Goal: Transaction & Acquisition: Book appointment/travel/reservation

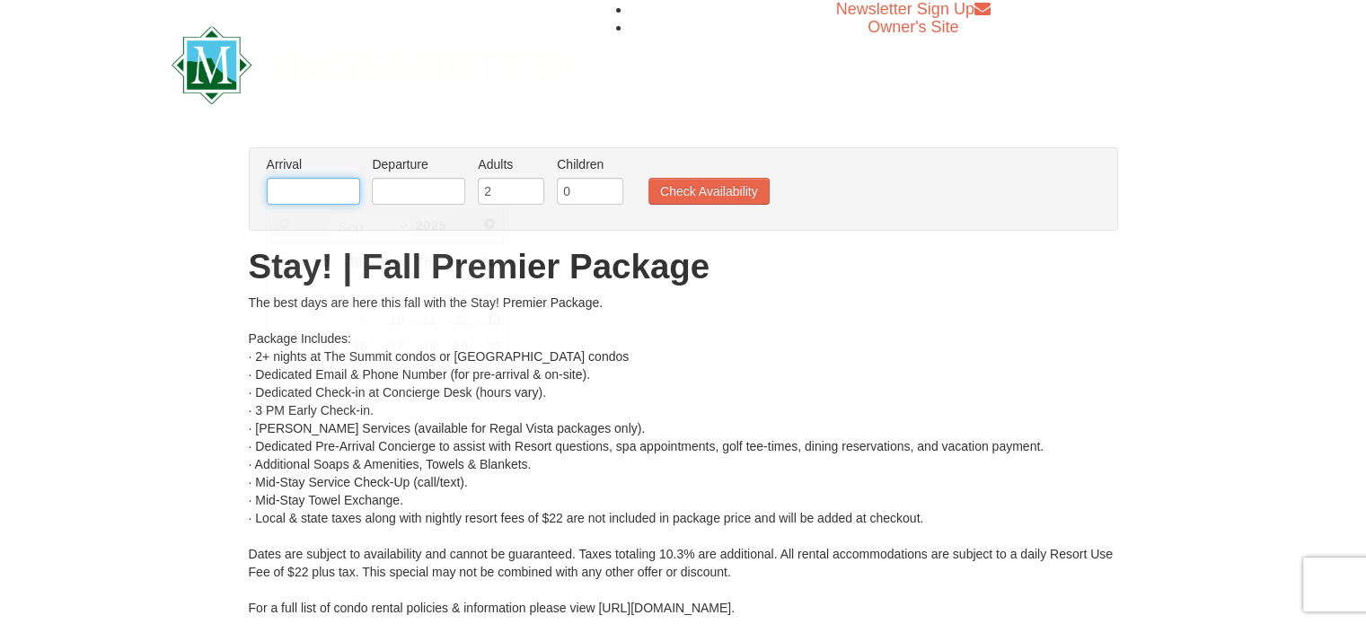
click at [321, 186] on input "text" at bounding box center [313, 191] width 93 height 27
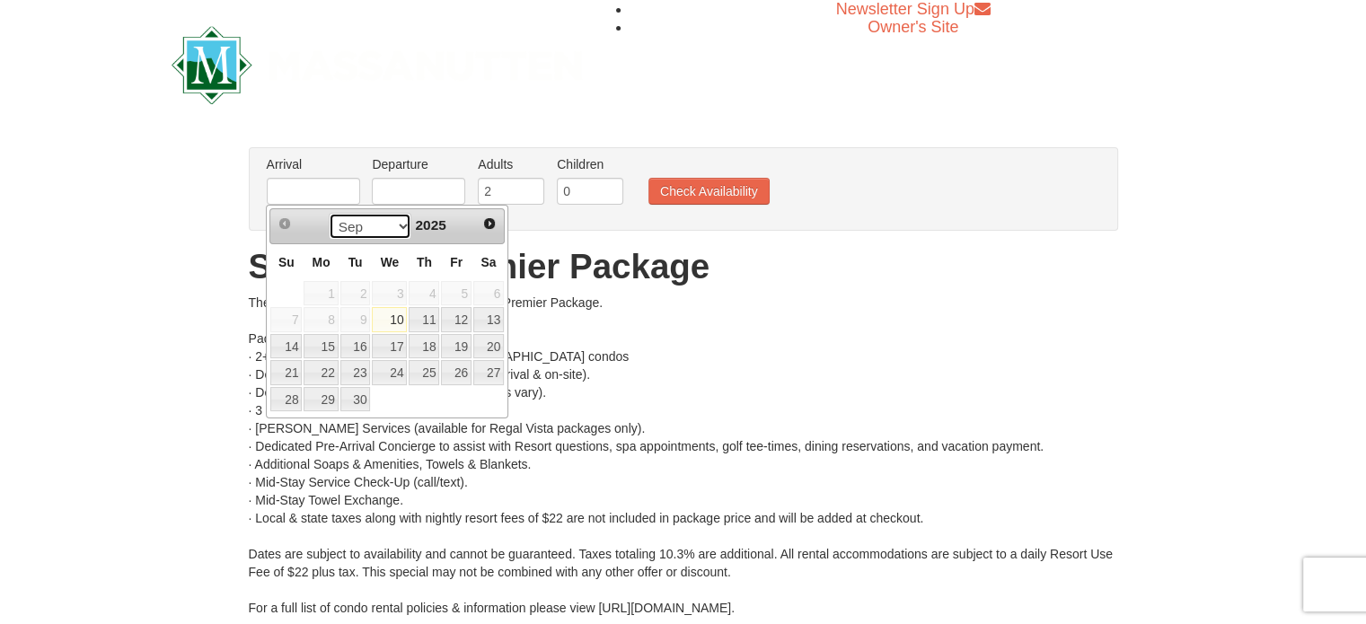
click at [400, 231] on select "Sep Oct Nov Dec" at bounding box center [371, 226] width 84 height 27
click at [283, 366] on link "19" at bounding box center [285, 372] width 31 height 25
type input "[DATE]"
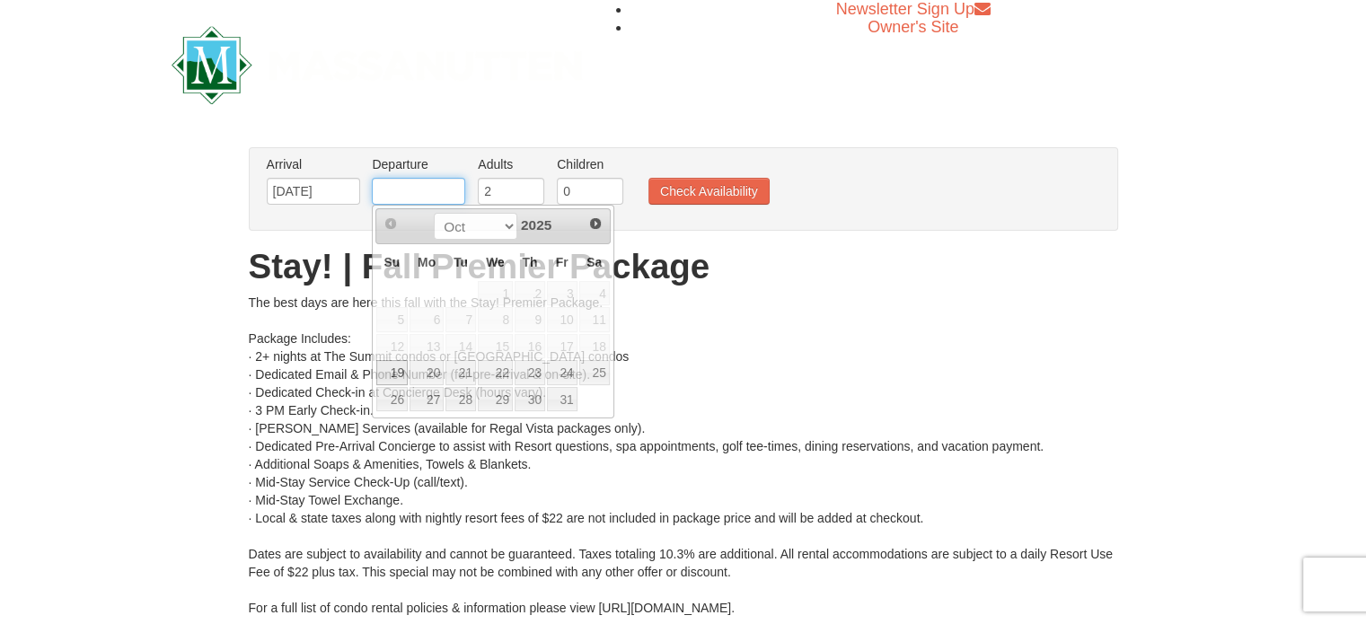
click at [442, 196] on input "text" at bounding box center [418, 191] width 93 height 27
click at [453, 366] on link "21" at bounding box center [460, 372] width 31 height 25
type input "10/21/2025"
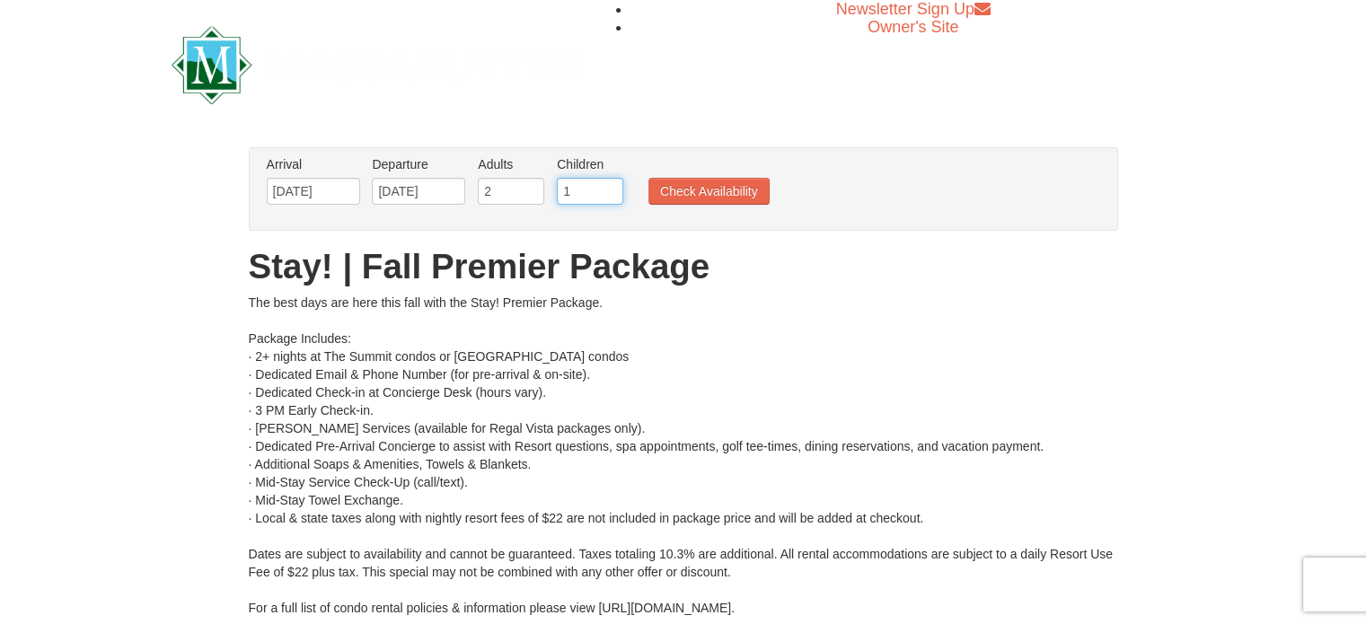
click at [607, 186] on input "1" at bounding box center [590, 191] width 66 height 27
type input "2"
click at [607, 186] on input "2" at bounding box center [590, 191] width 66 height 27
click at [681, 193] on button "Check Availability" at bounding box center [708, 191] width 121 height 27
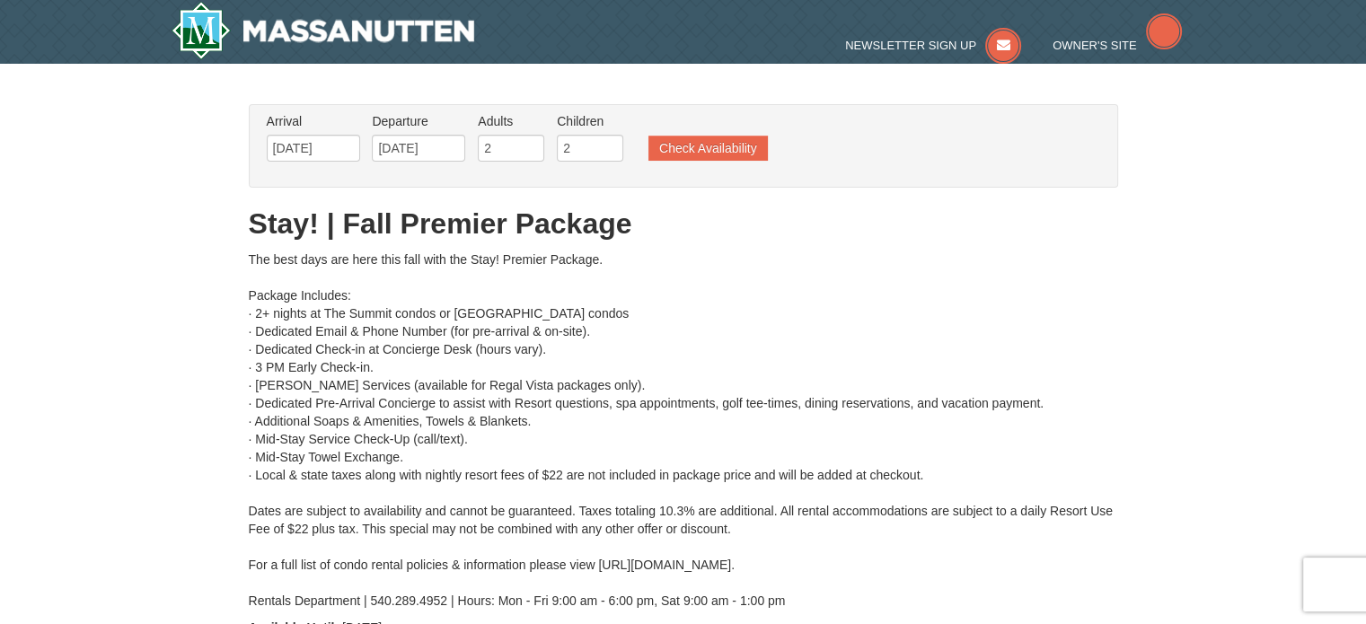
type input "[DATE]"
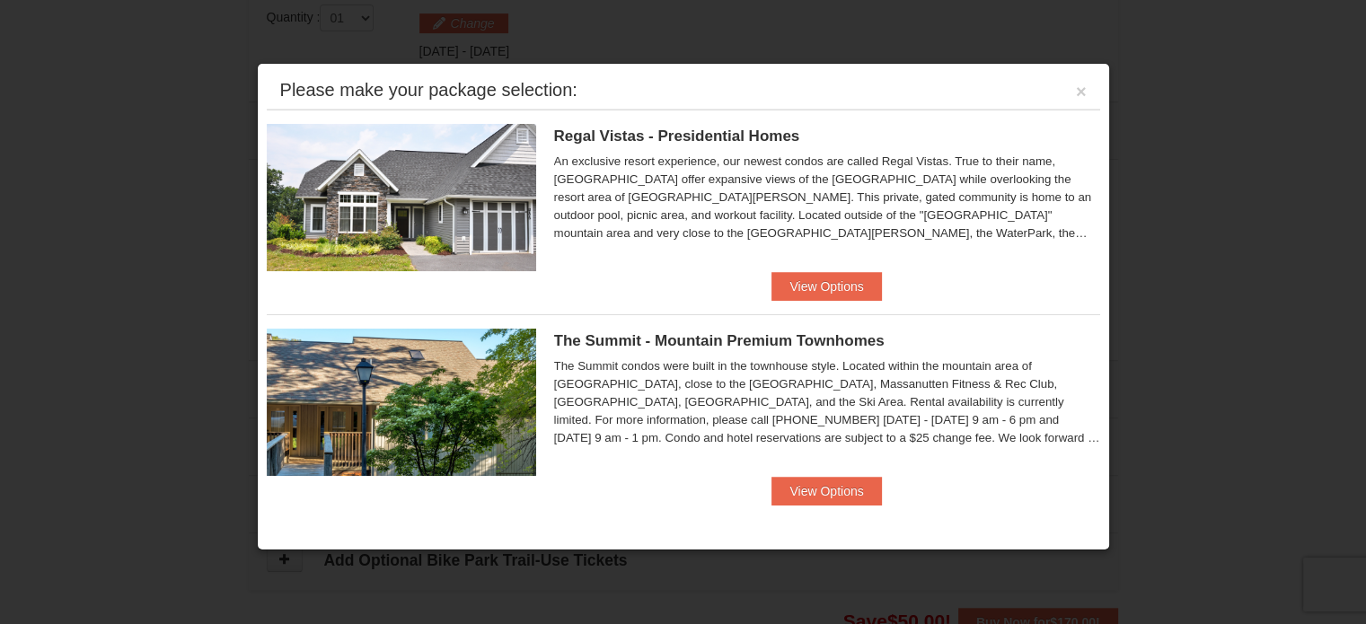
scroll to position [762, 0]
click at [432, 415] on img at bounding box center [401, 402] width 269 height 147
click at [833, 497] on button "View Options" at bounding box center [826, 491] width 110 height 29
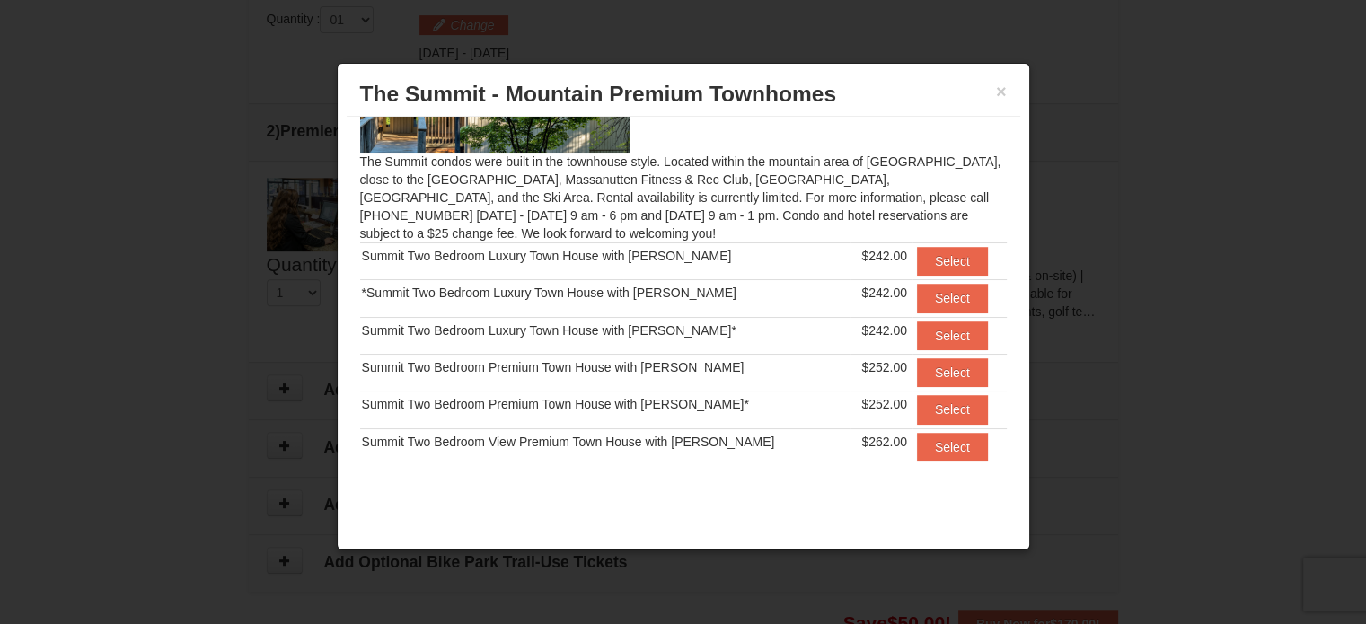
scroll to position [126, 0]
click at [917, 452] on button "Select" at bounding box center [952, 446] width 71 height 29
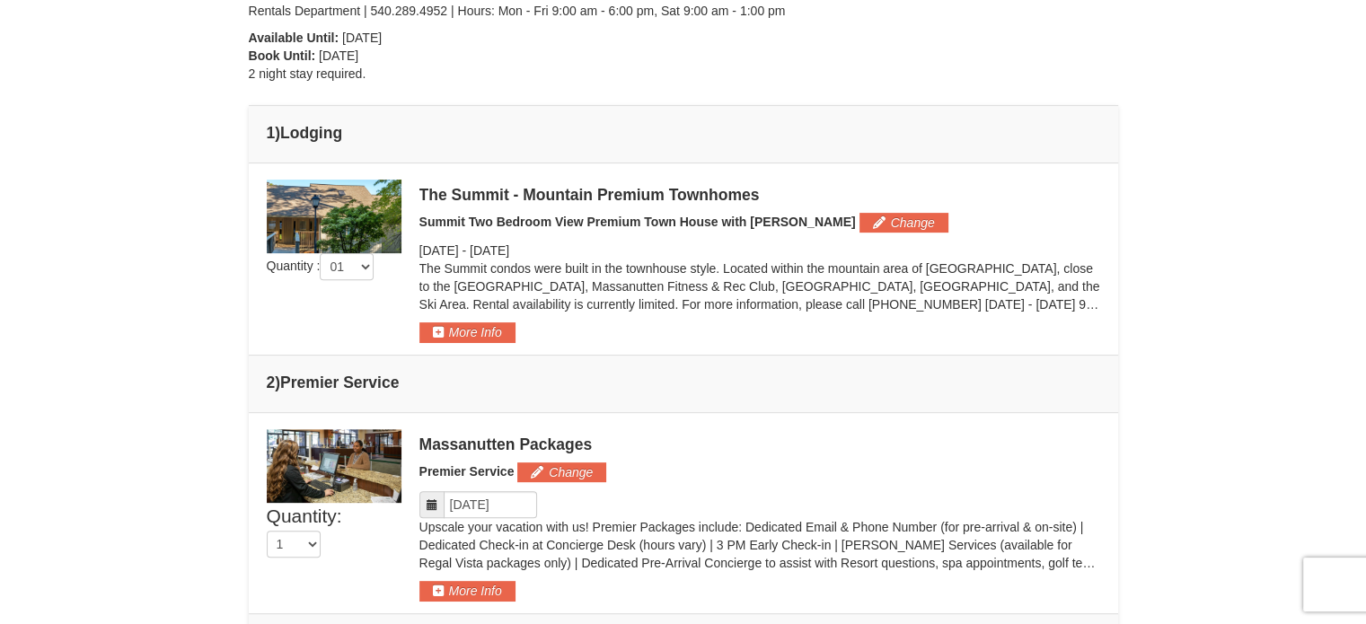
scroll to position [586, 0]
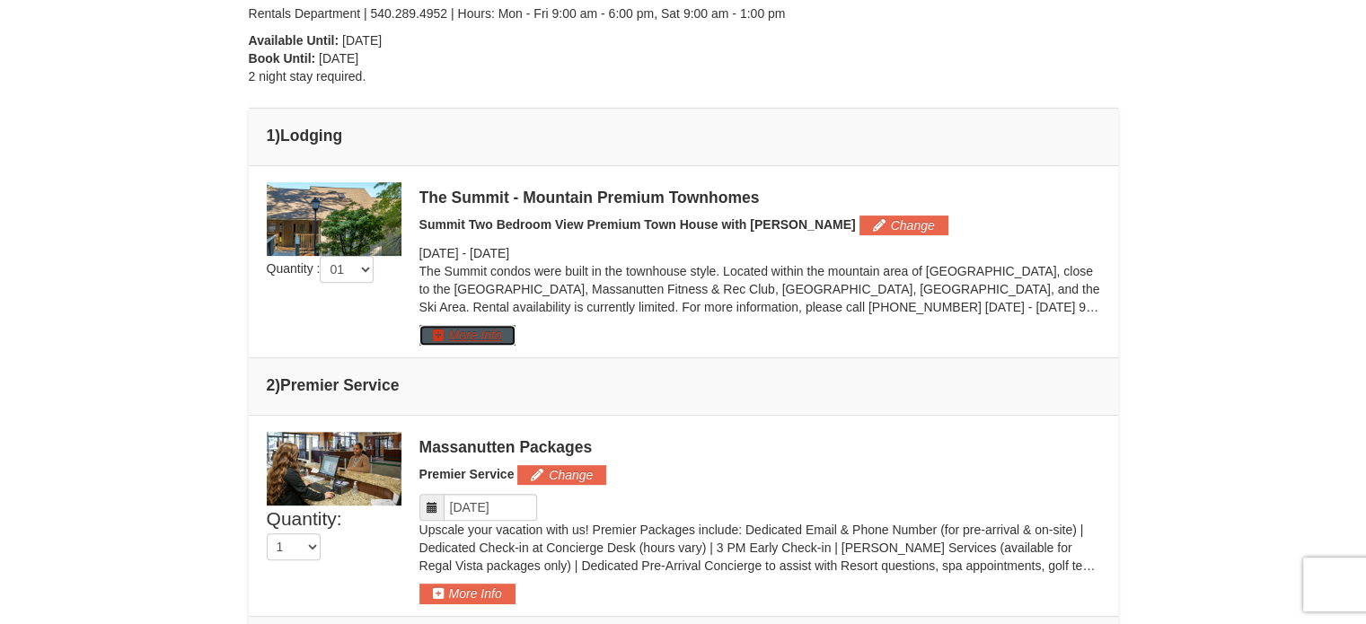
click at [473, 333] on button "More Info" at bounding box center [467, 335] width 96 height 20
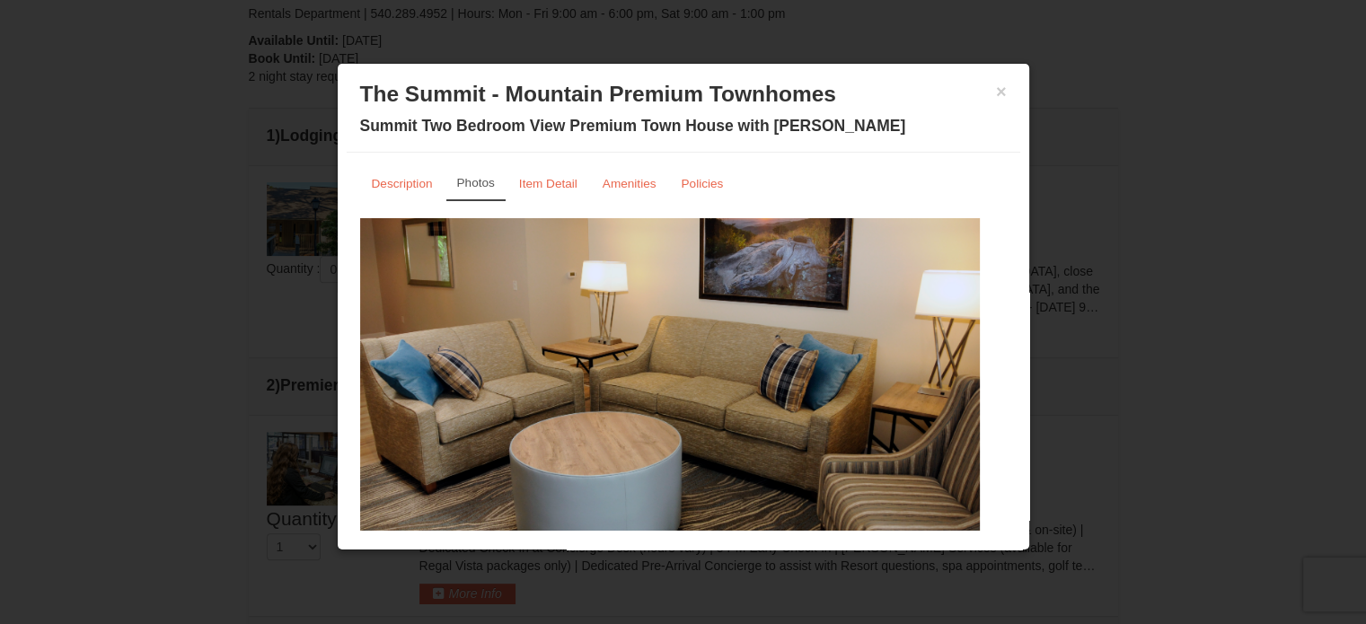
scroll to position [57, 0]
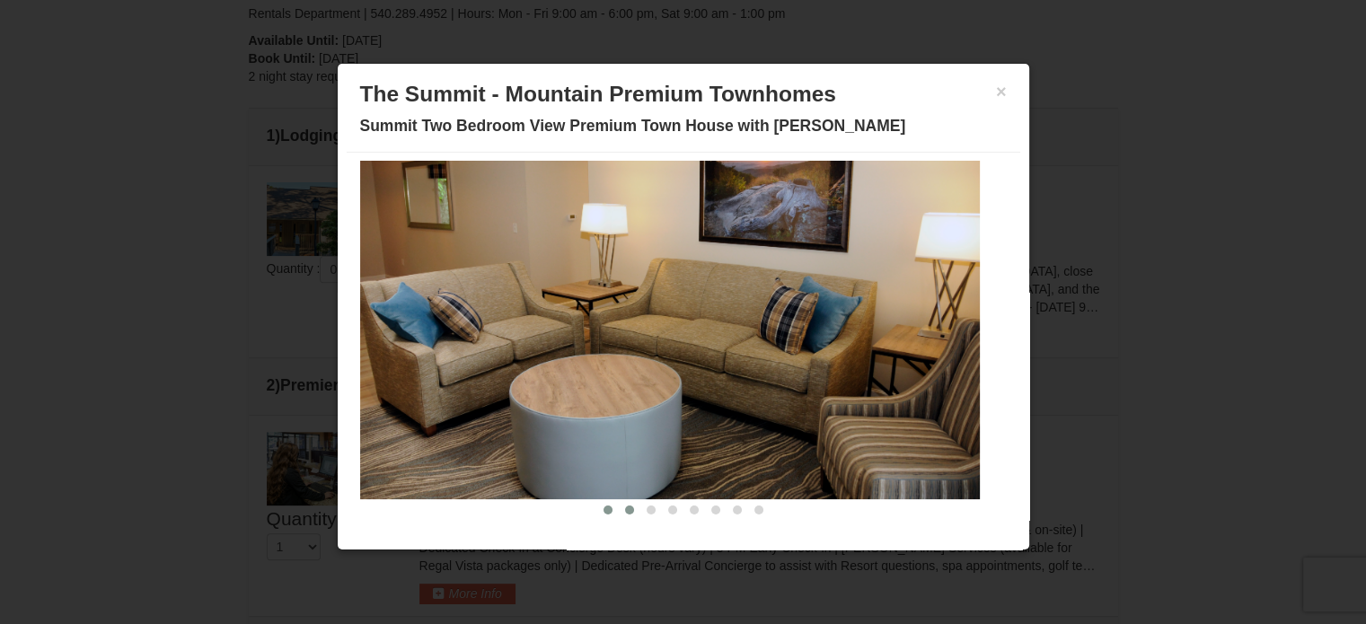
click at [625, 511] on span at bounding box center [629, 510] width 9 height 9
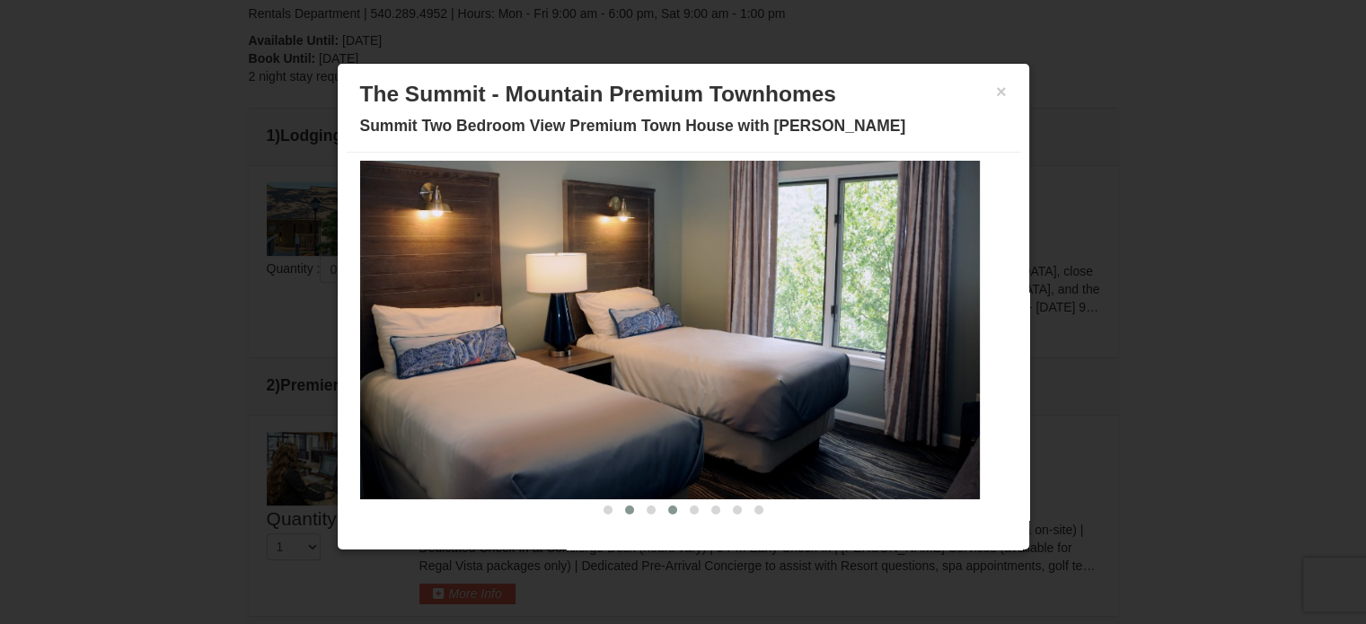
click at [662, 513] on button at bounding box center [673, 510] width 22 height 18
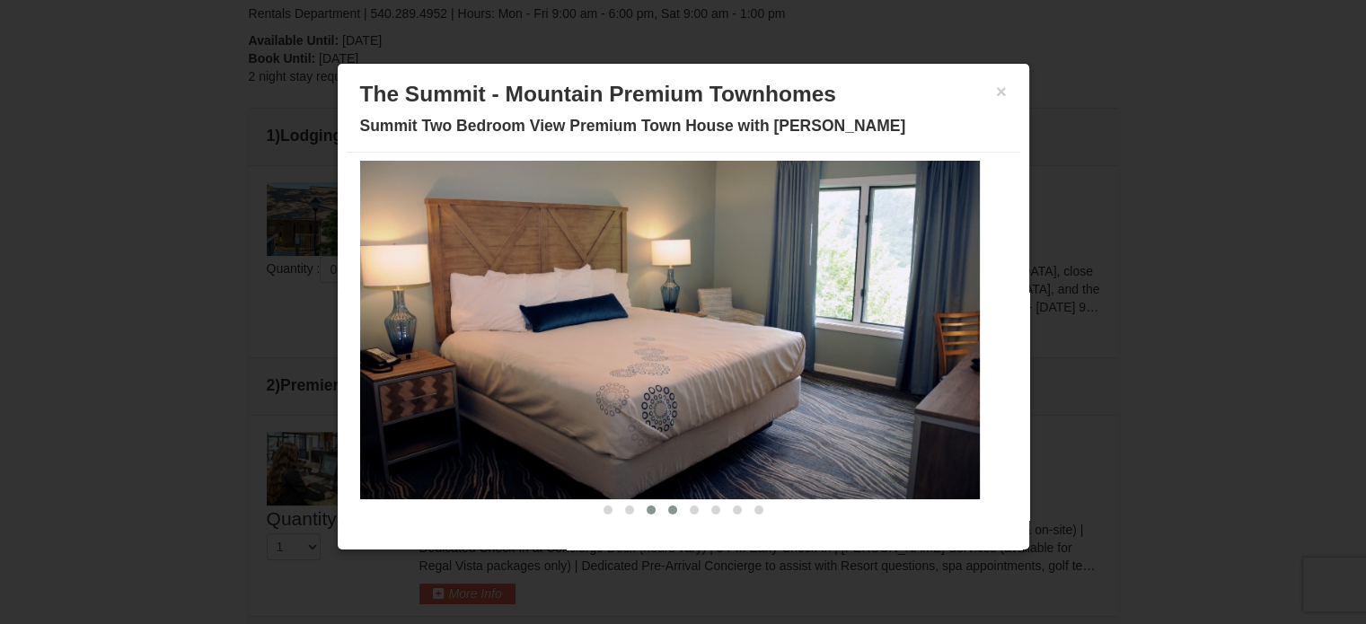
click at [642, 511] on button at bounding box center [651, 510] width 22 height 18
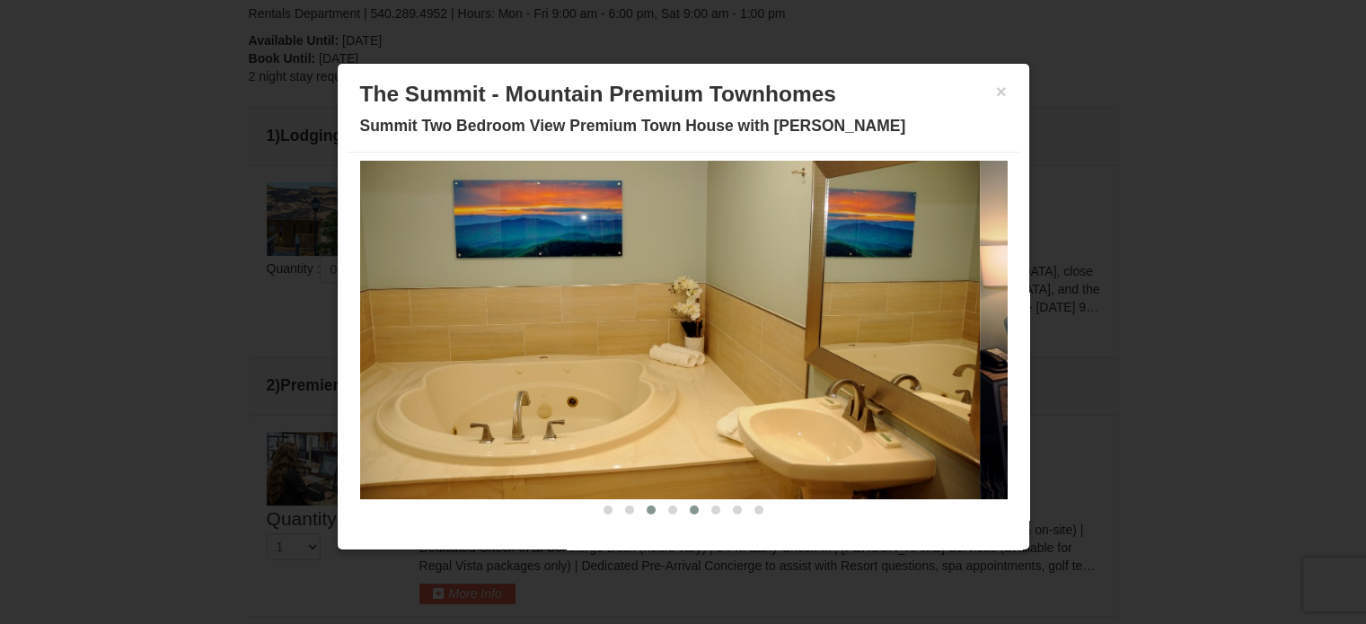
click at [690, 512] on span at bounding box center [694, 510] width 9 height 9
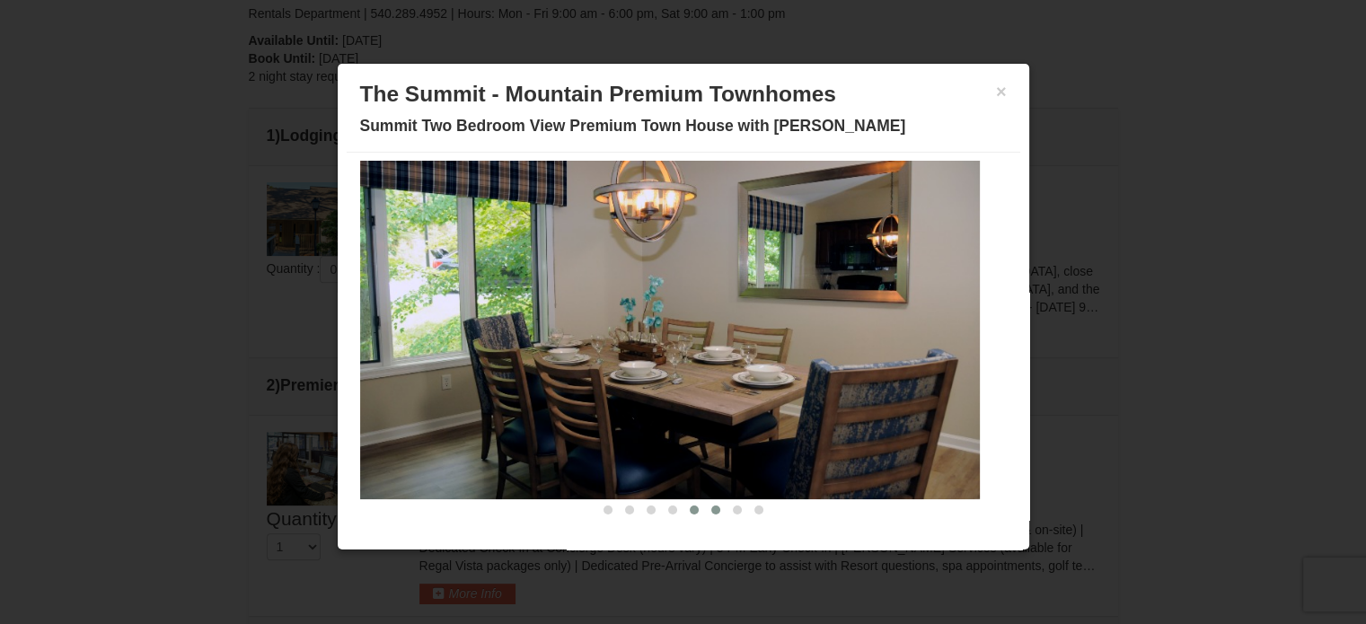
click at [705, 510] on button at bounding box center [716, 510] width 22 height 18
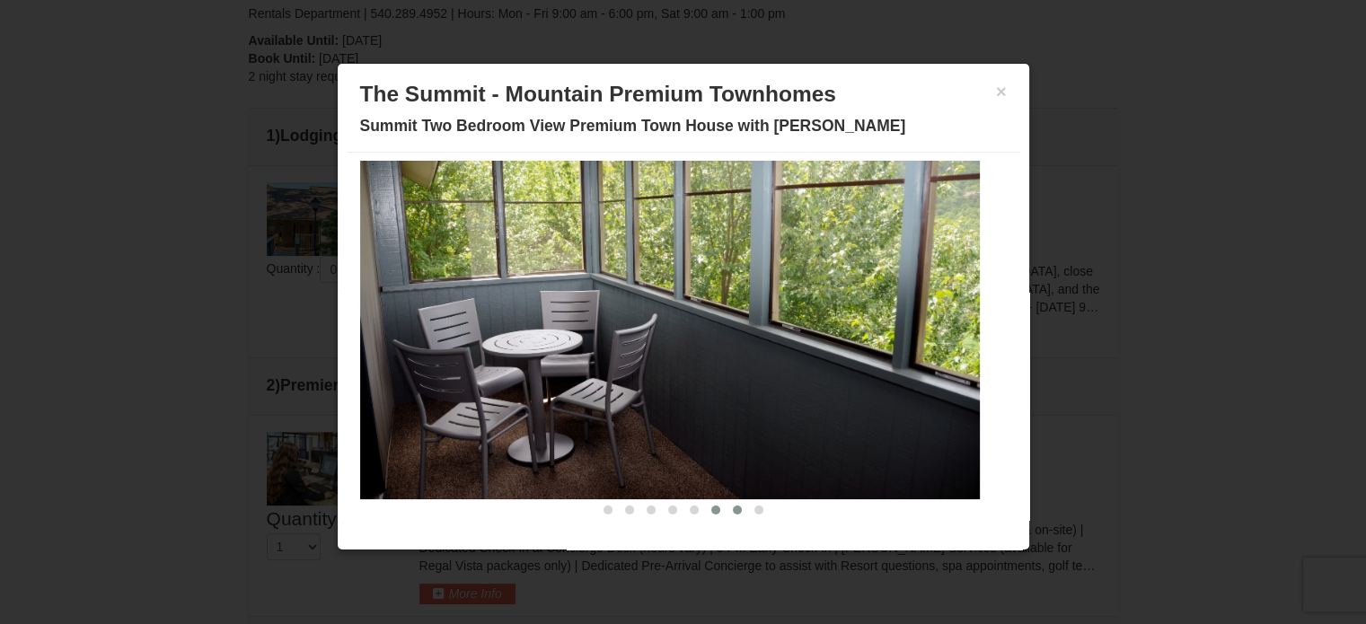
click at [733, 509] on span at bounding box center [737, 510] width 9 height 9
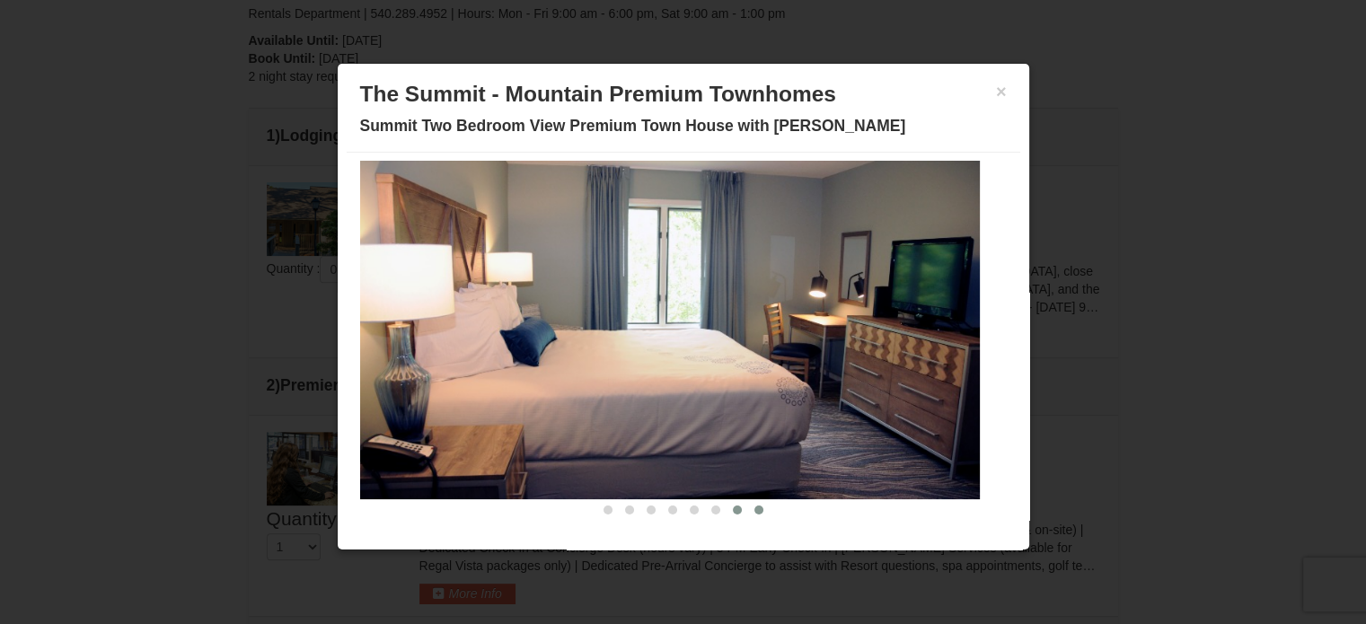
click at [754, 509] on span at bounding box center [758, 510] width 9 height 9
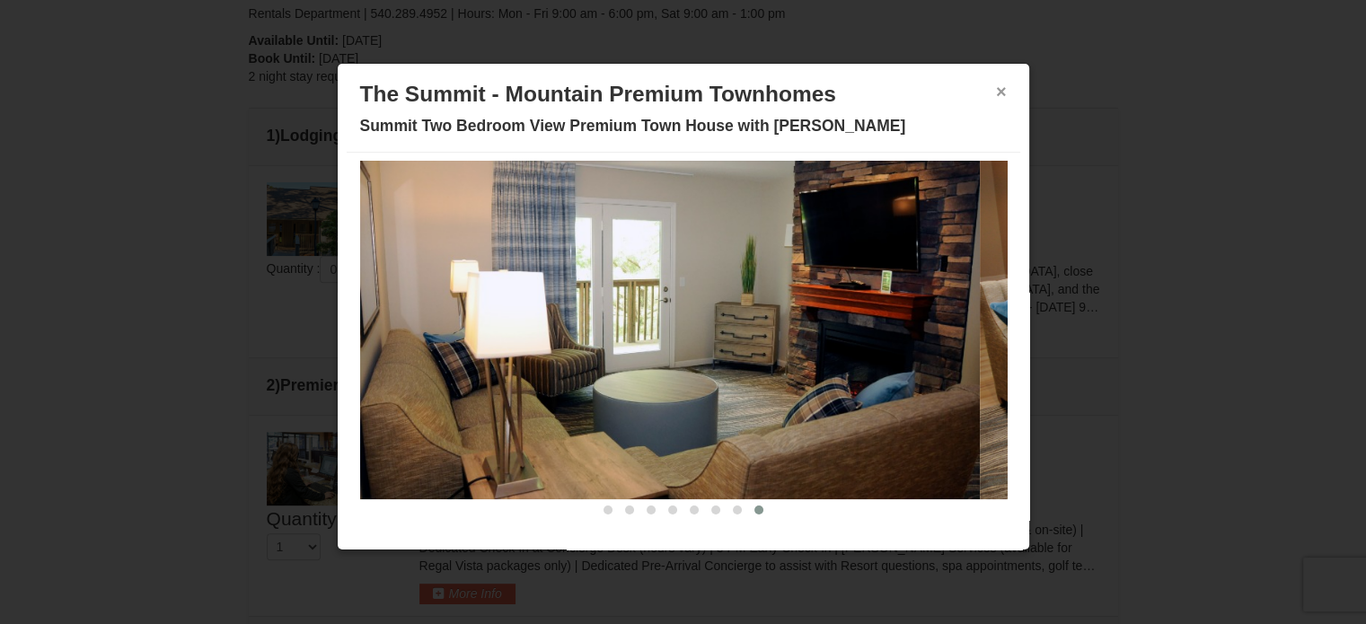
click at [996, 84] on button "×" at bounding box center [1001, 92] width 11 height 18
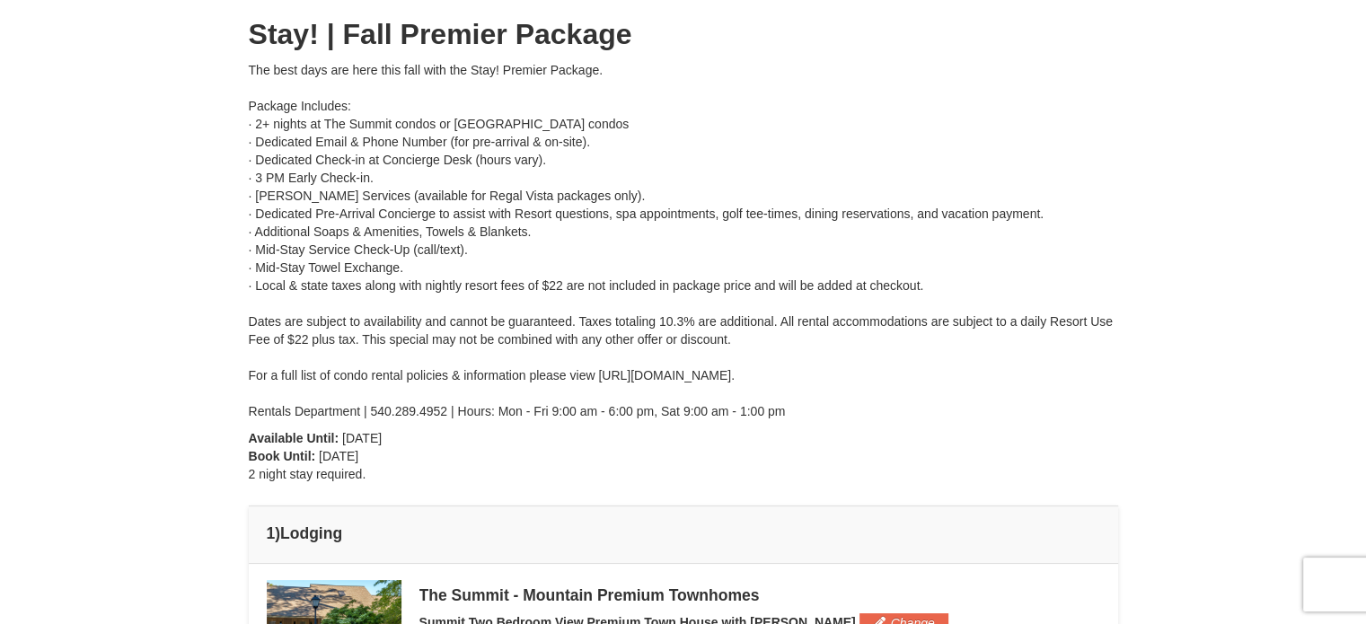
scroll to position [177, 0]
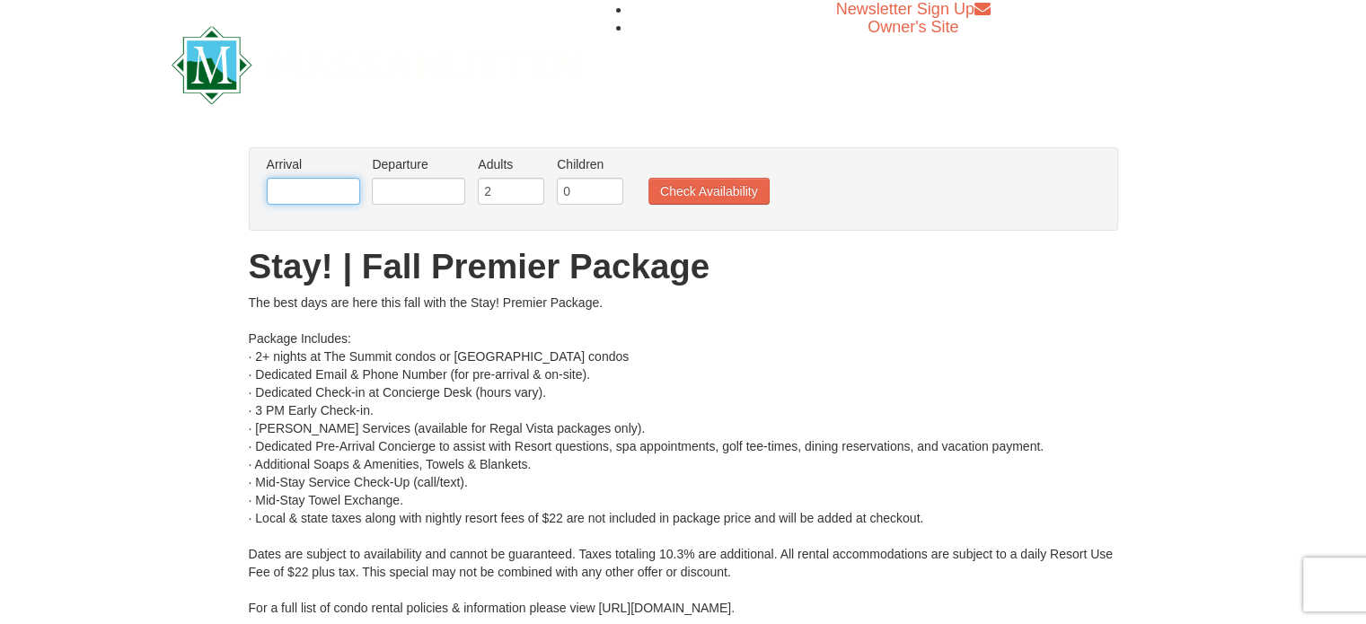
click at [308, 194] on input "text" at bounding box center [313, 191] width 93 height 27
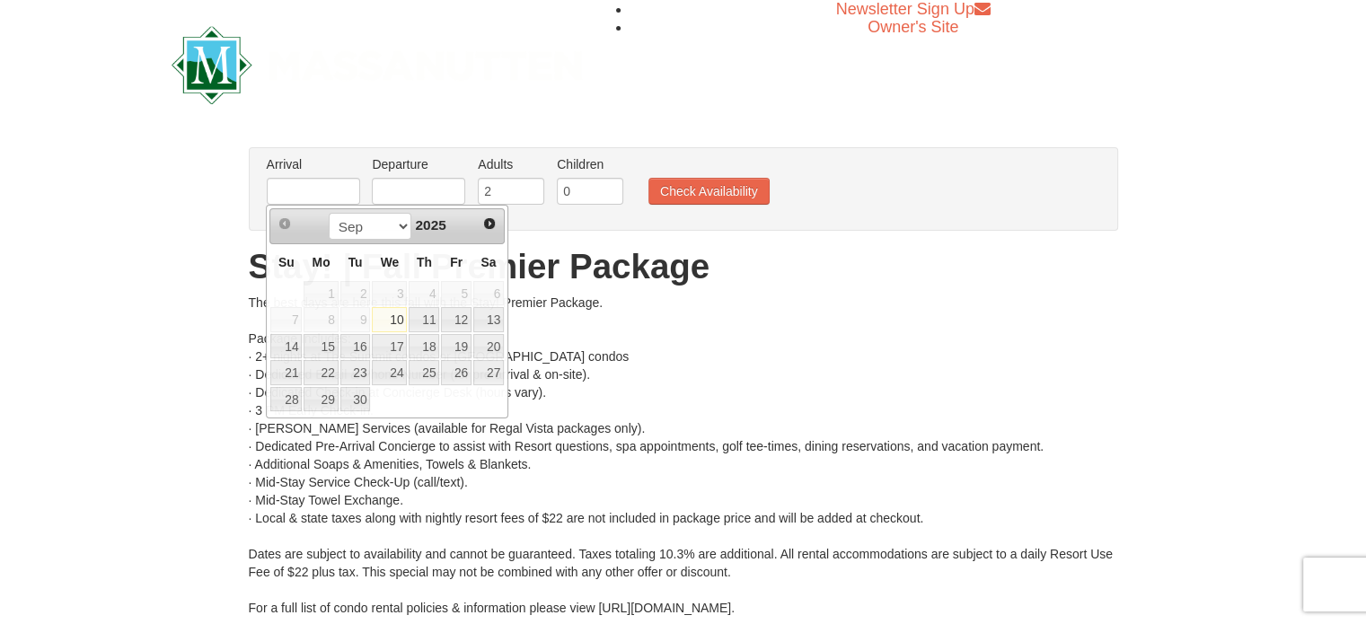
click at [179, 247] on div "× From: To: Adults: 2 Children: 0 Change Arrival Please format dates MM/DD/YYYY…" at bounding box center [683, 426] width 1366 height 595
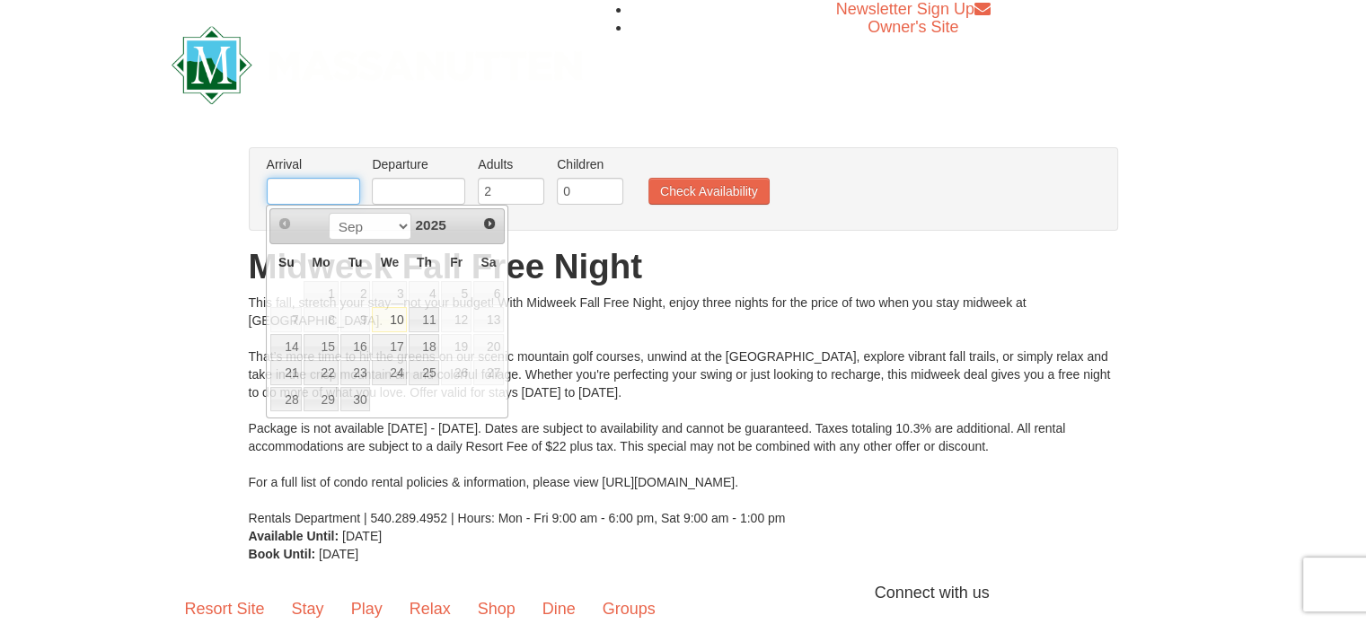
click at [285, 196] on input "text" at bounding box center [313, 191] width 93 height 27
click at [398, 229] on select "Sep Oct Nov Dec" at bounding box center [371, 226] width 84 height 27
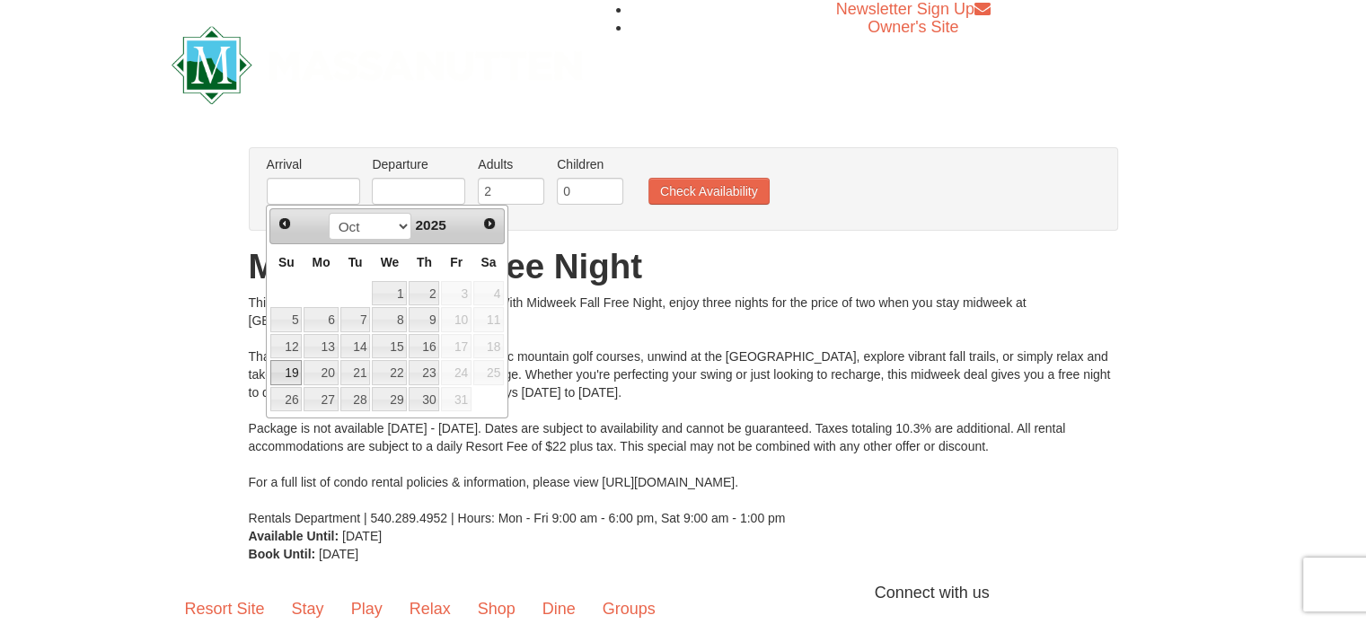
click at [289, 367] on link "19" at bounding box center [285, 372] width 31 height 25
type input "[DATE]"
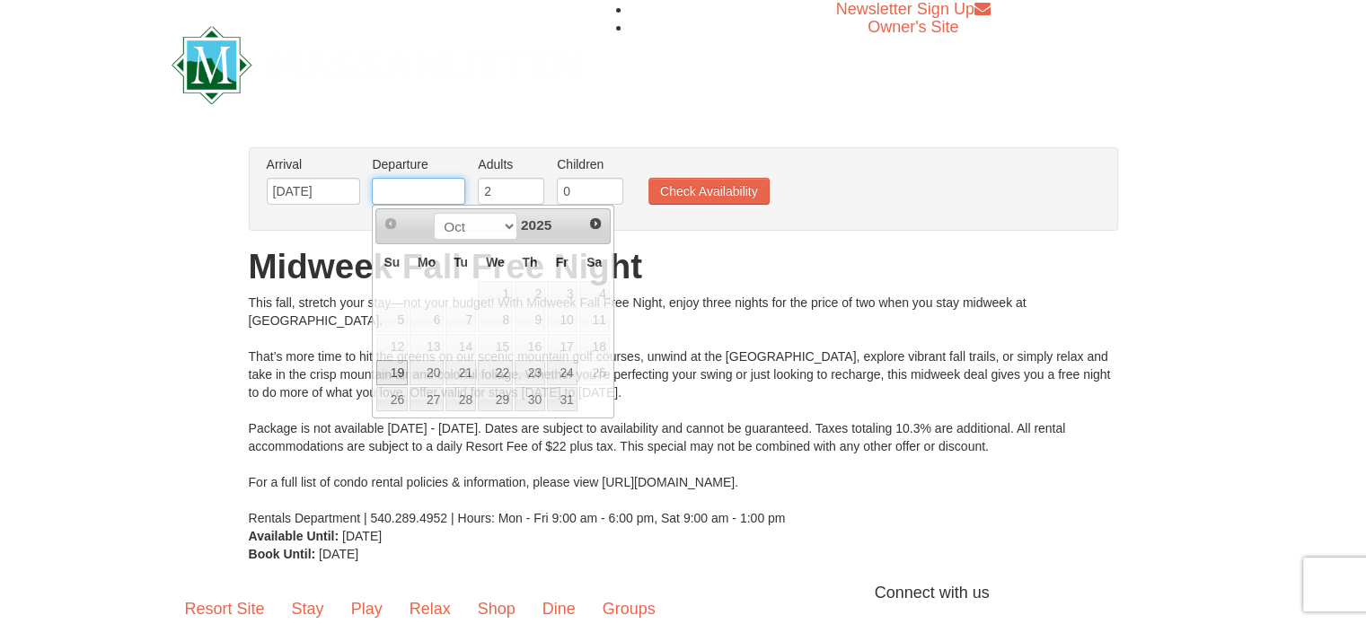
click at [437, 187] on input "text" at bounding box center [418, 191] width 93 height 27
click at [492, 377] on link "22" at bounding box center [495, 372] width 35 height 25
type input "10/22/2025"
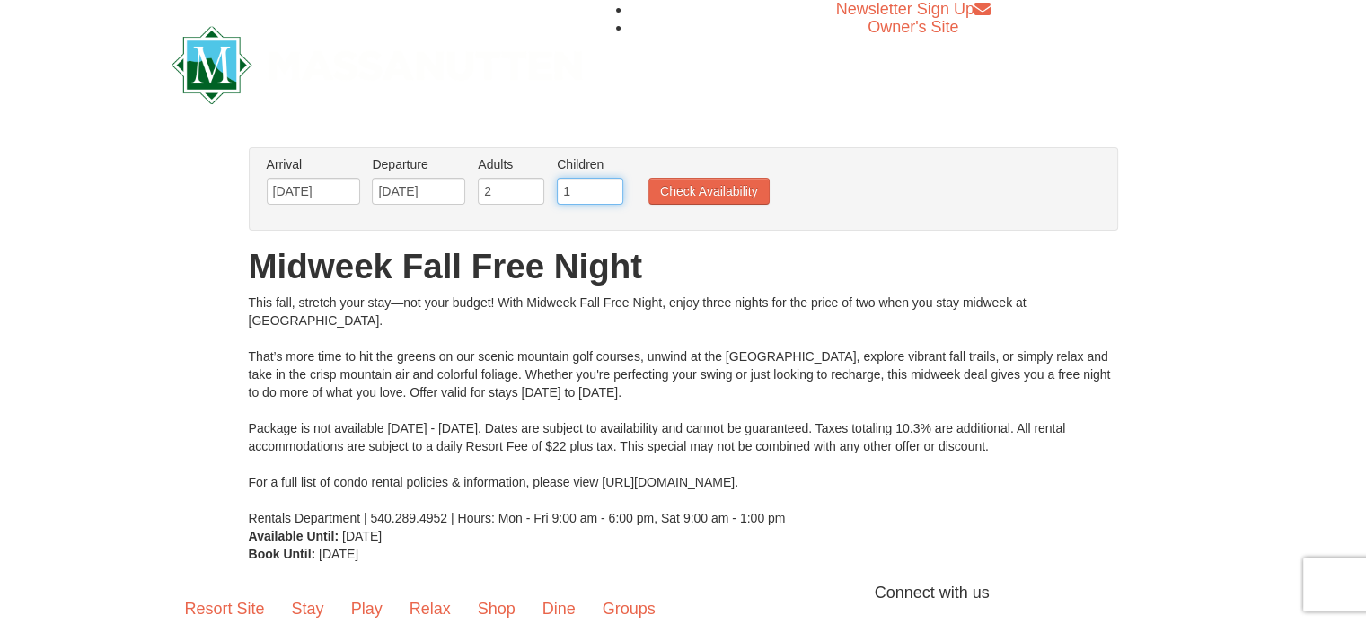
click at [607, 187] on input "1" at bounding box center [590, 191] width 66 height 27
type input "2"
click at [607, 187] on input "2" at bounding box center [590, 191] width 66 height 27
click at [691, 197] on button "Check Availability" at bounding box center [708, 191] width 121 height 27
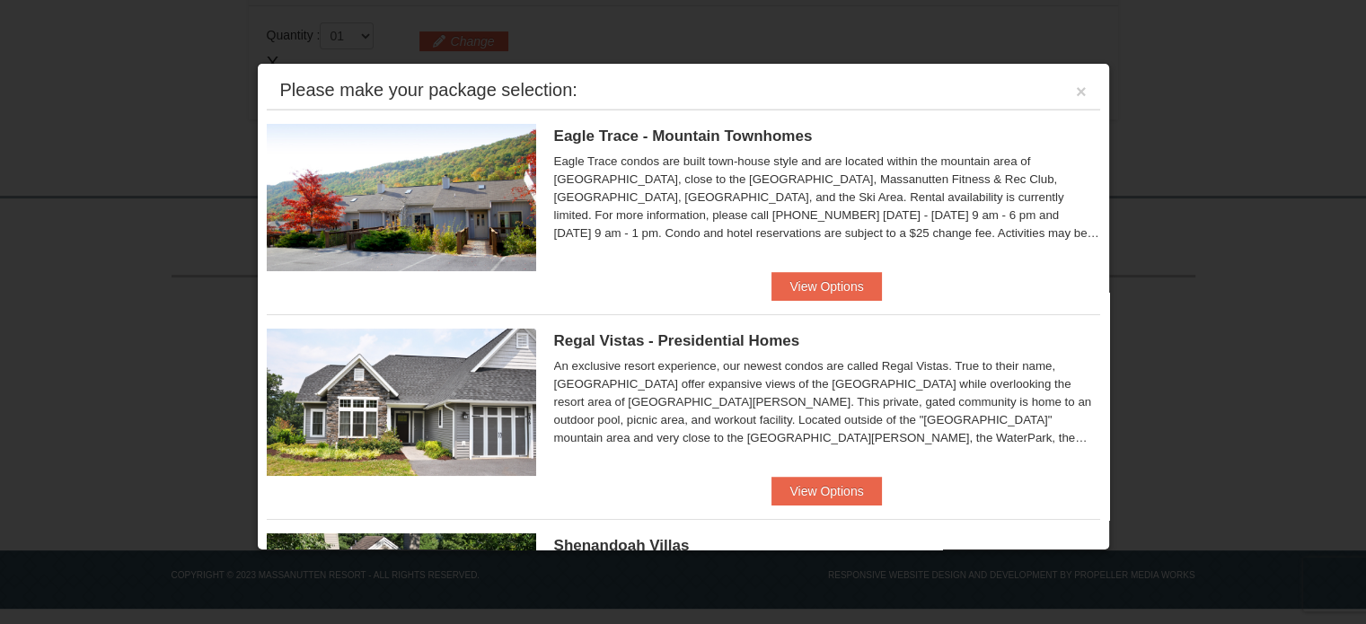
scroll to position [60, 0]
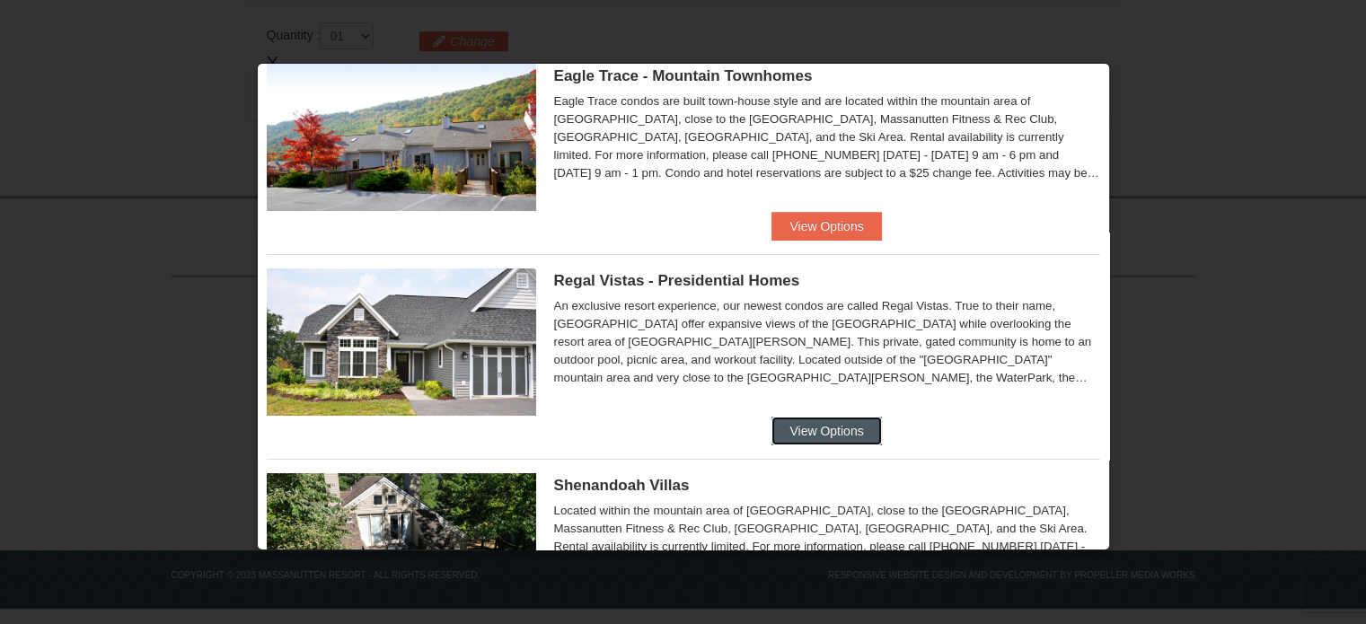
click at [793, 440] on button "View Options" at bounding box center [826, 431] width 110 height 29
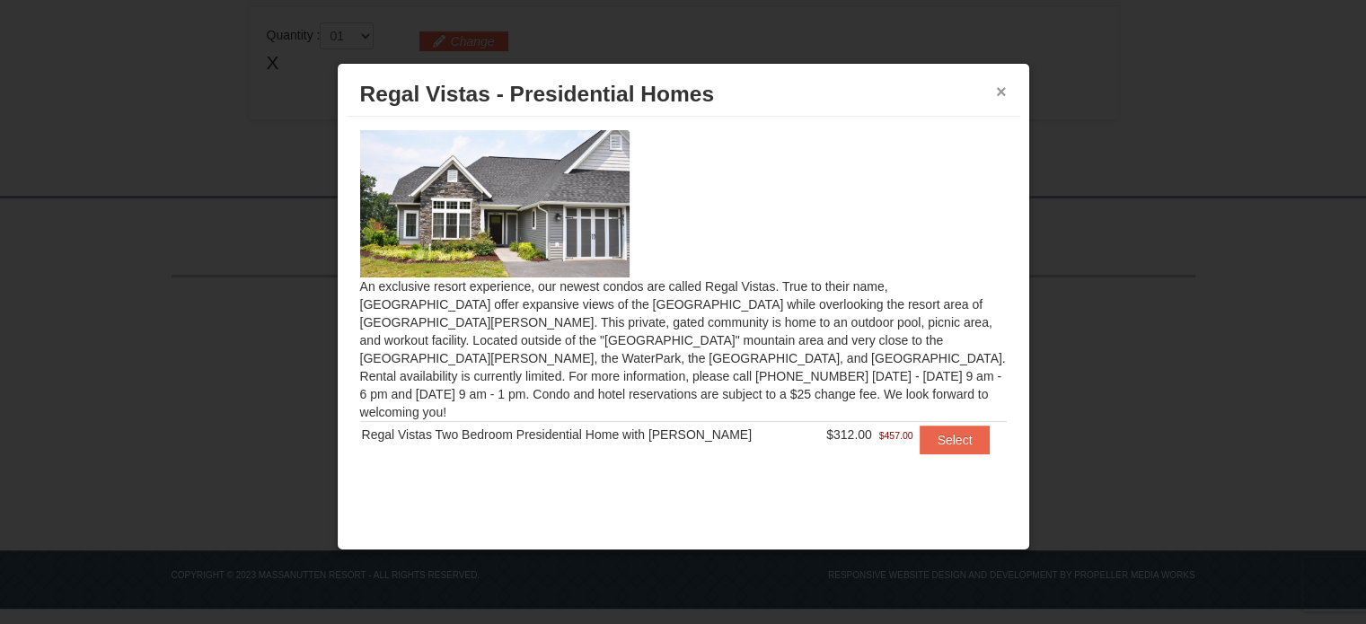
click at [1000, 91] on button "×" at bounding box center [1001, 92] width 11 height 18
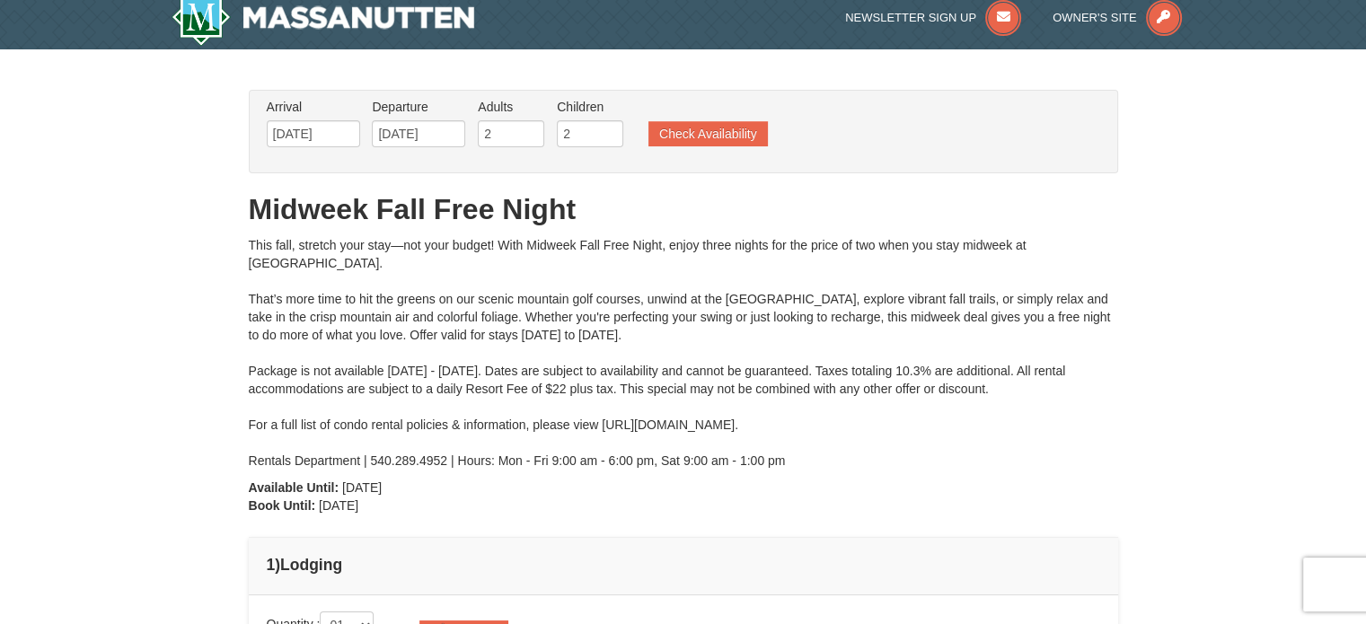
scroll to position [12, 0]
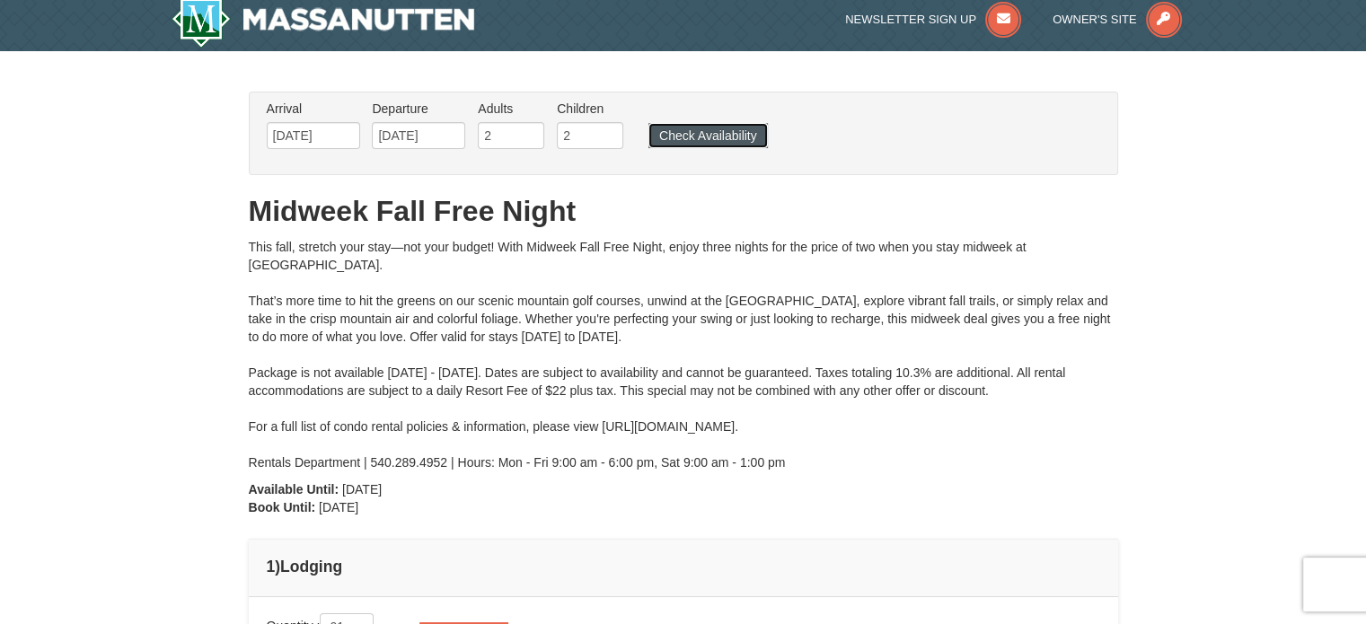
click at [704, 128] on button "Check Availability" at bounding box center [707, 135] width 119 height 25
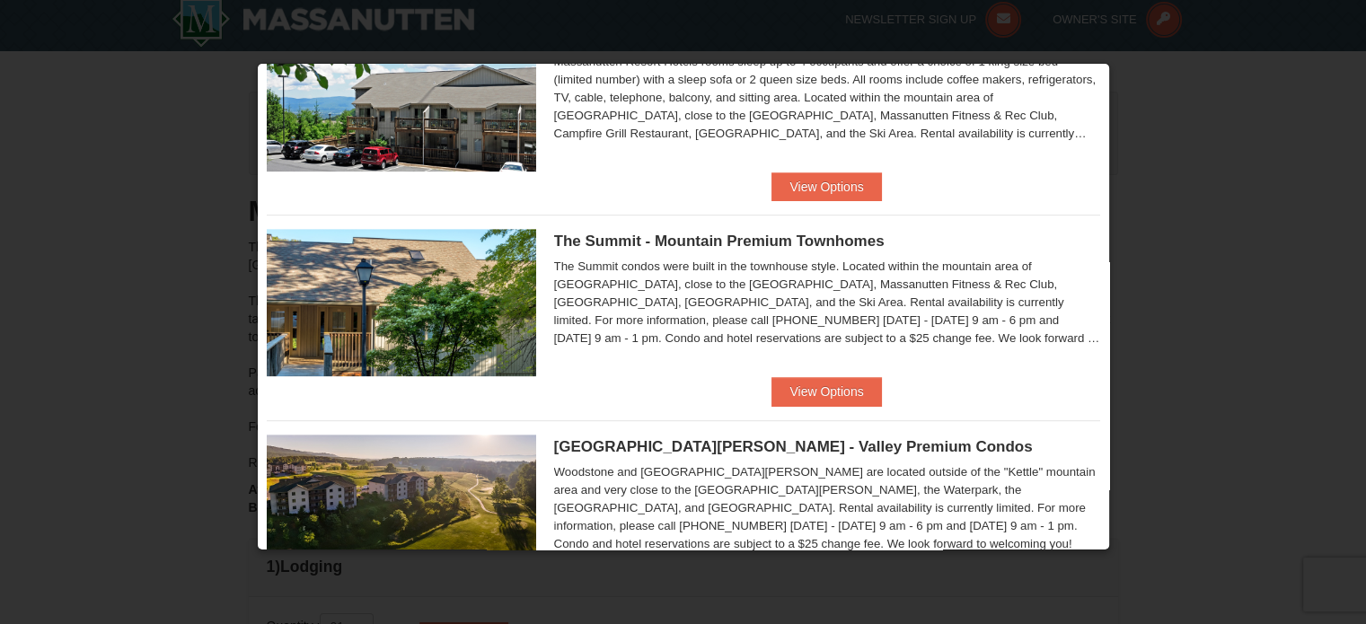
scroll to position [718, 0]
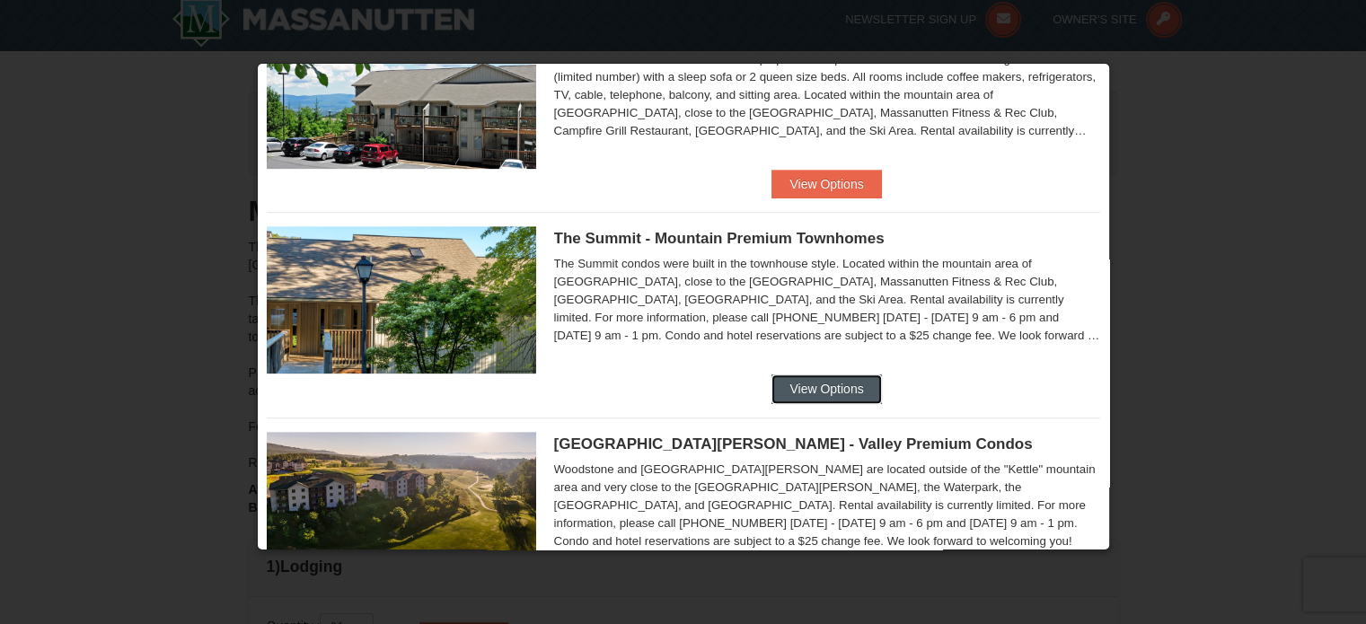
click at [844, 385] on button "View Options" at bounding box center [826, 388] width 110 height 29
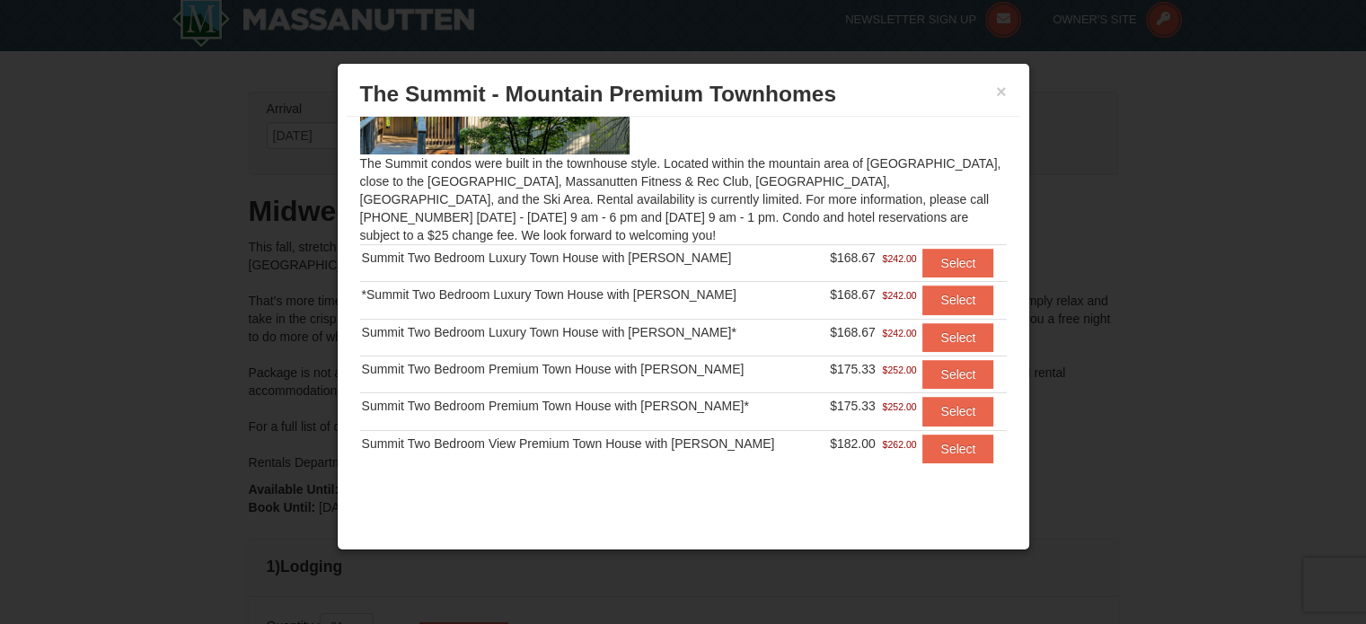
scroll to position [126, 0]
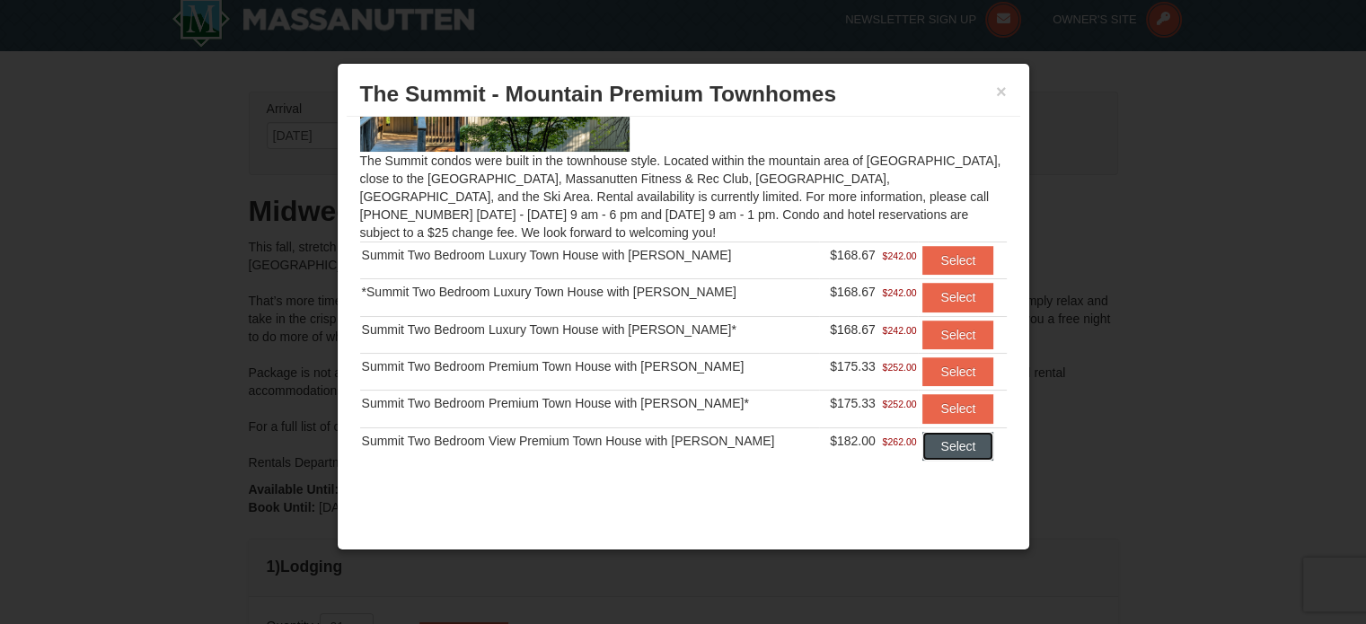
click at [951, 445] on button "Select" at bounding box center [957, 446] width 71 height 29
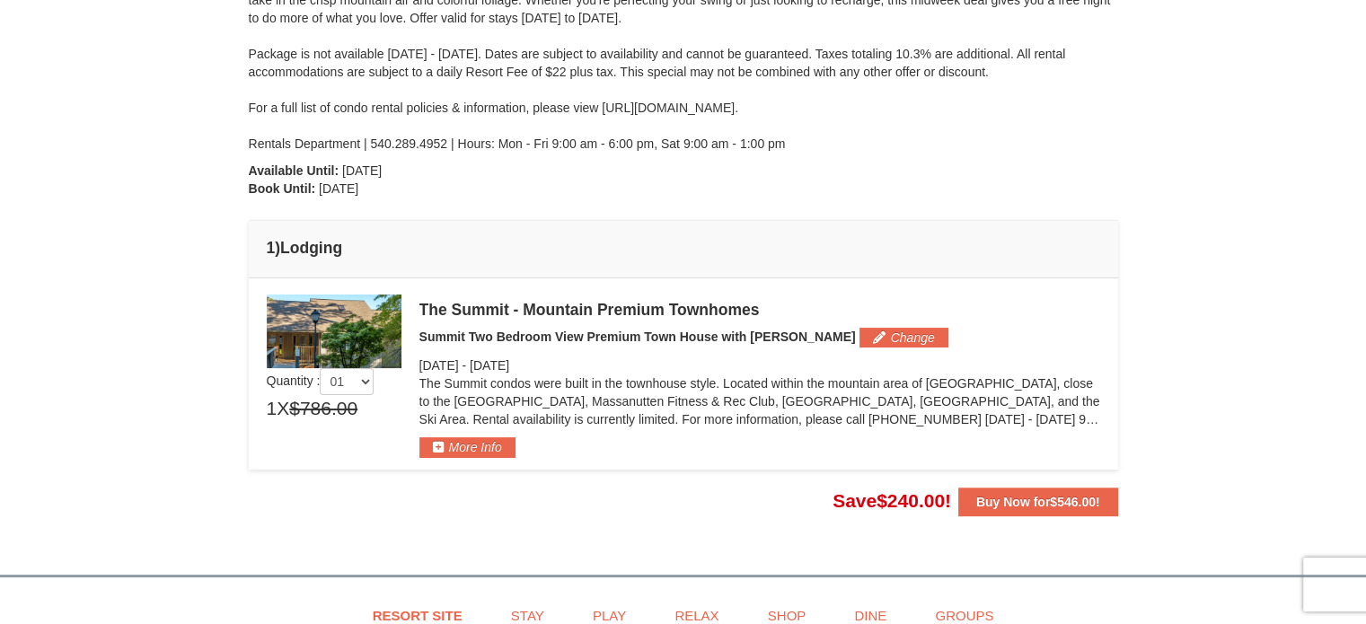
scroll to position [327, 0]
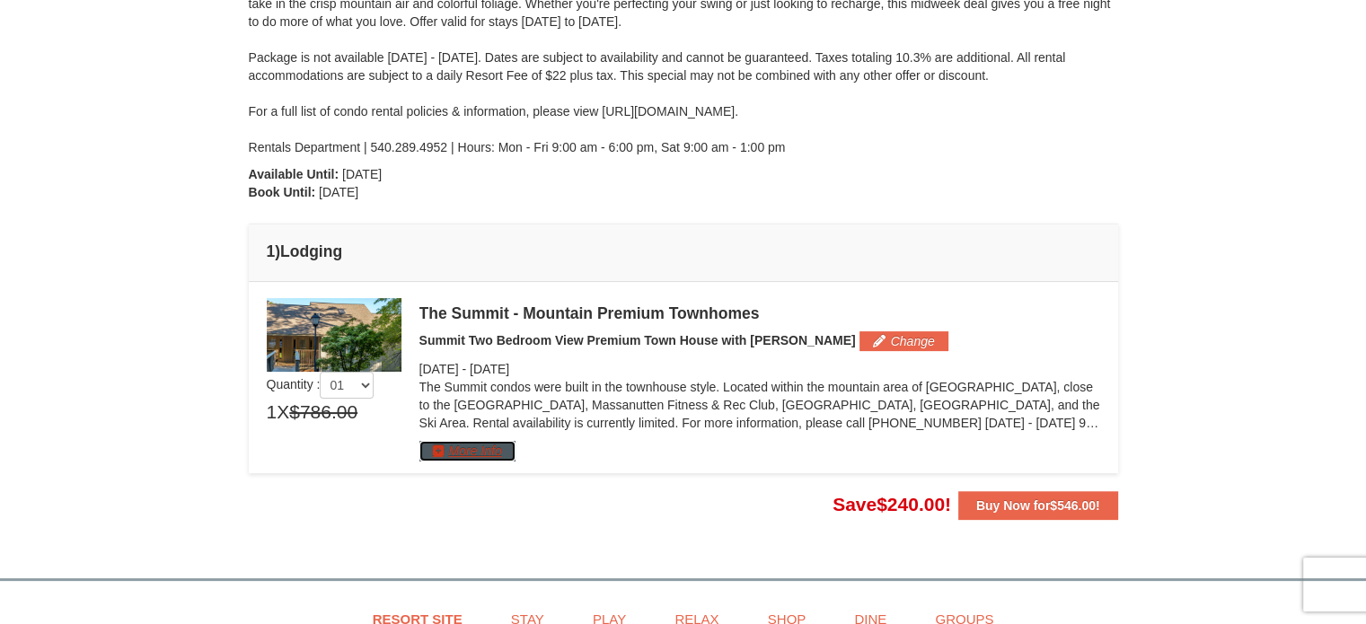
click at [483, 452] on button "More Info" at bounding box center [467, 451] width 96 height 20
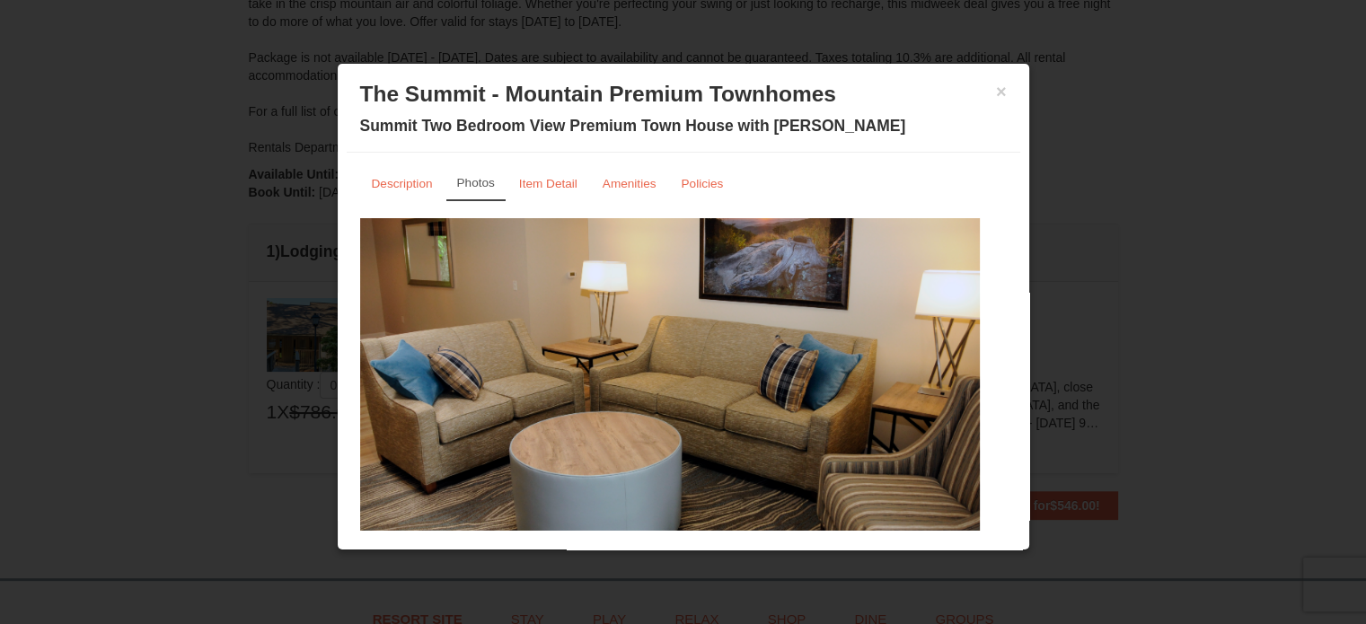
scroll to position [57, 0]
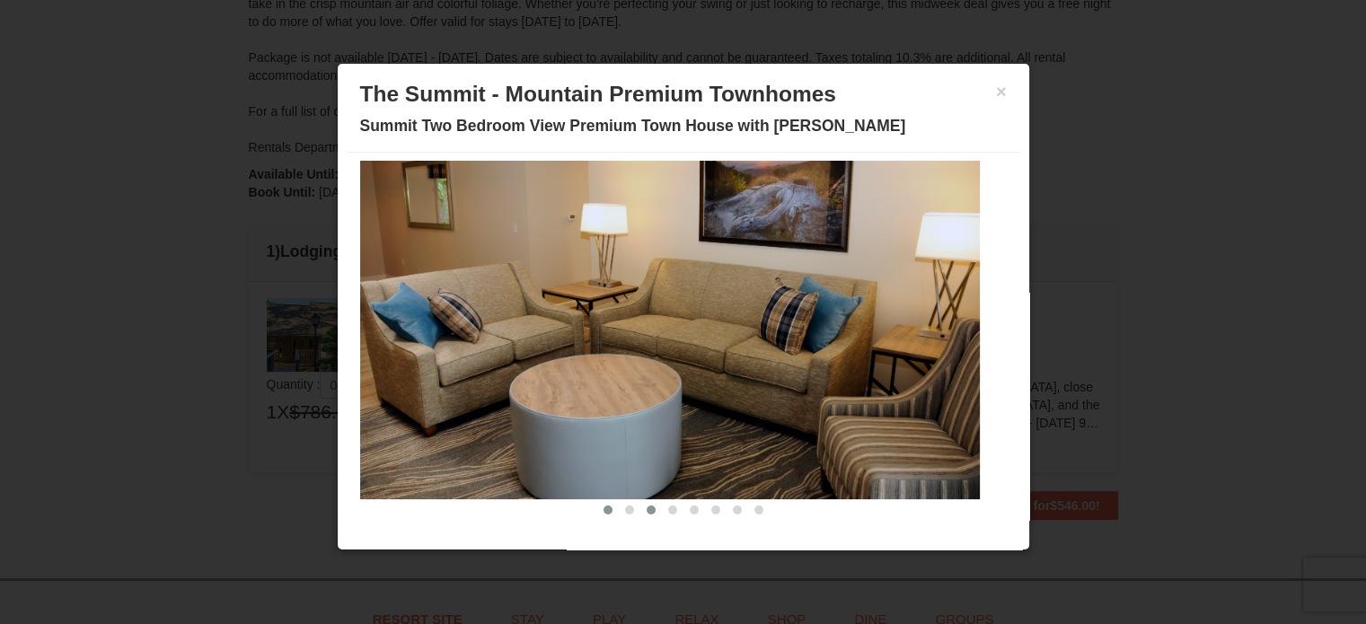
click at [647, 509] on span at bounding box center [651, 510] width 9 height 9
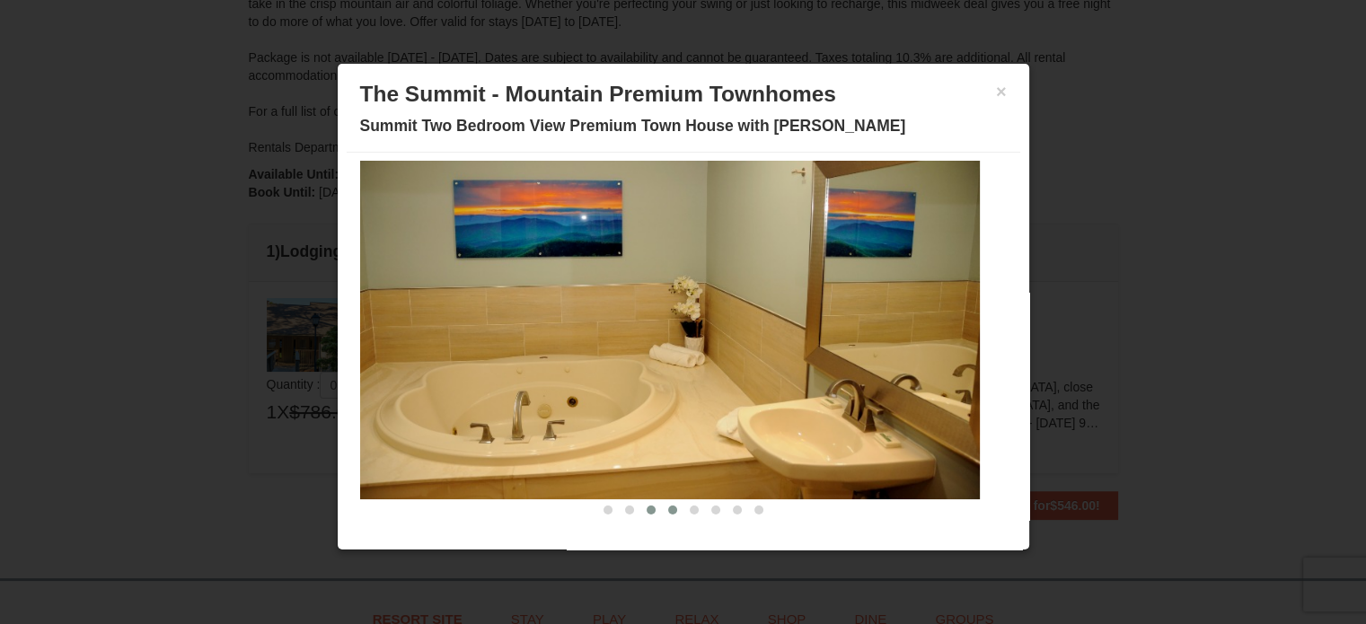
click at [662, 512] on button at bounding box center [673, 510] width 22 height 18
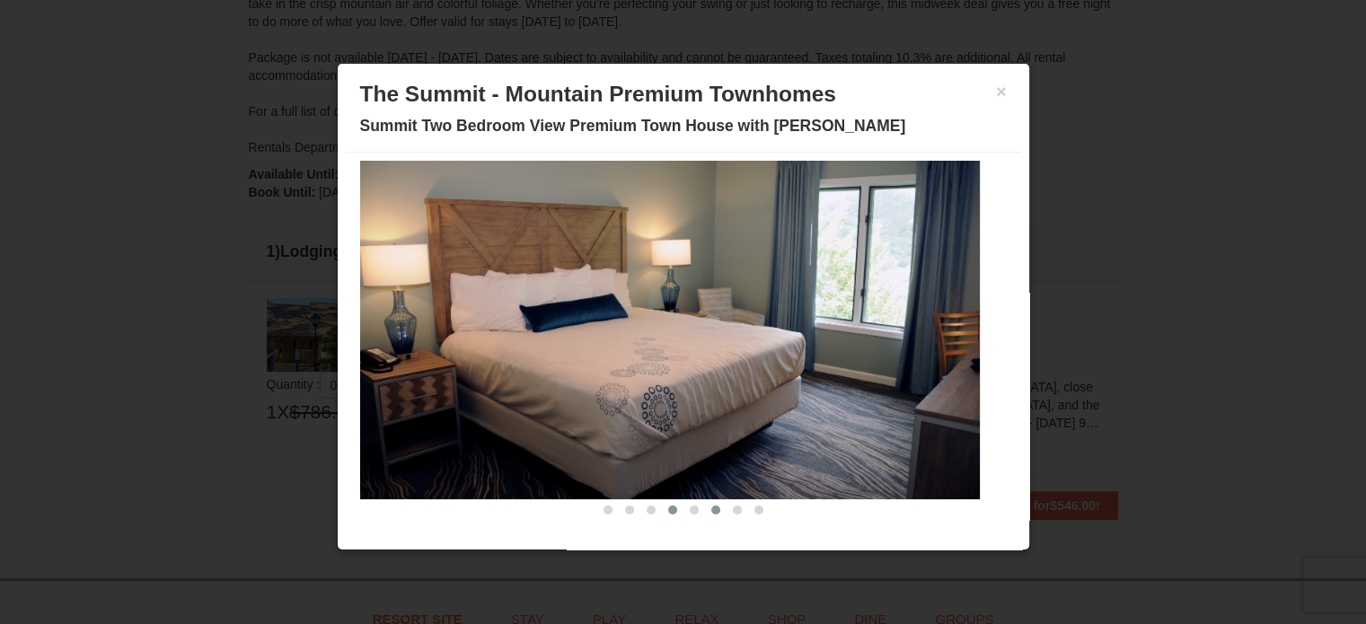
click at [705, 512] on button at bounding box center [716, 510] width 22 height 18
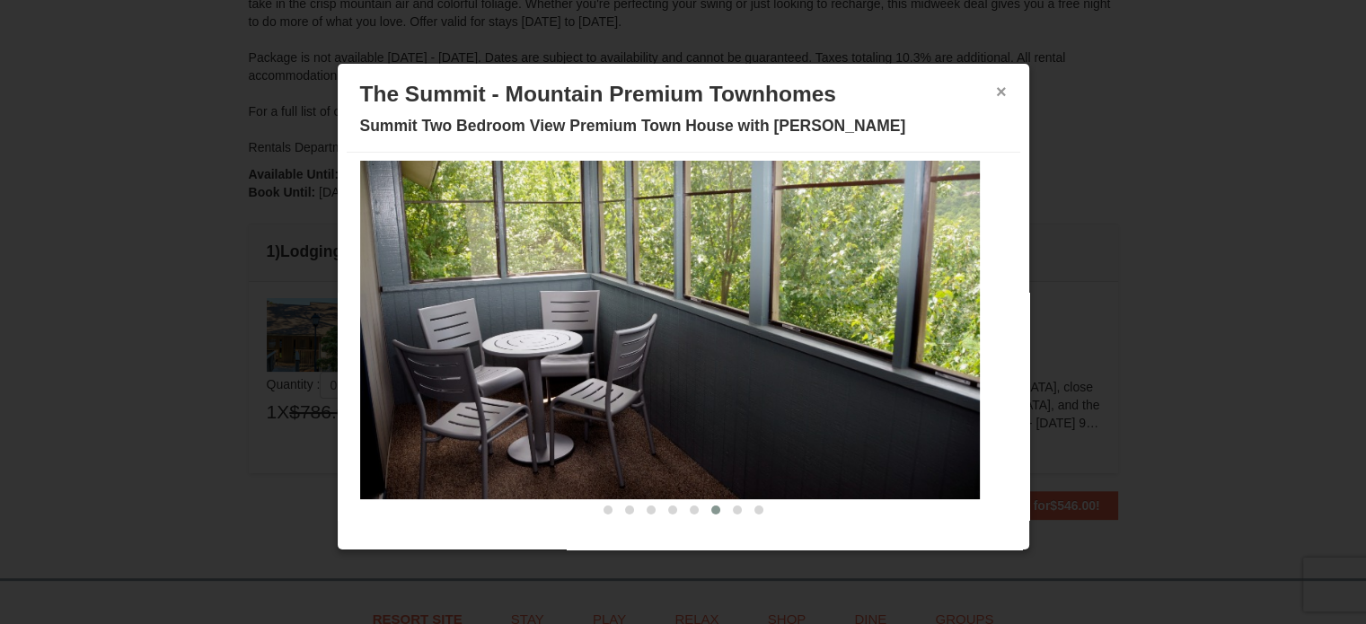
click at [996, 96] on button "×" at bounding box center [1001, 92] width 11 height 18
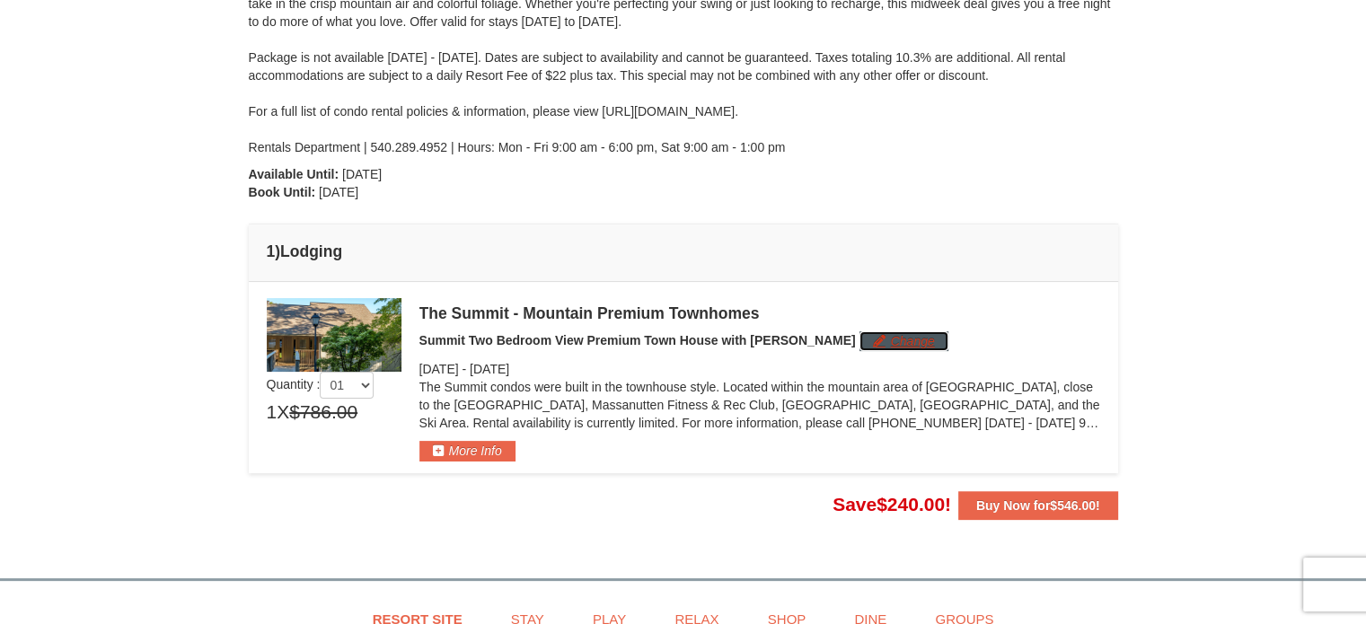
click at [859, 342] on button "Change" at bounding box center [903, 341] width 89 height 20
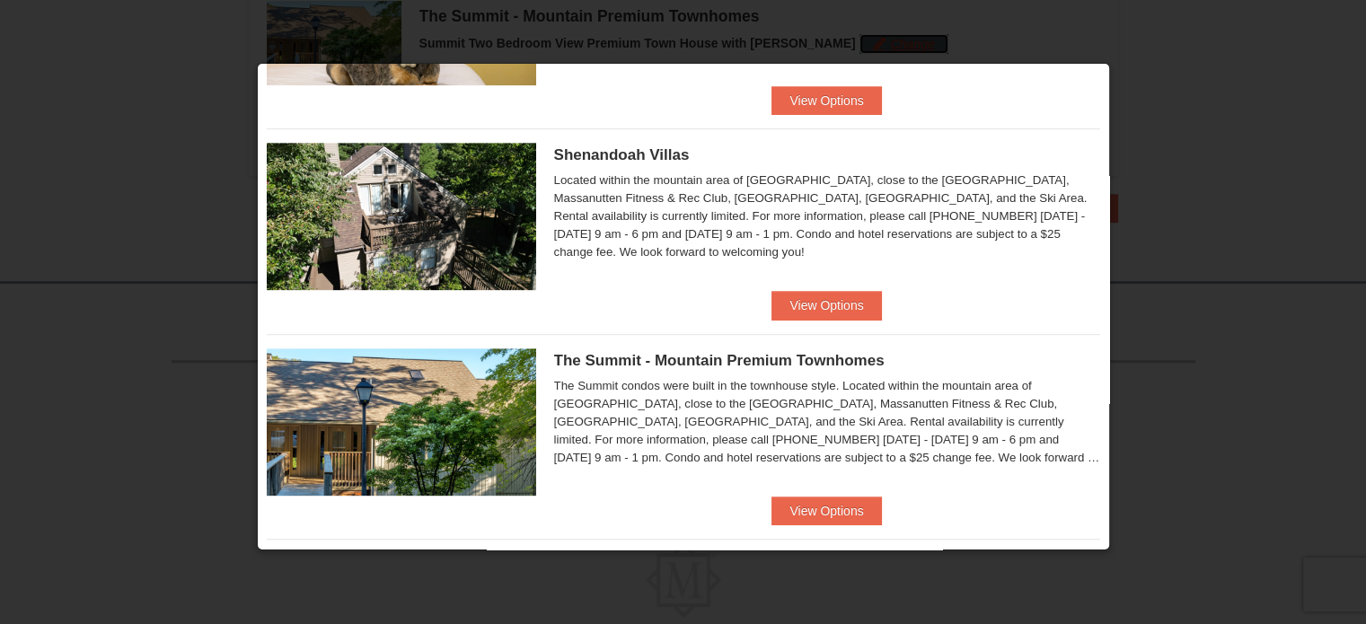
scroll to position [804, 0]
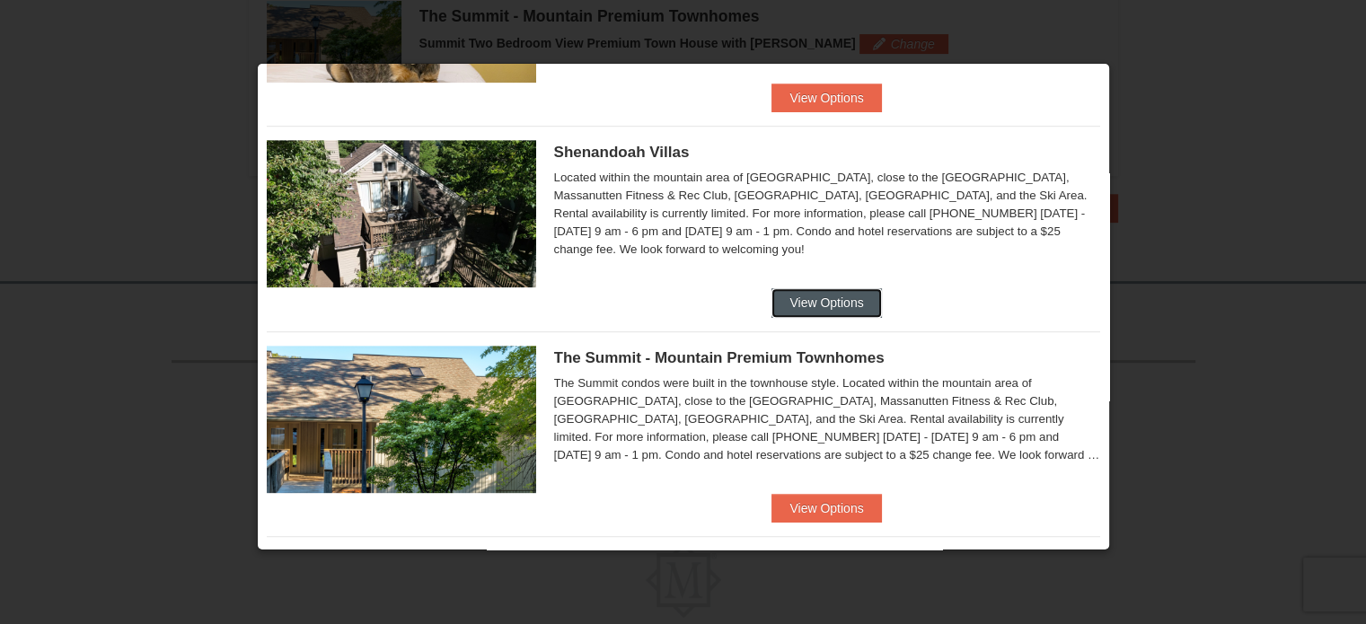
click at [829, 308] on button "View Options" at bounding box center [826, 302] width 110 height 29
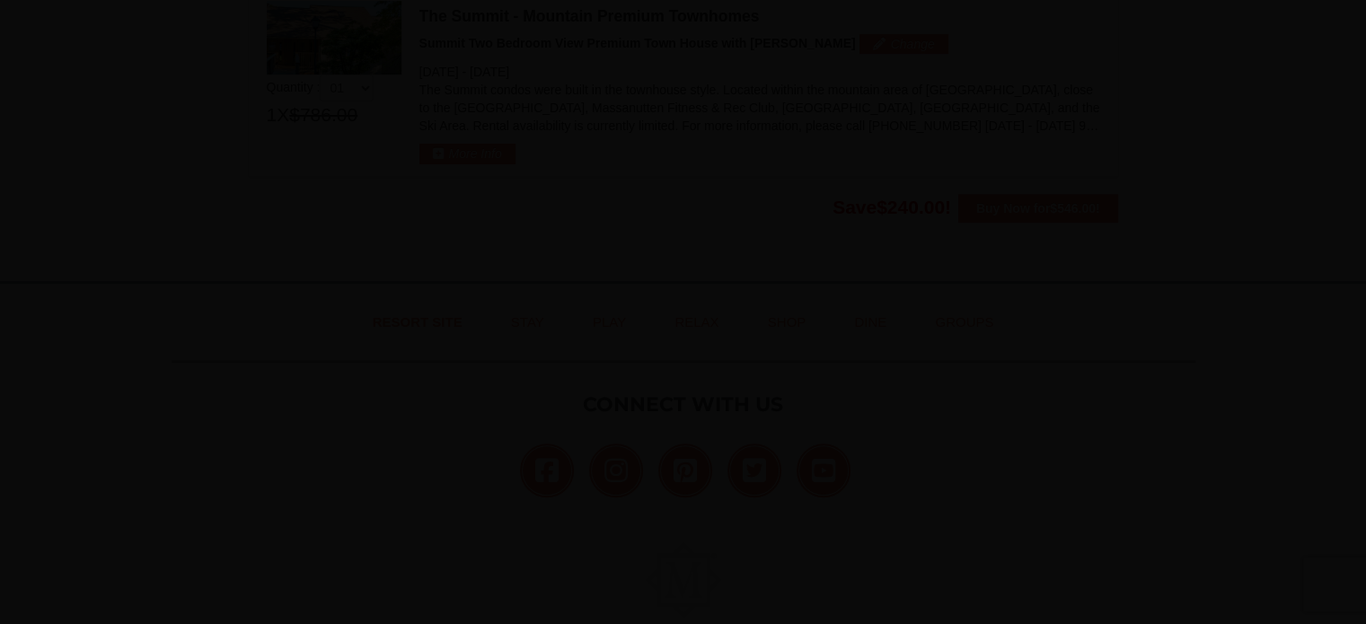
scroll to position [18, 0]
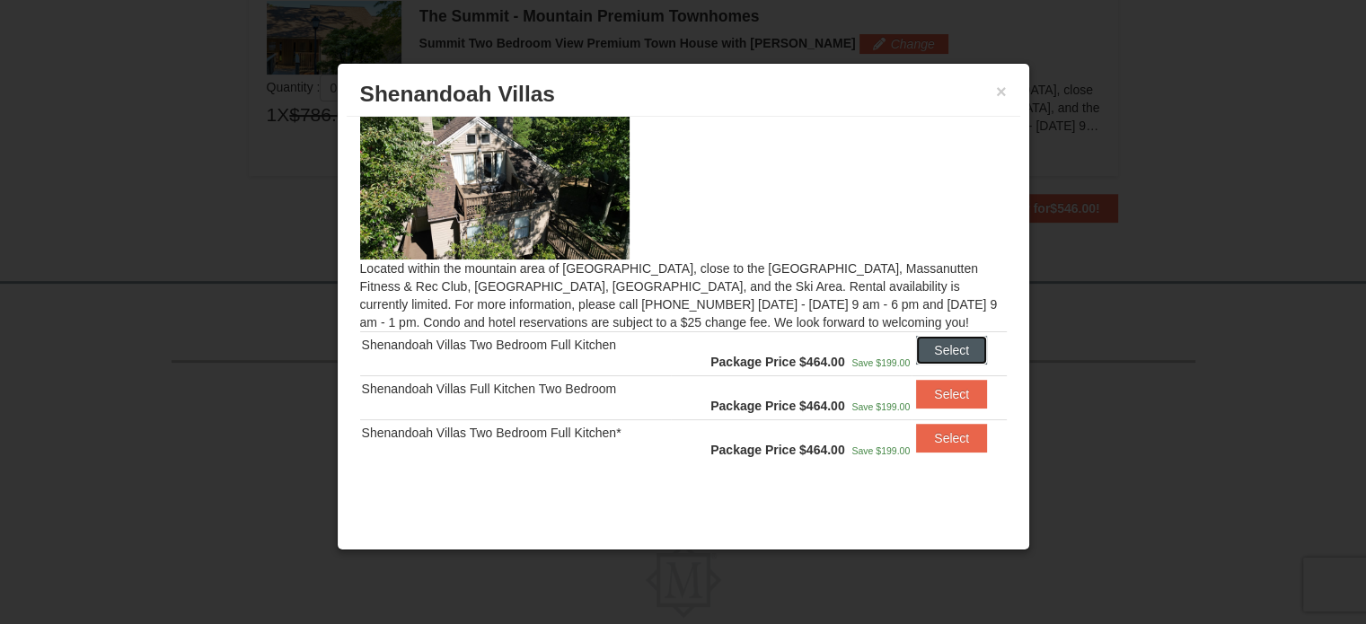
click at [934, 353] on button "Select" at bounding box center [951, 350] width 71 height 29
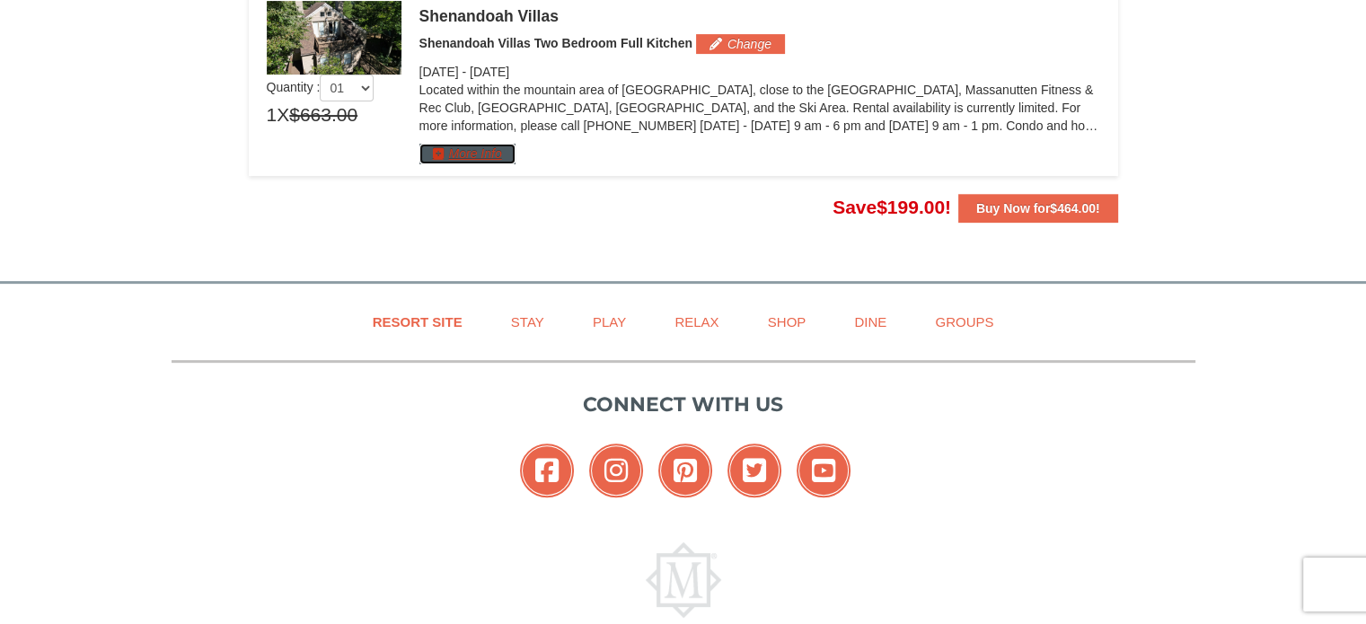
click at [504, 154] on button "More Info" at bounding box center [467, 154] width 96 height 20
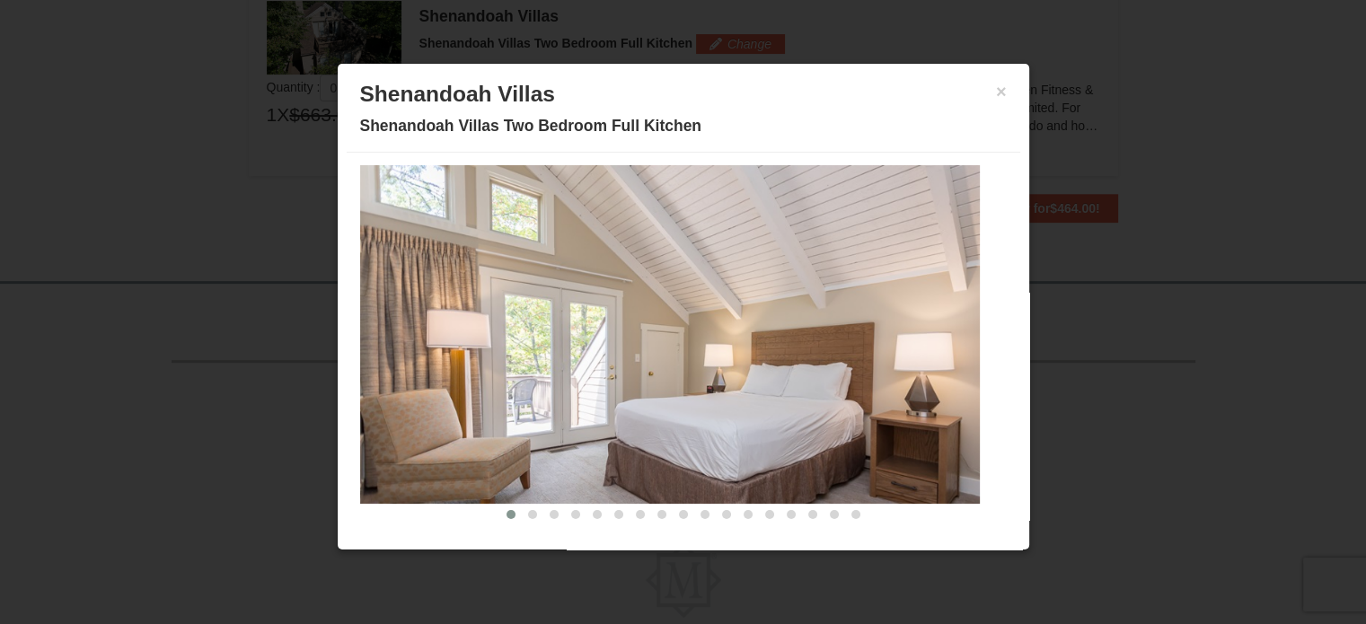
scroll to position [57, 0]
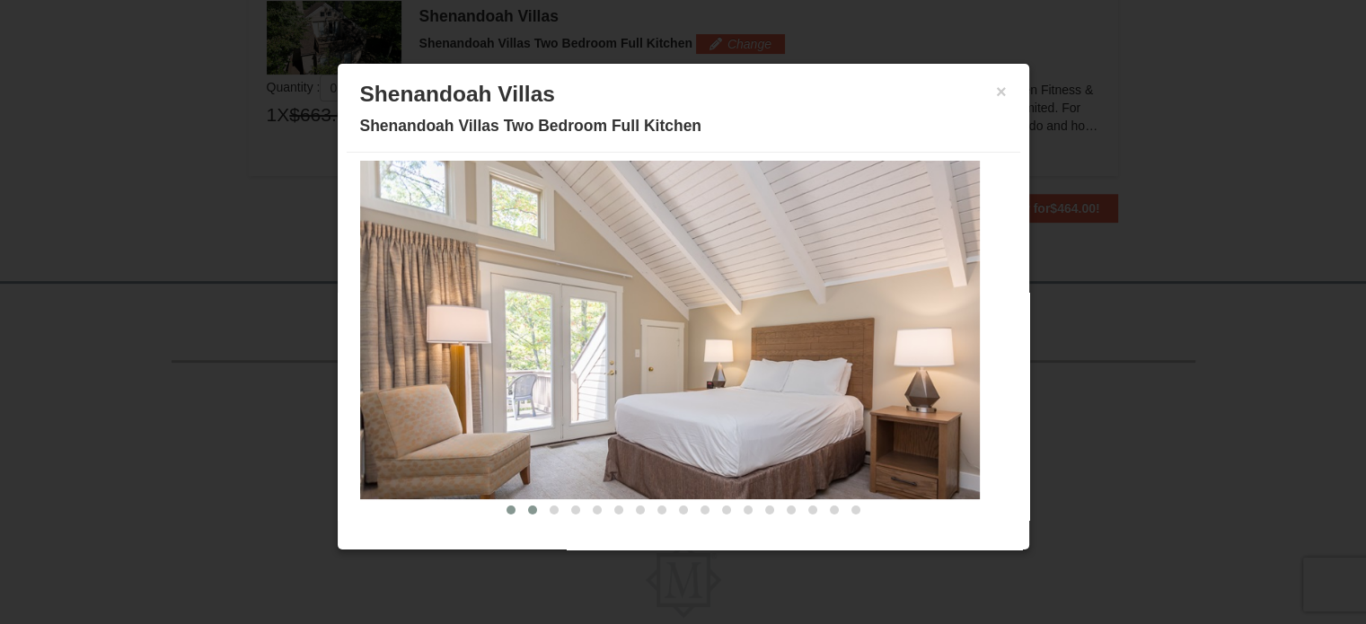
click at [528, 509] on span at bounding box center [532, 510] width 9 height 9
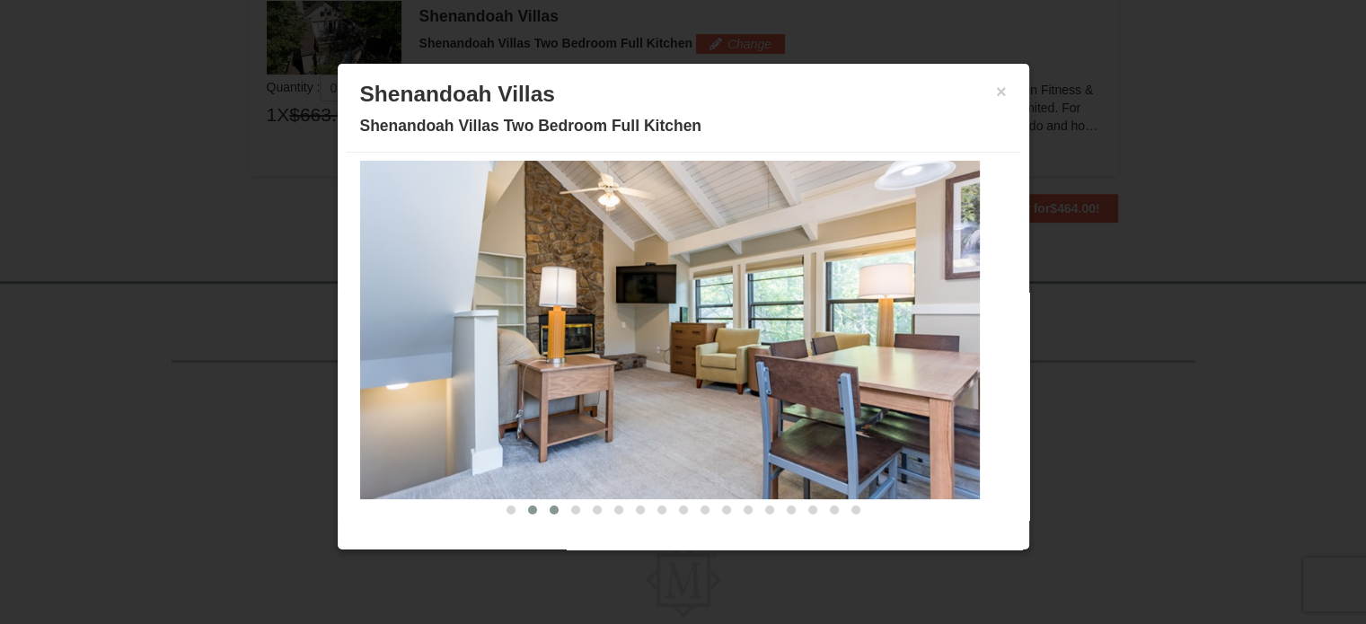
click at [543, 512] on button at bounding box center [554, 510] width 22 height 18
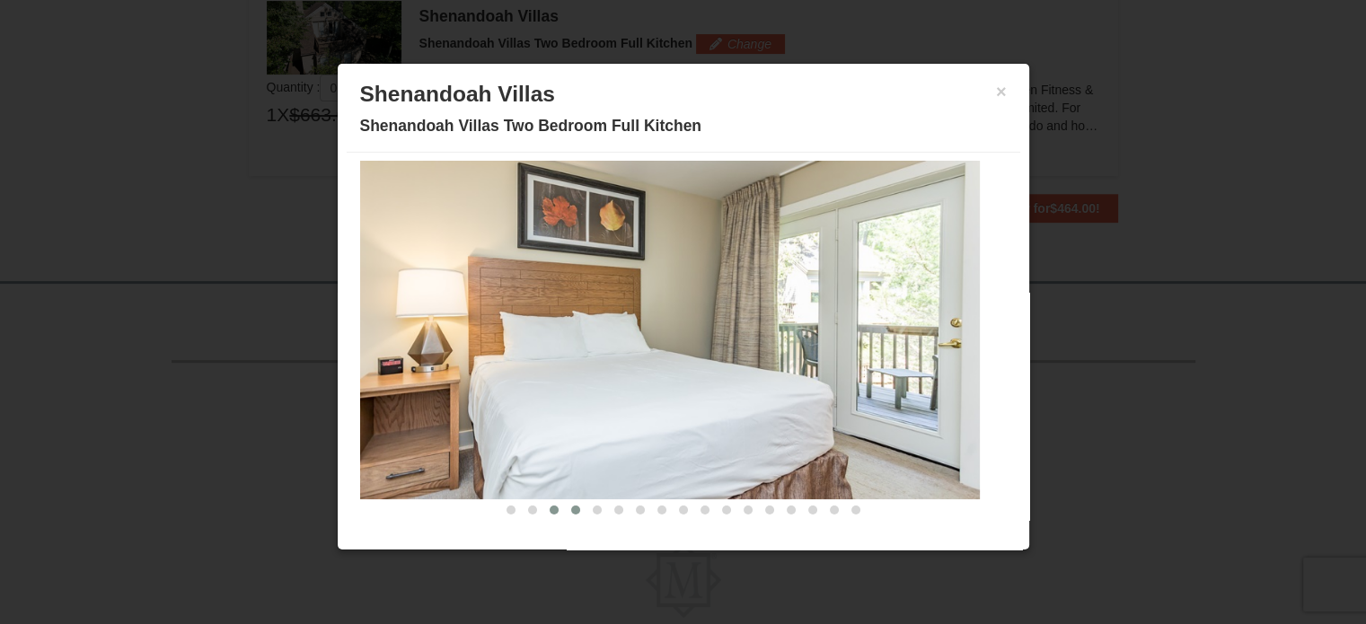
click at [565, 514] on button at bounding box center [576, 510] width 22 height 18
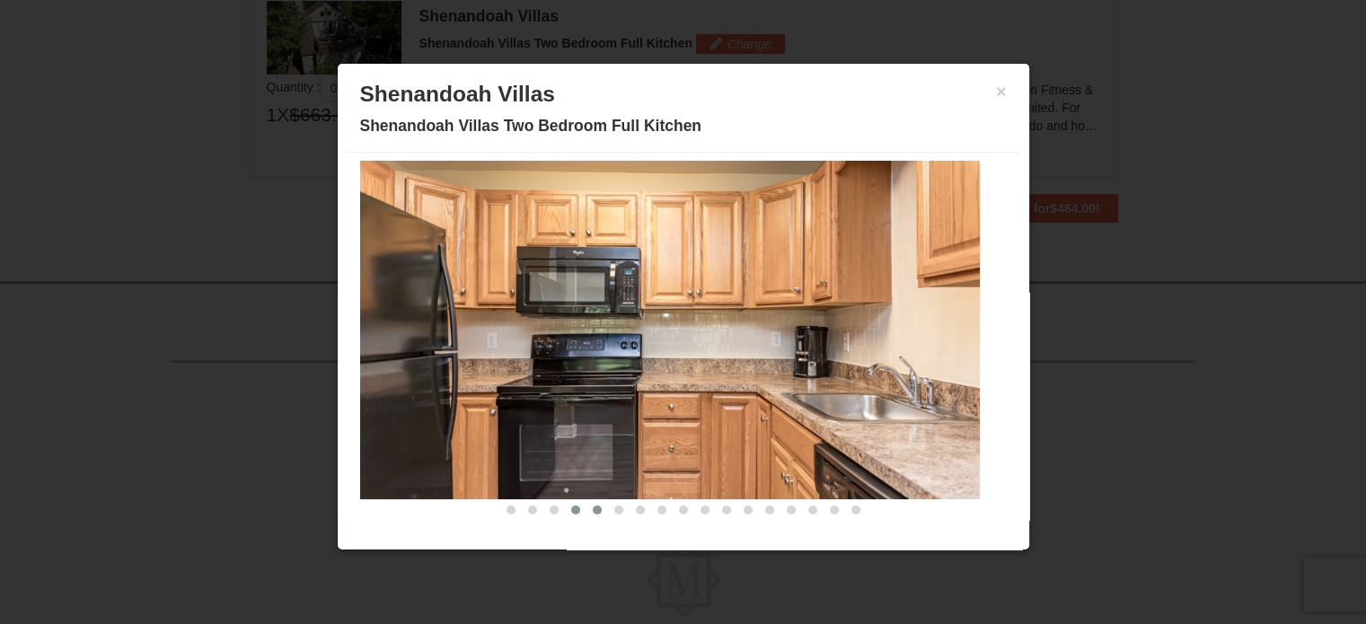
click at [586, 512] on button at bounding box center [597, 510] width 22 height 18
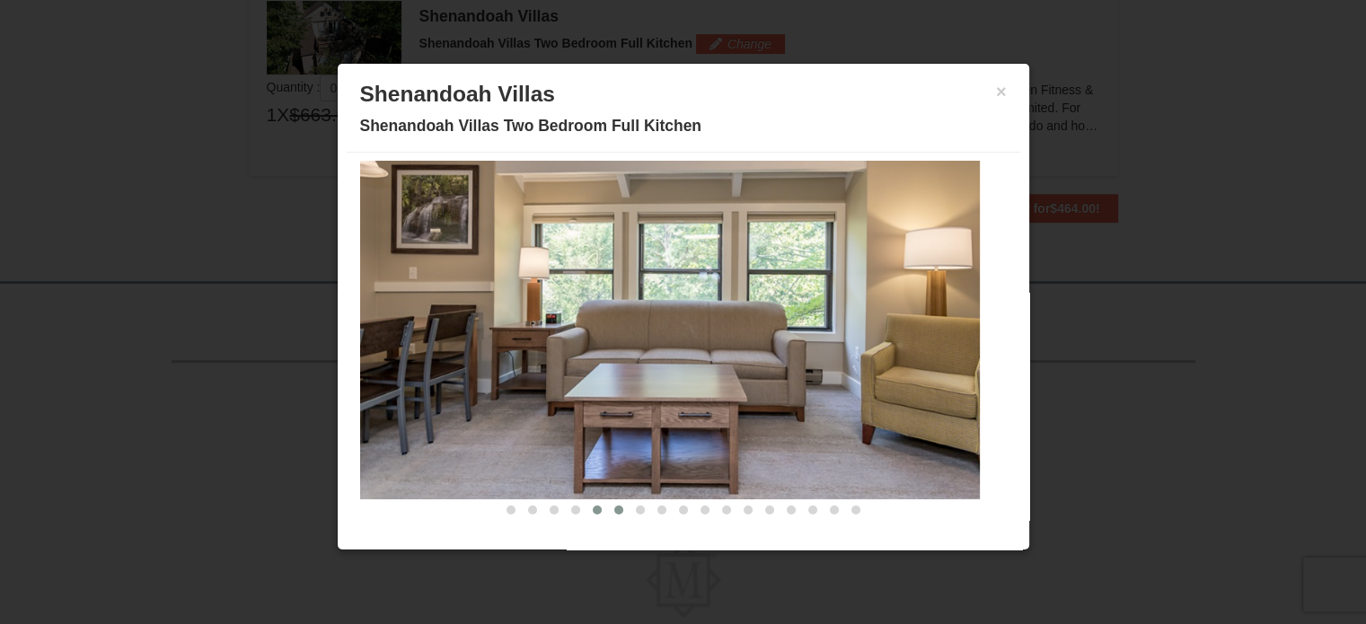
click at [614, 508] on span at bounding box center [618, 510] width 9 height 9
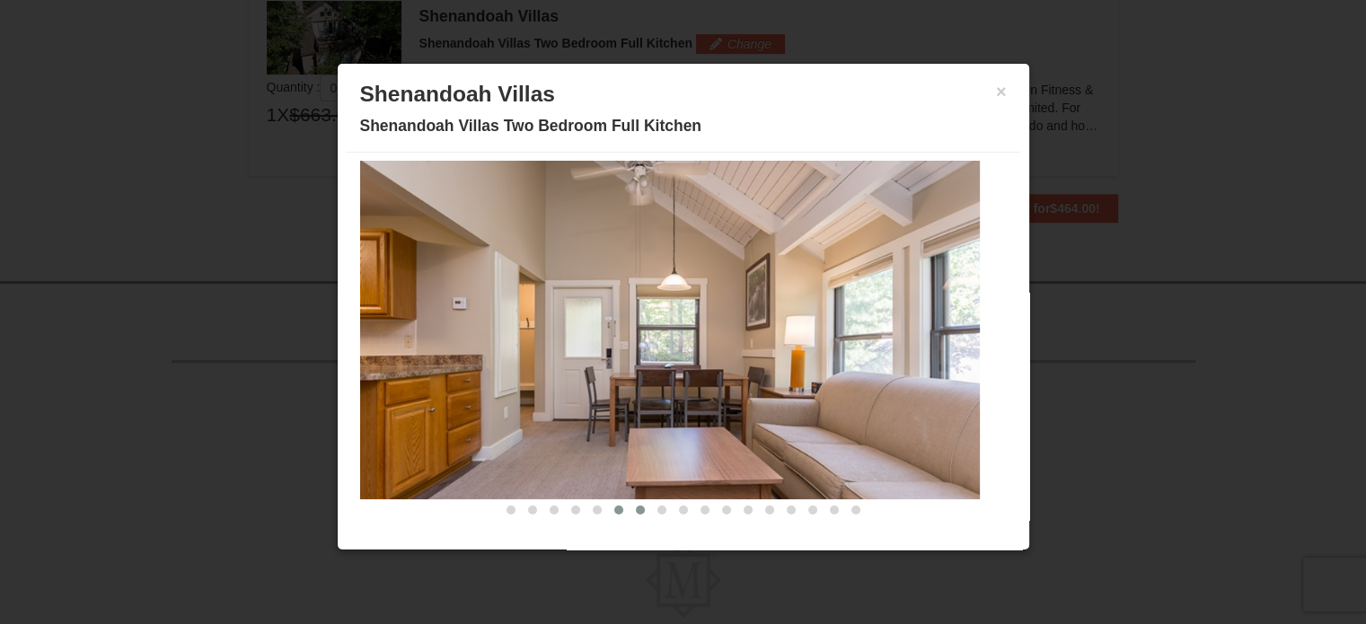
click at [636, 507] on span at bounding box center [640, 510] width 9 height 9
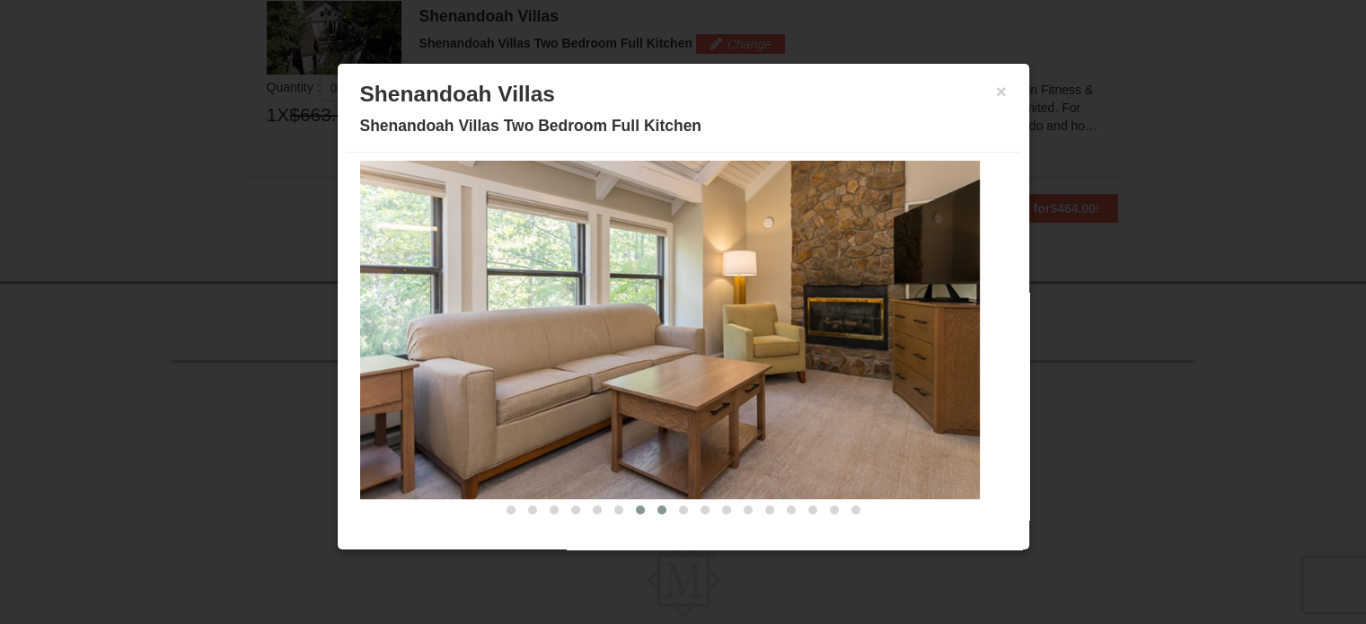
click at [657, 508] on span at bounding box center [661, 510] width 9 height 9
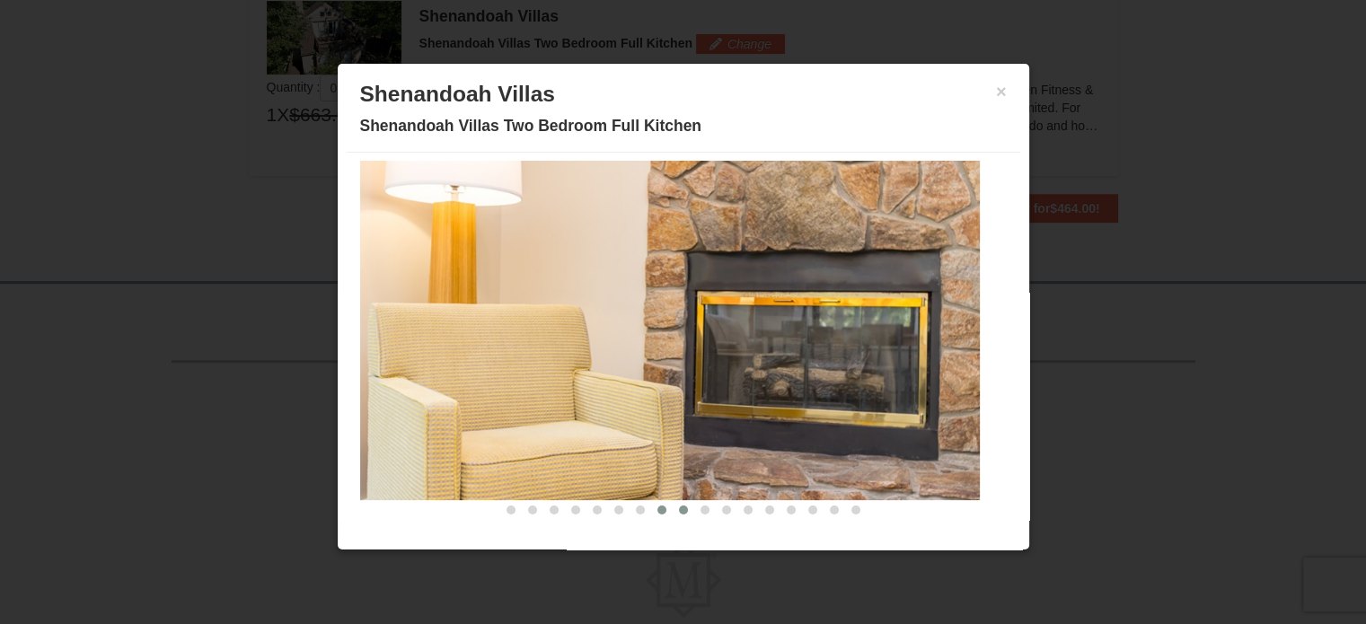
click at [679, 511] on span at bounding box center [683, 510] width 9 height 9
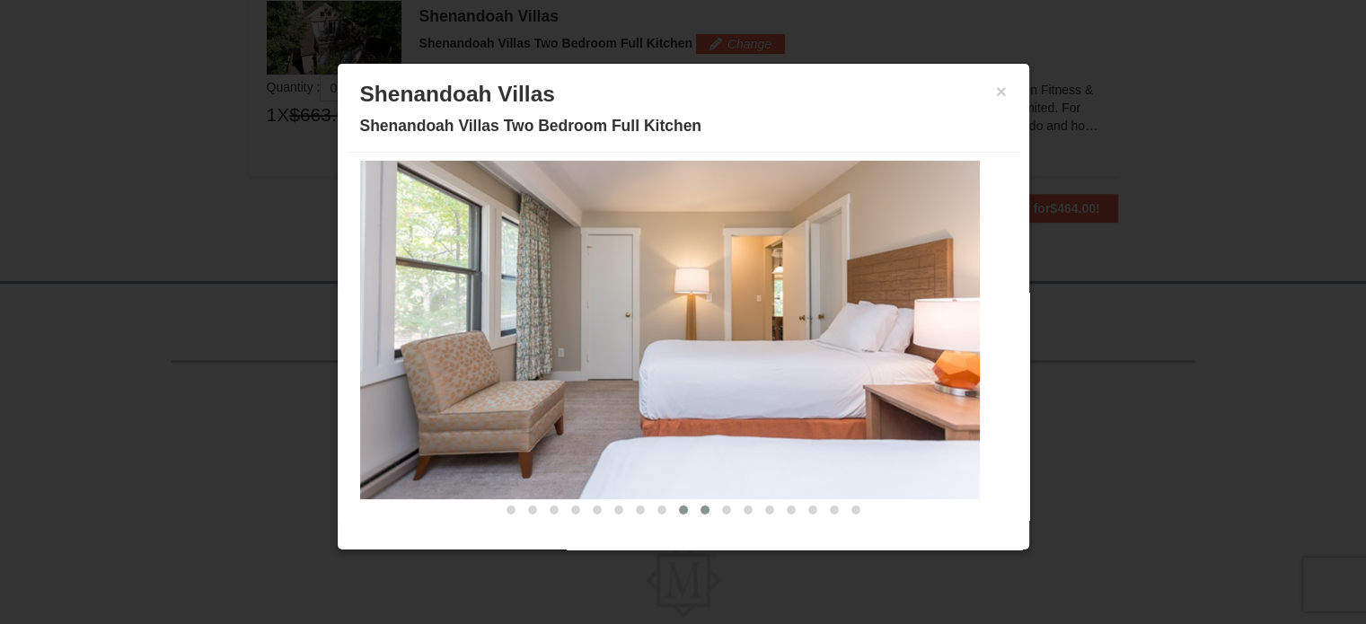
click at [694, 513] on button at bounding box center [705, 510] width 22 height 18
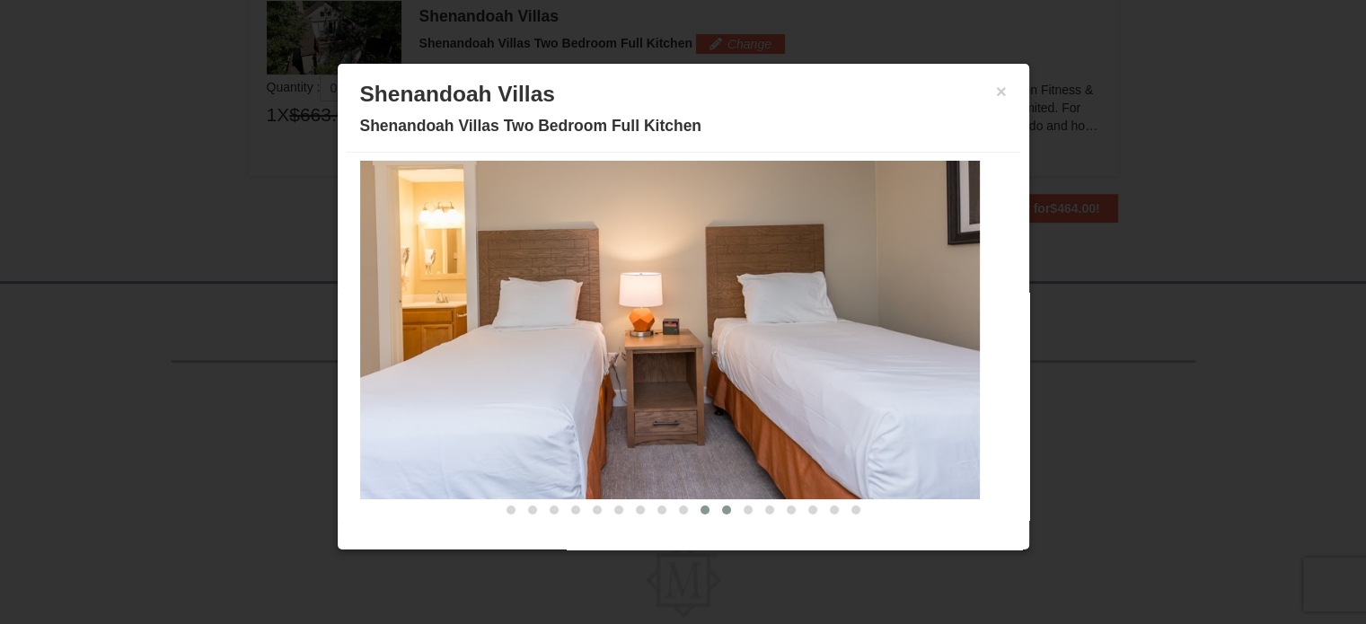
click at [716, 508] on button at bounding box center [727, 510] width 22 height 18
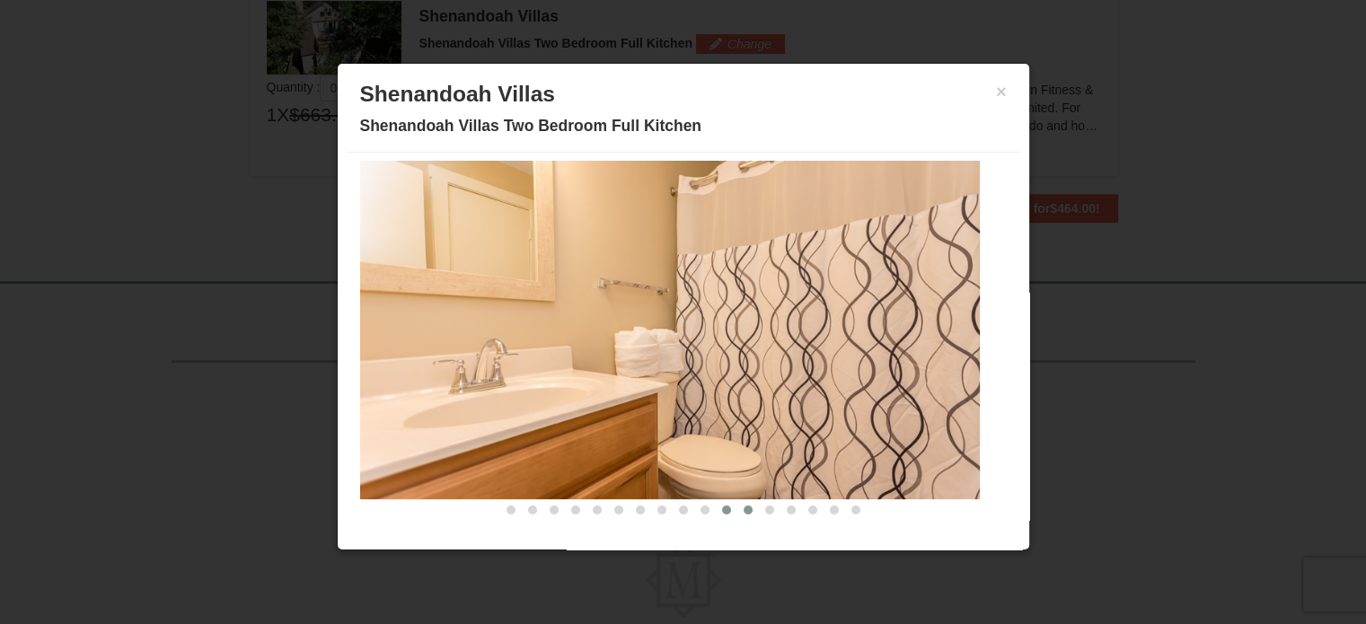
click at [744, 509] on span at bounding box center [748, 510] width 9 height 9
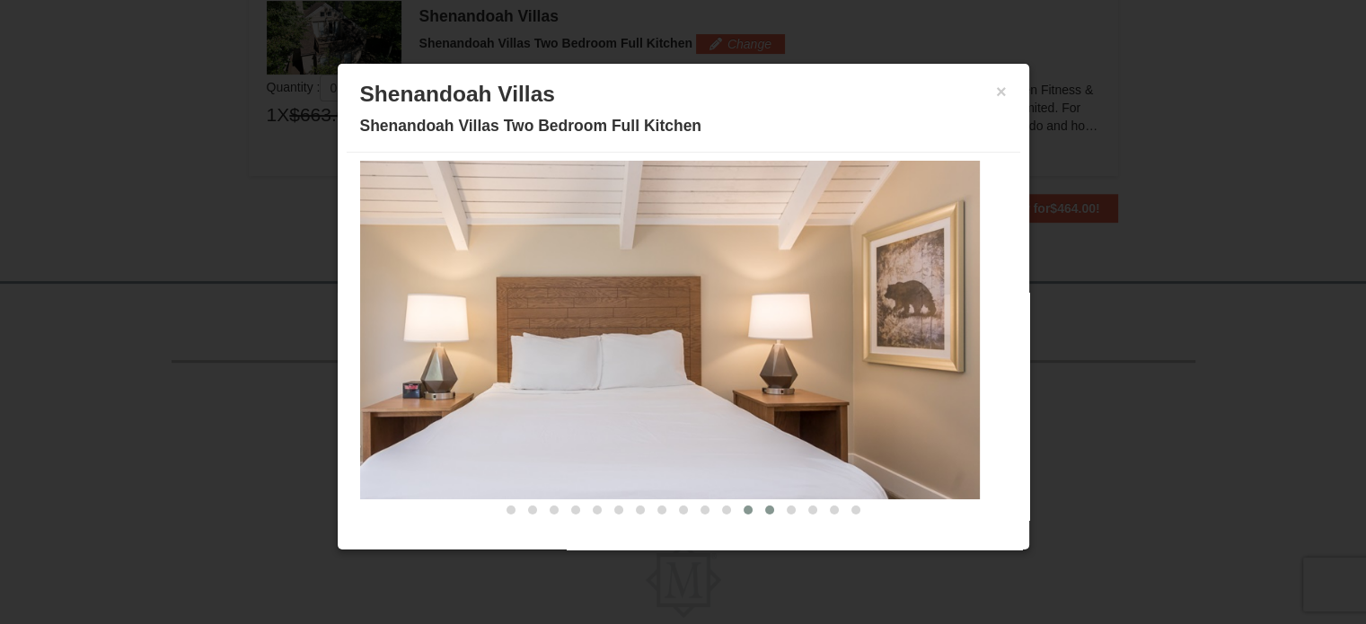
click at [765, 509] on span at bounding box center [769, 510] width 9 height 9
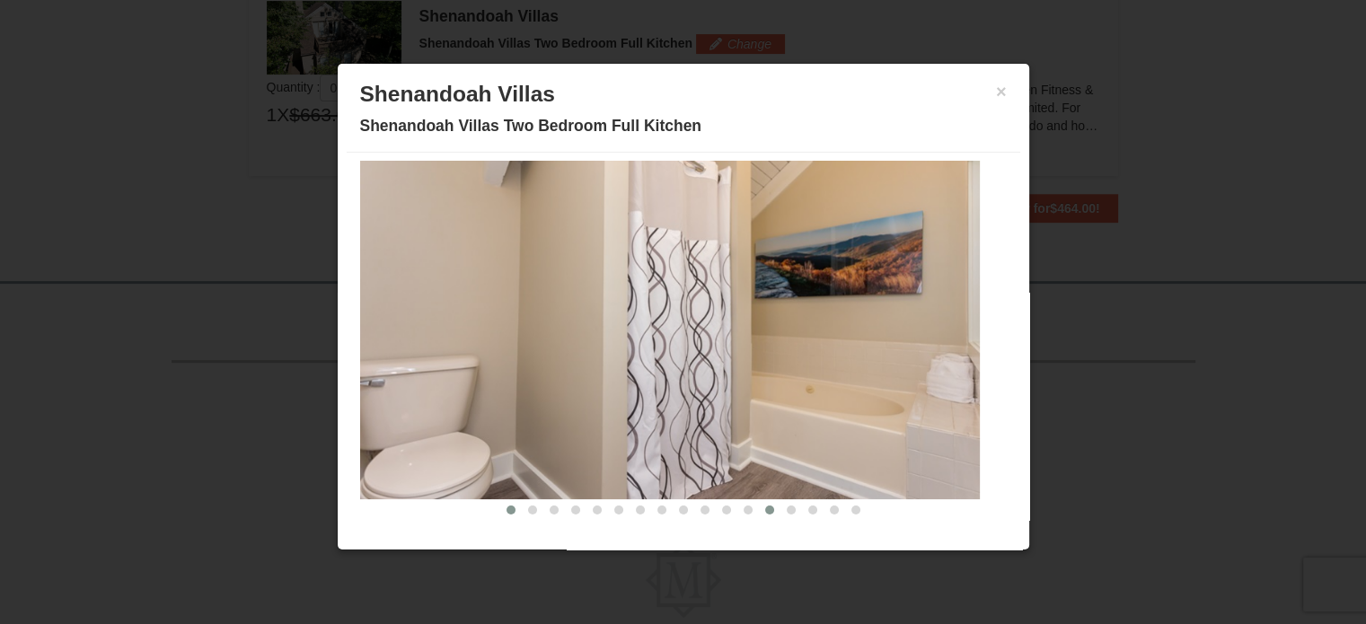
click at [503, 506] on button at bounding box center [511, 510] width 22 height 18
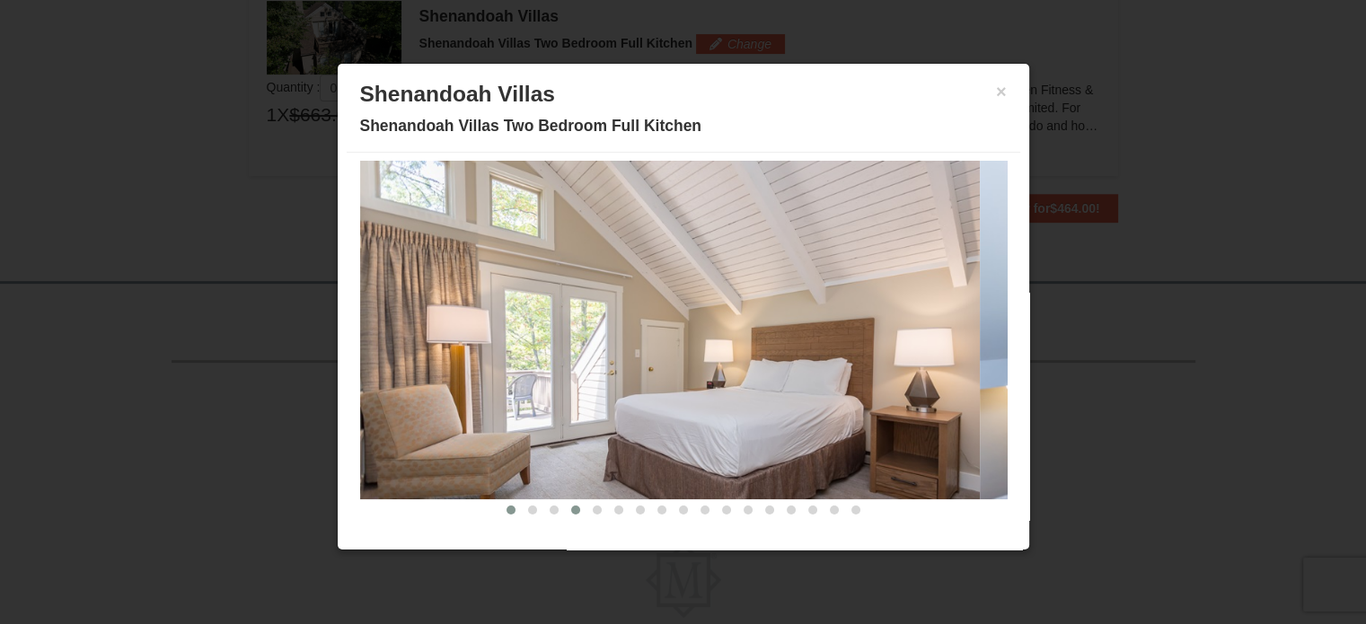
click at [571, 509] on span at bounding box center [575, 510] width 9 height 9
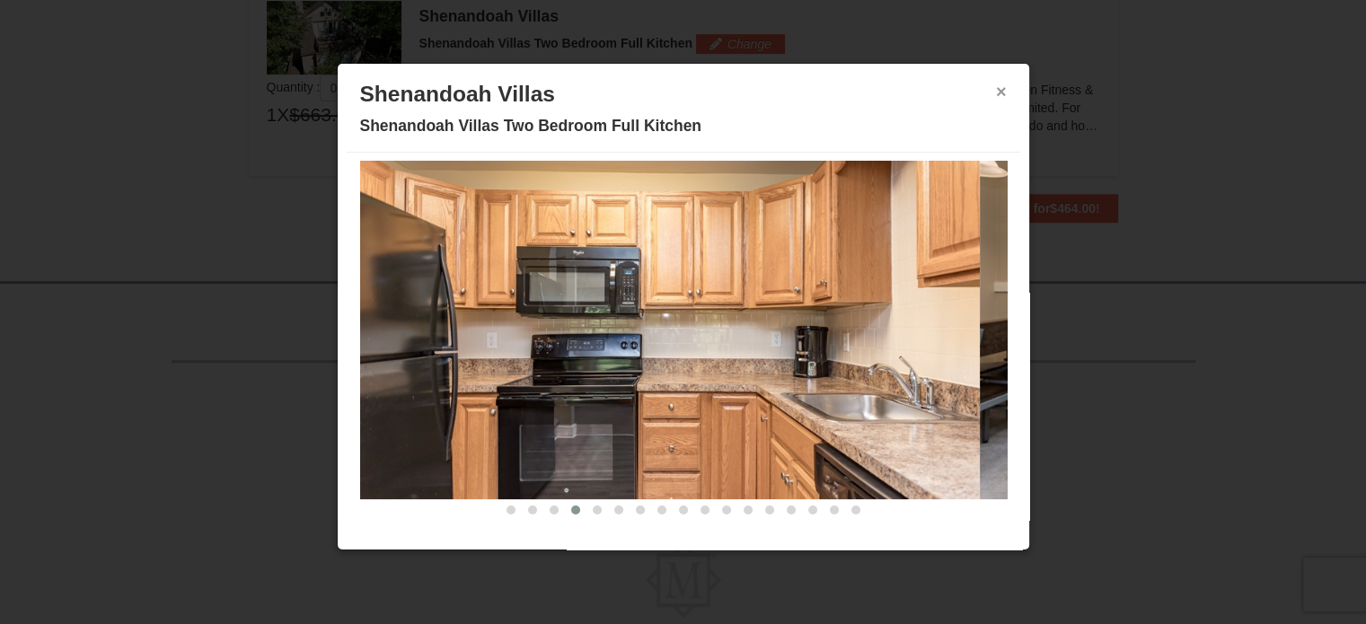
click at [996, 97] on button "×" at bounding box center [1001, 92] width 11 height 18
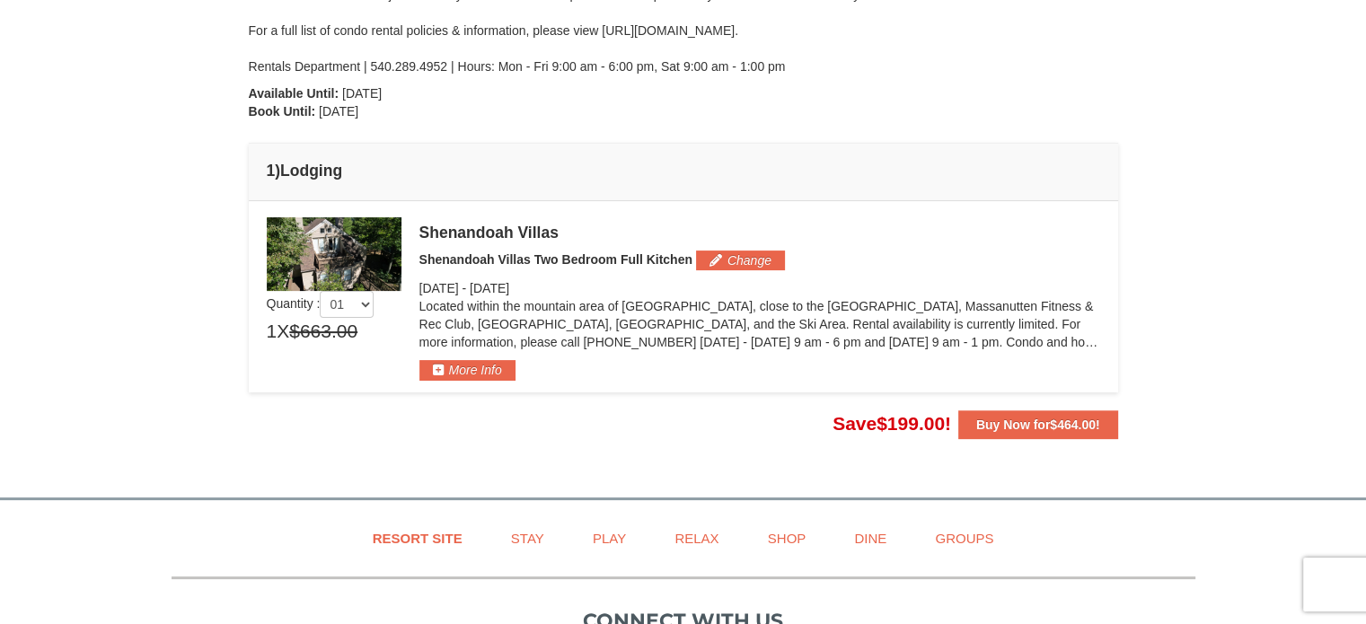
scroll to position [406, 0]
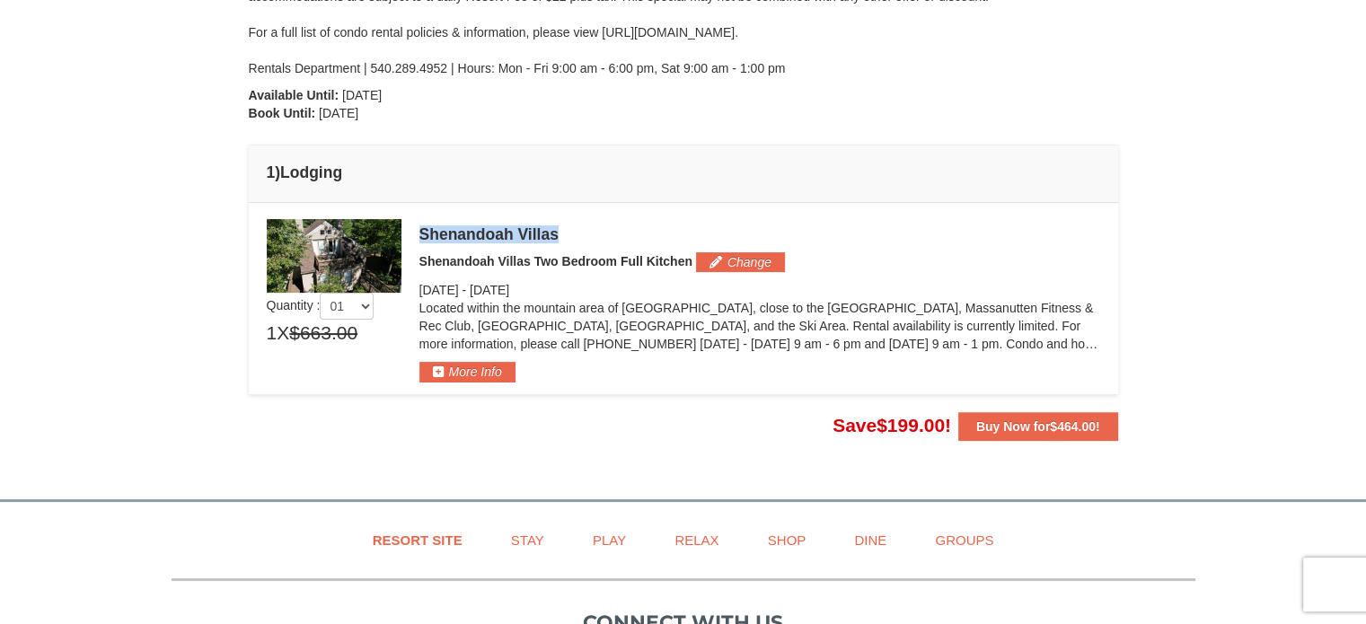
drag, startPoint x: 564, startPoint y: 232, endPoint x: 420, endPoint y: 225, distance: 143.8
click at [420, 225] on div "Shenandoah Villas" at bounding box center [759, 234] width 681 height 18
copy div "Shenandoah Villas"
click at [736, 270] on button "Change" at bounding box center [740, 262] width 89 height 20
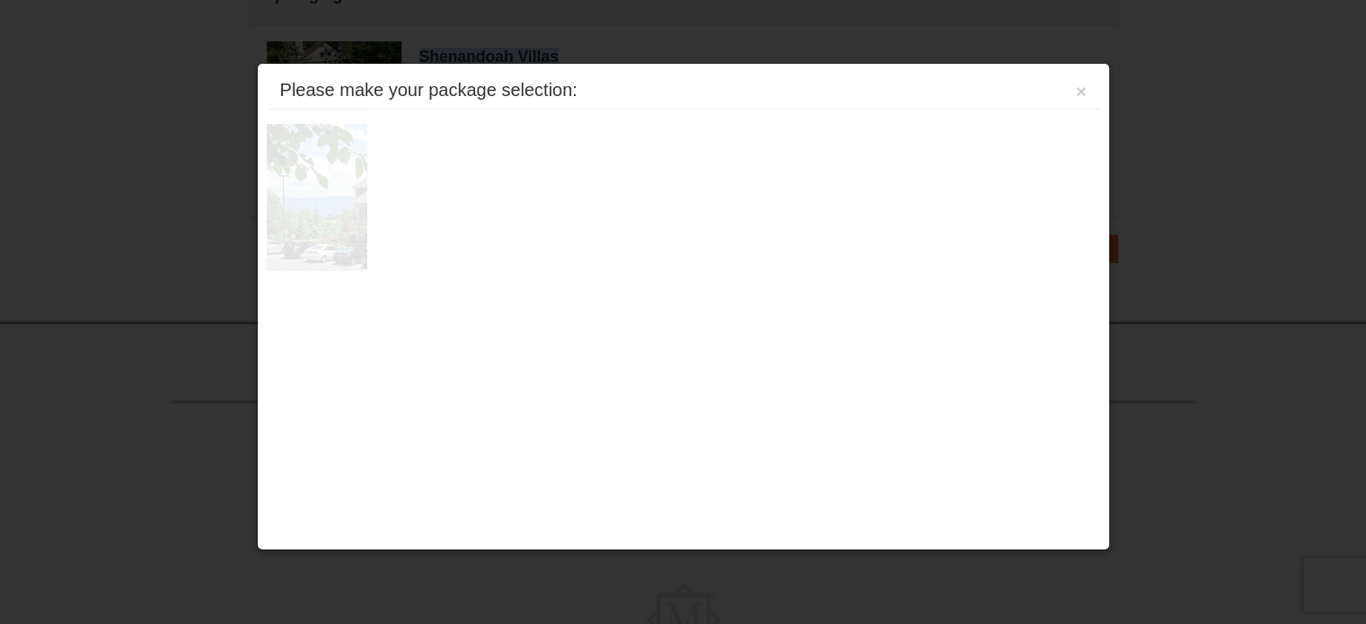
scroll to position [624, 0]
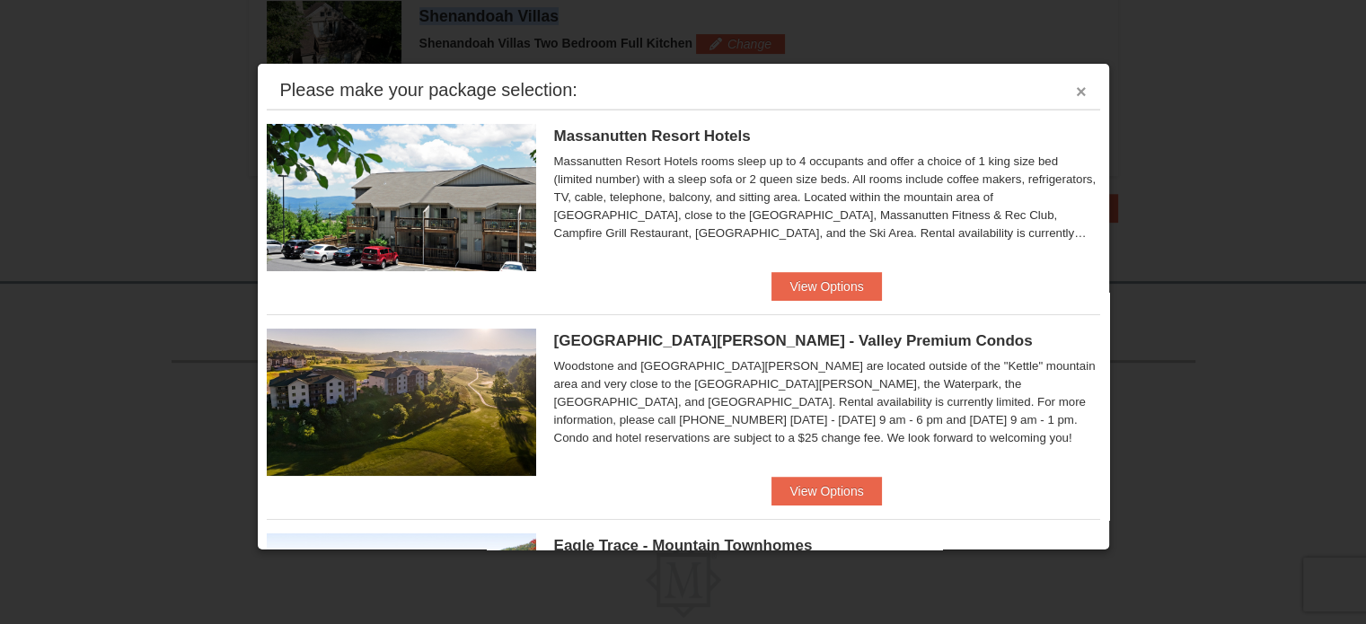
click at [1076, 86] on button "×" at bounding box center [1081, 92] width 11 height 18
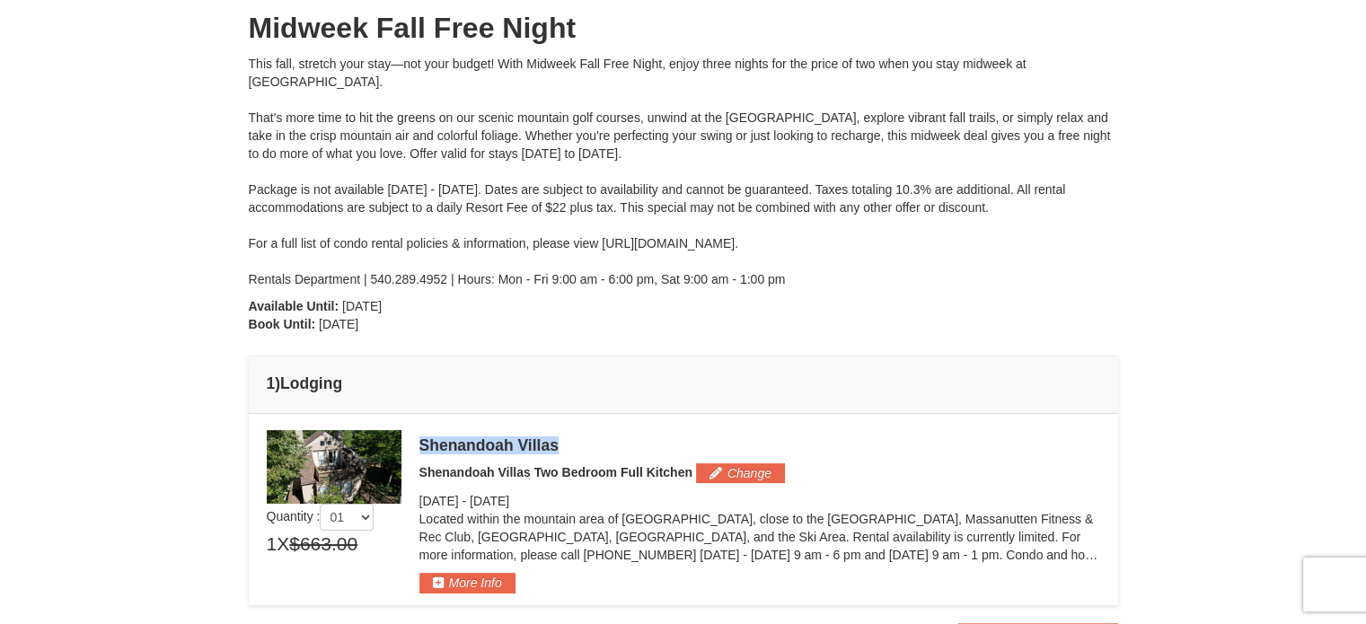
scroll to position [0, 0]
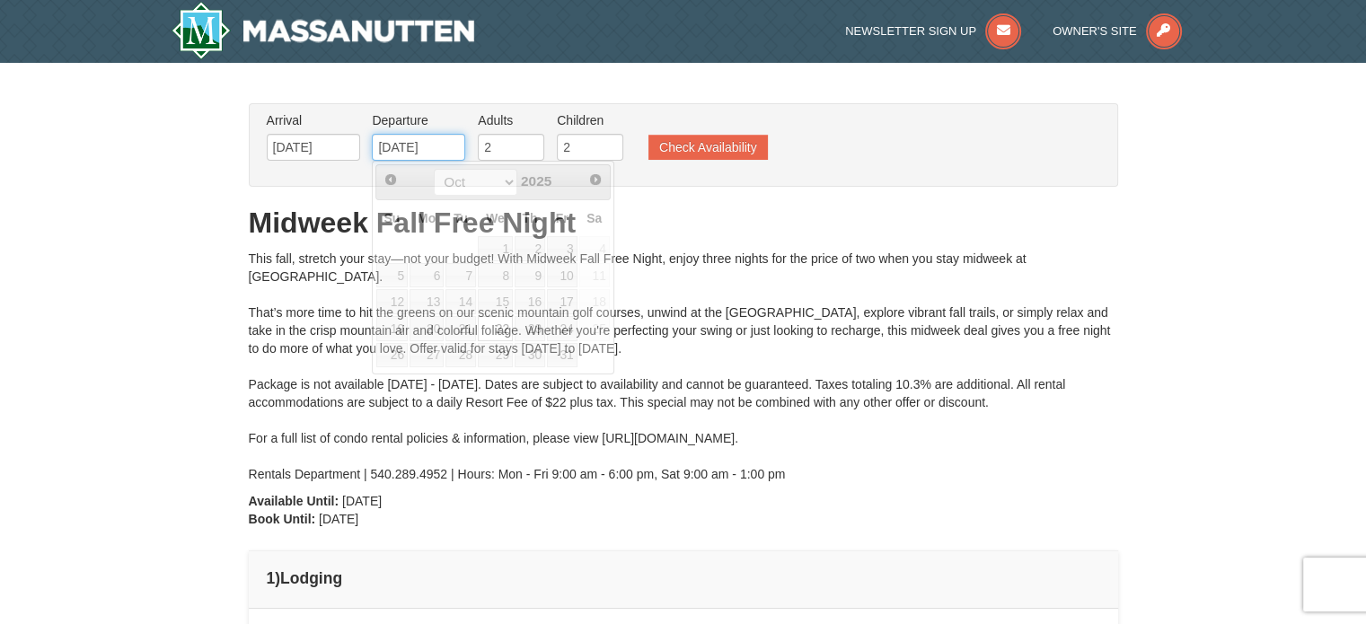
click at [442, 143] on input "10/22/2025" at bounding box center [418, 147] width 93 height 27
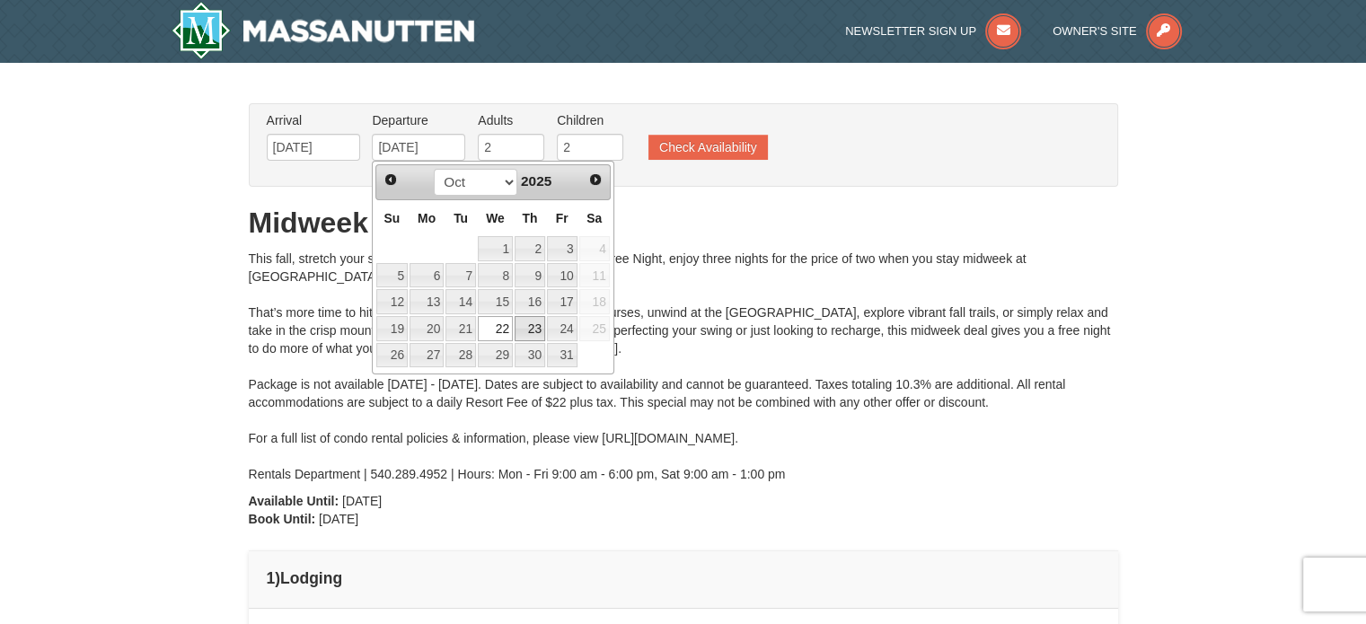
click at [528, 329] on link "23" at bounding box center [530, 328] width 31 height 25
type input "10/23/2025"
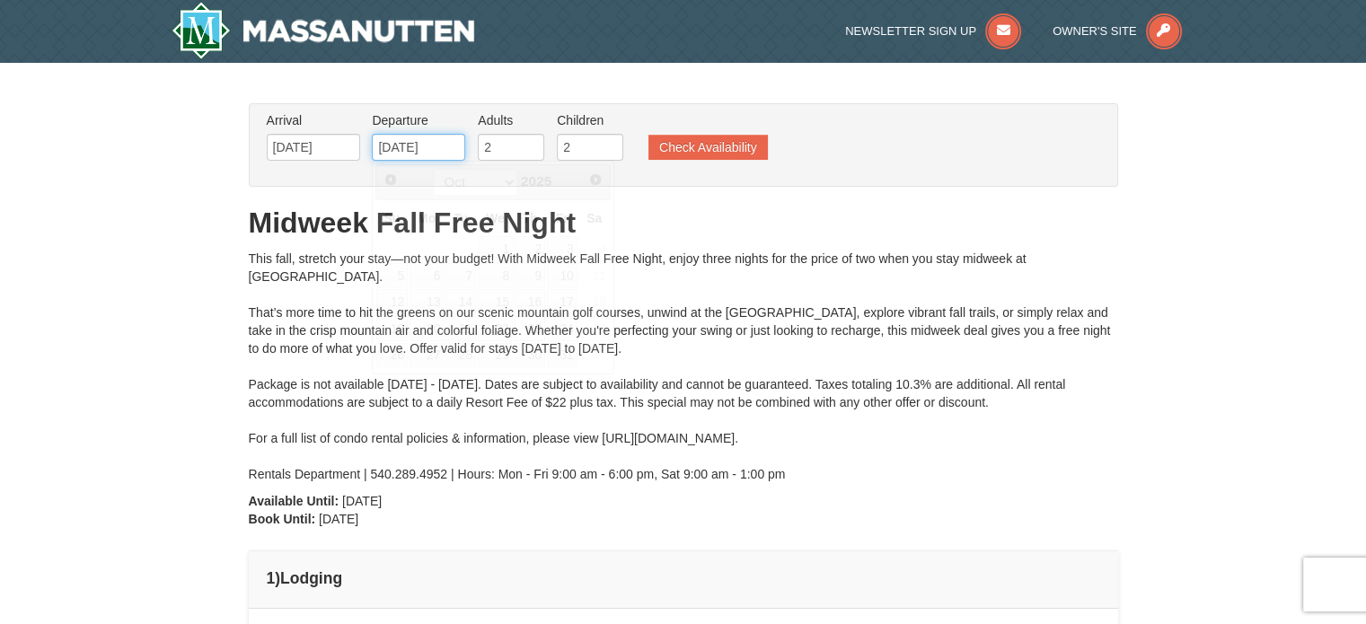
click at [438, 139] on input "10/23/2025" at bounding box center [418, 147] width 93 height 27
click at [776, 222] on h1 "Midweek Fall Free Night" at bounding box center [683, 223] width 869 height 36
click at [669, 143] on button "Check Availability" at bounding box center [707, 147] width 119 height 25
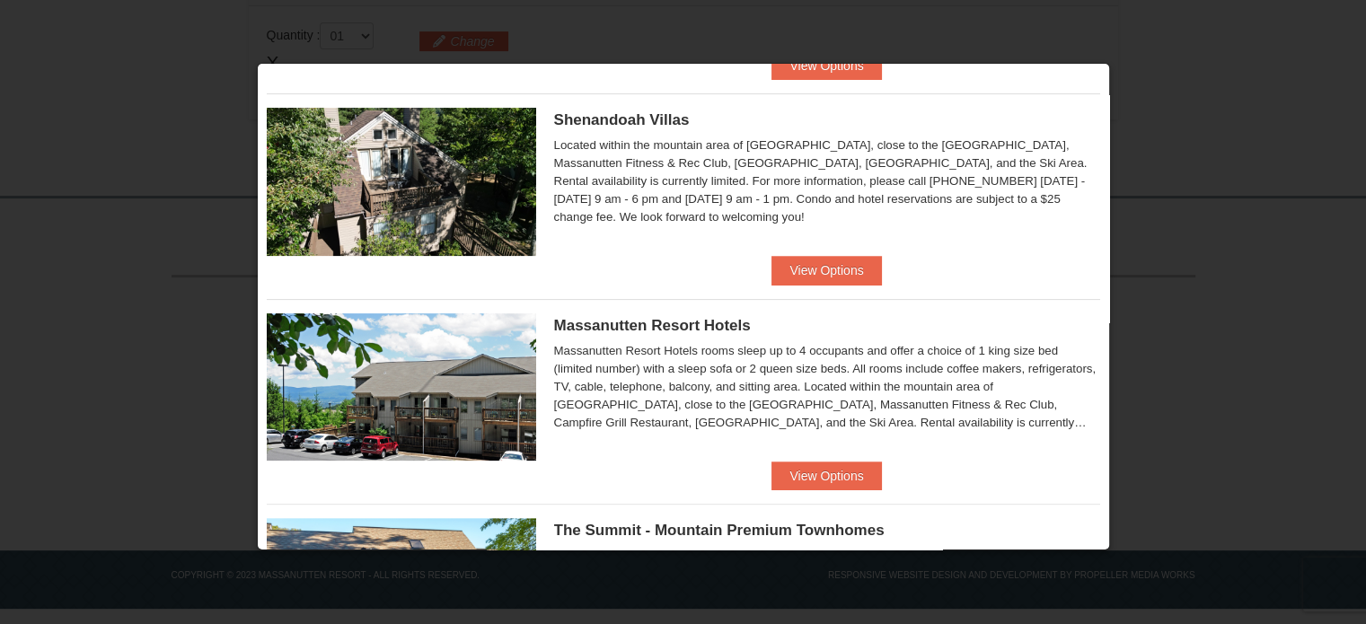
scroll to position [428, 0]
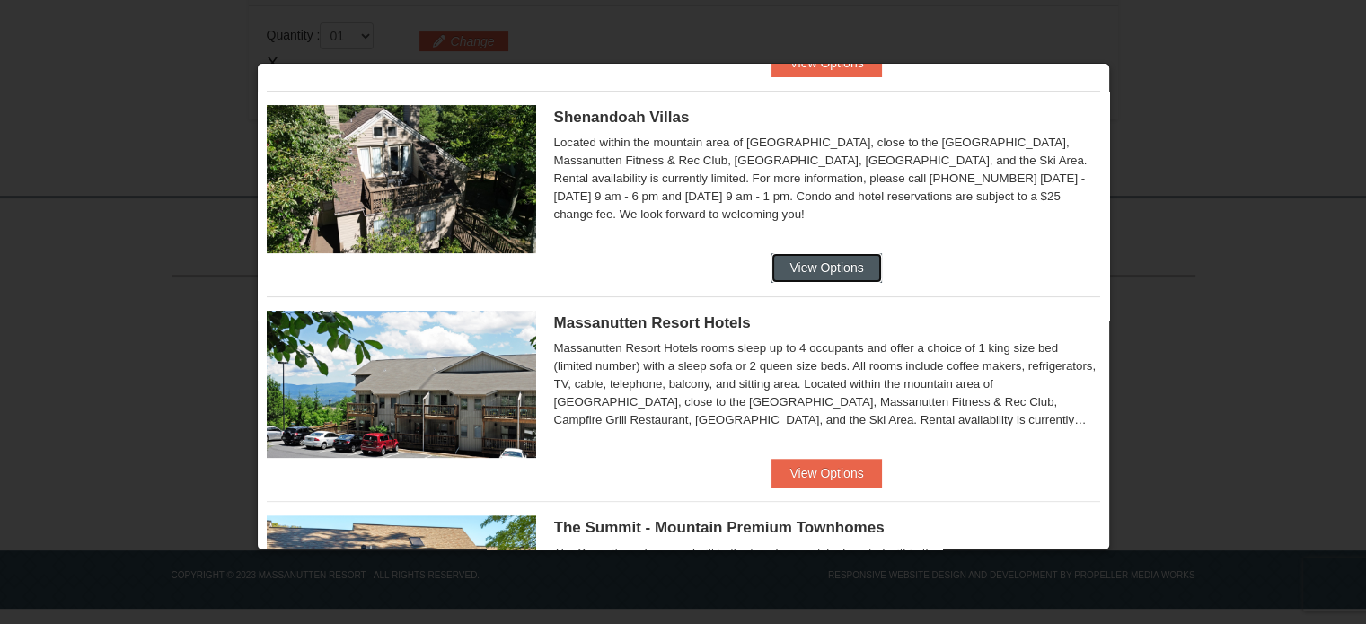
click at [841, 274] on button "View Options" at bounding box center [826, 267] width 110 height 29
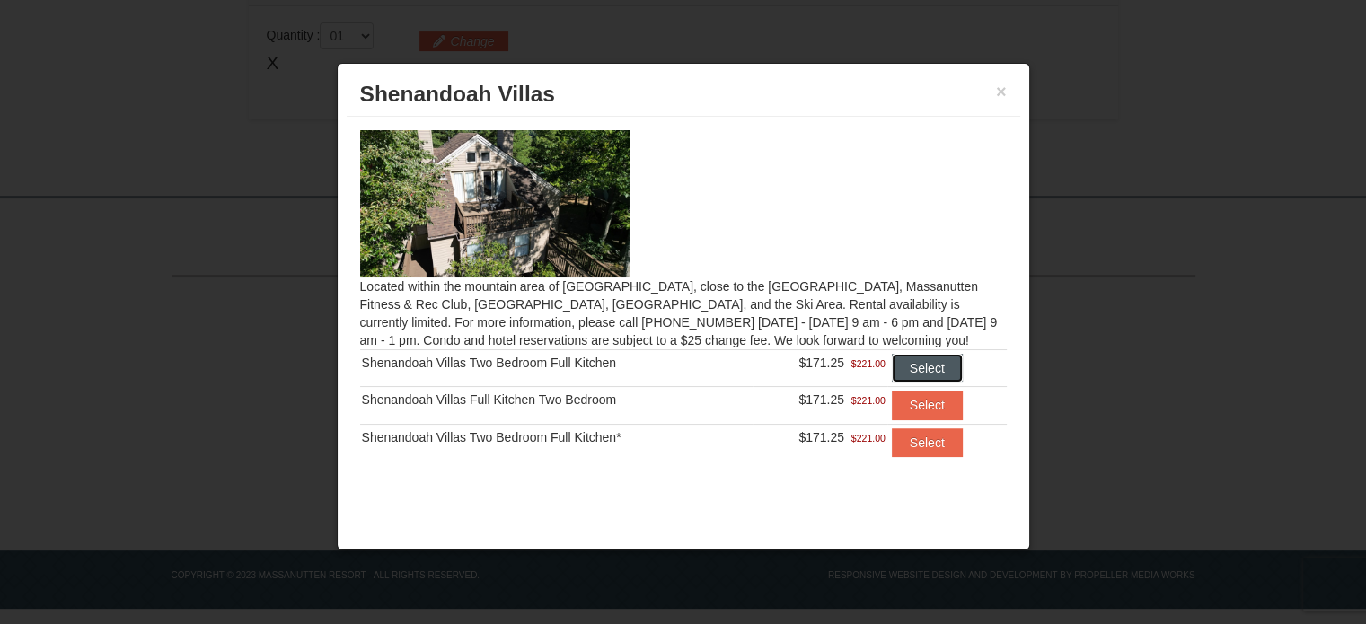
click at [929, 370] on button "Select" at bounding box center [927, 368] width 71 height 29
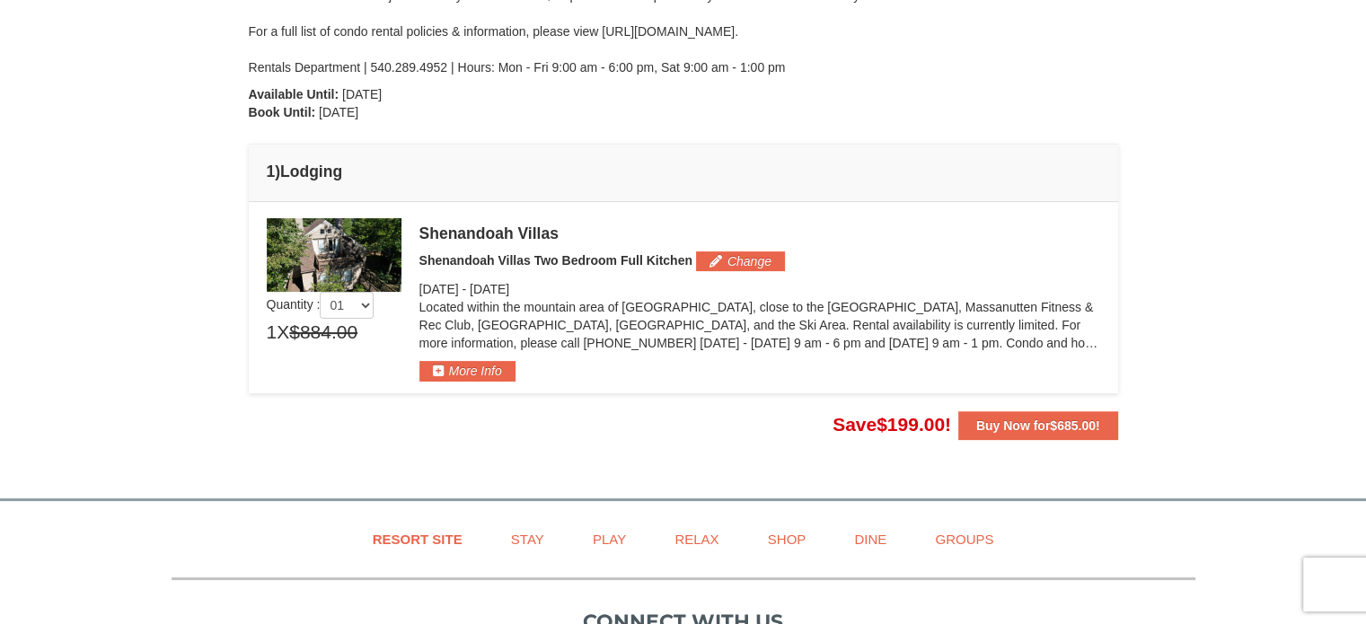
scroll to position [383, 0]
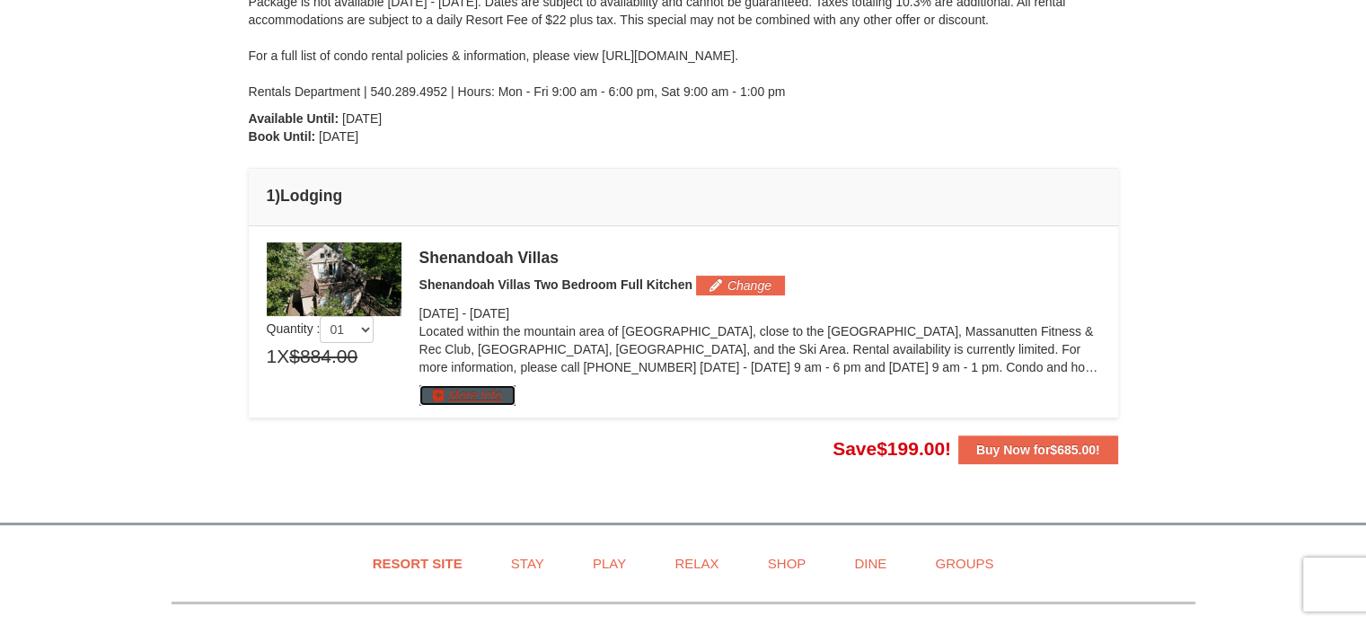
click at [488, 398] on button "More Info" at bounding box center [467, 395] width 96 height 20
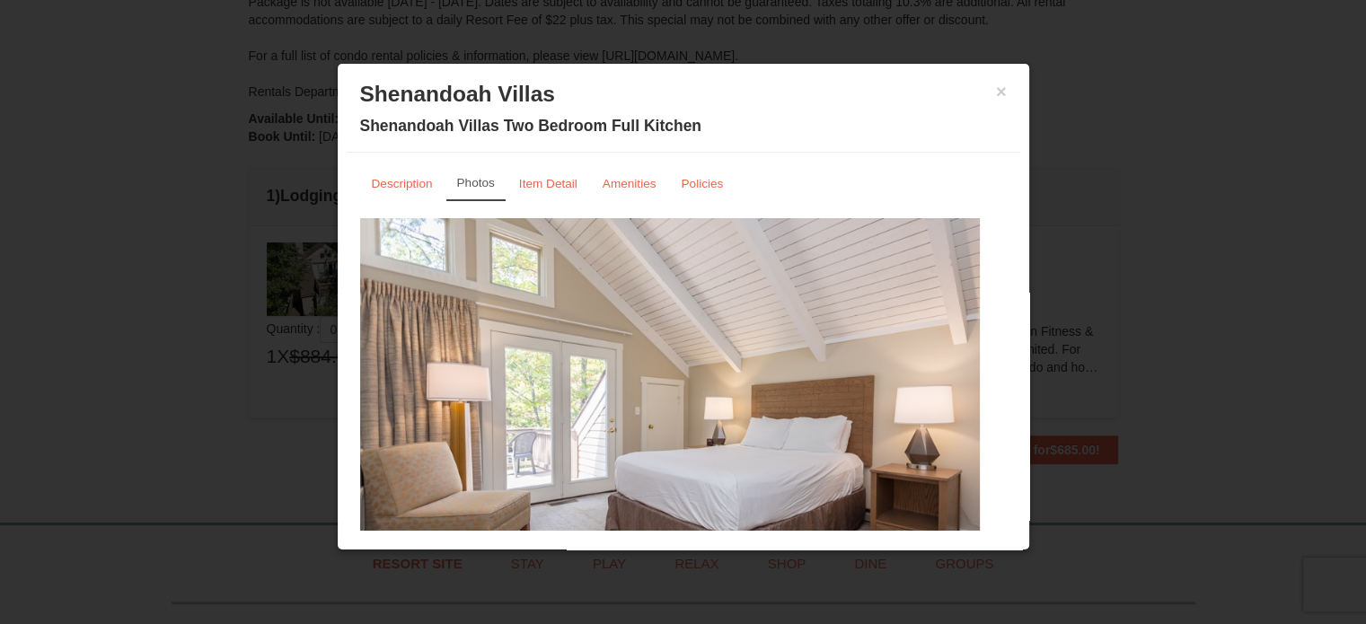
scroll to position [57, 0]
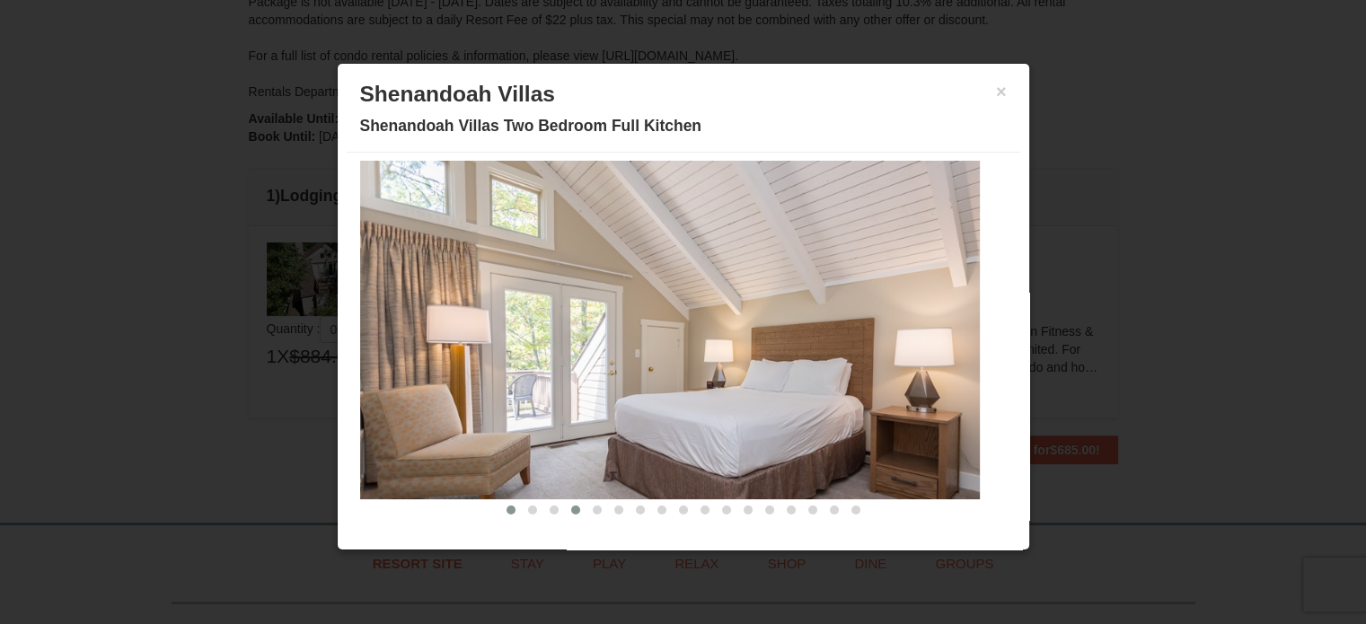
click at [571, 506] on span at bounding box center [575, 510] width 9 height 9
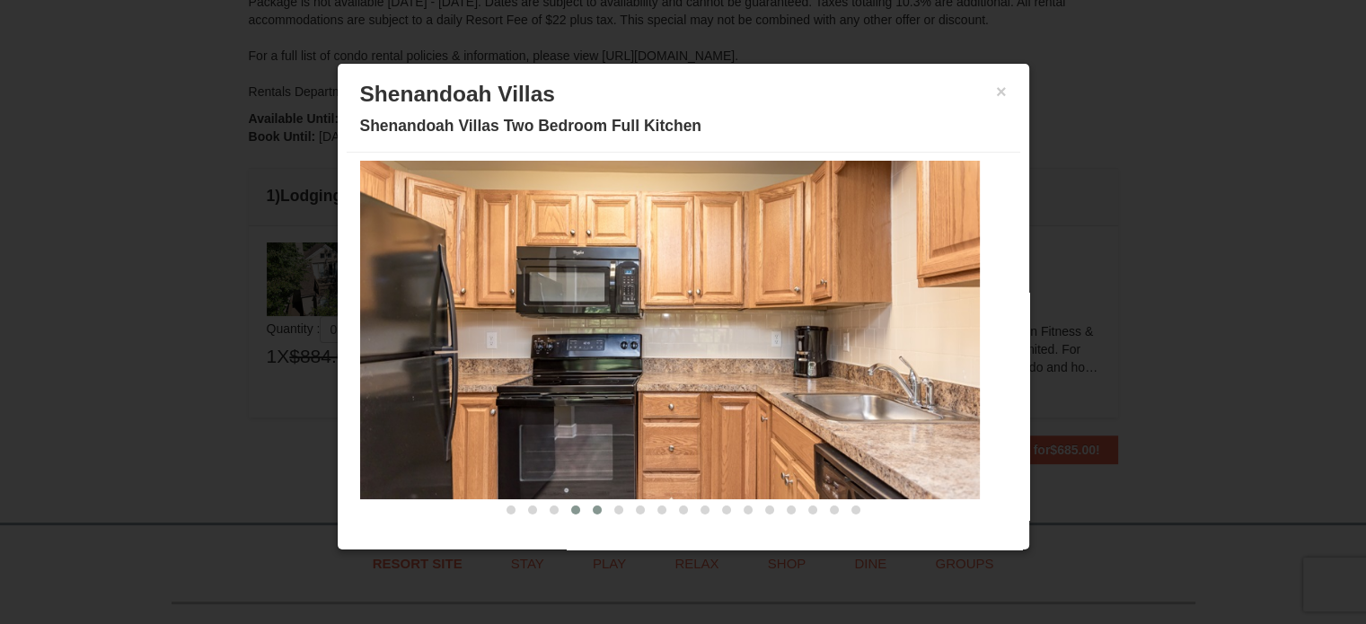
click at [593, 510] on span at bounding box center [597, 510] width 9 height 9
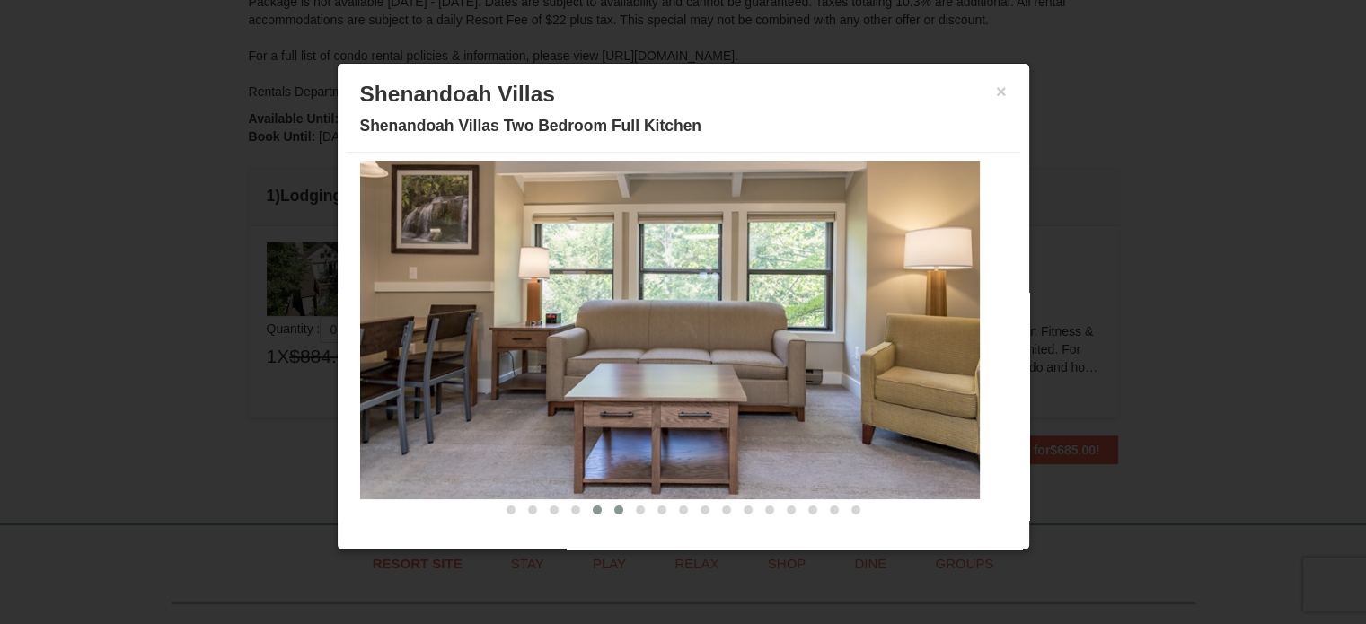
click at [608, 513] on button at bounding box center [619, 510] width 22 height 18
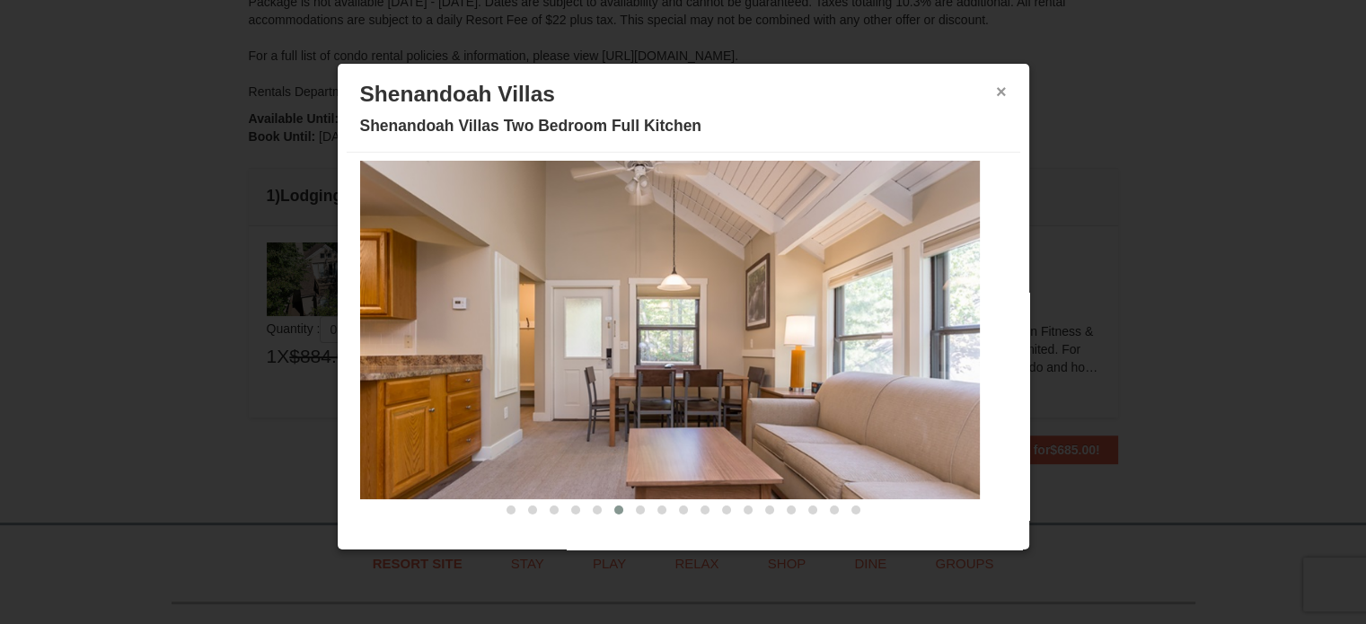
click at [996, 85] on button "×" at bounding box center [1001, 92] width 11 height 18
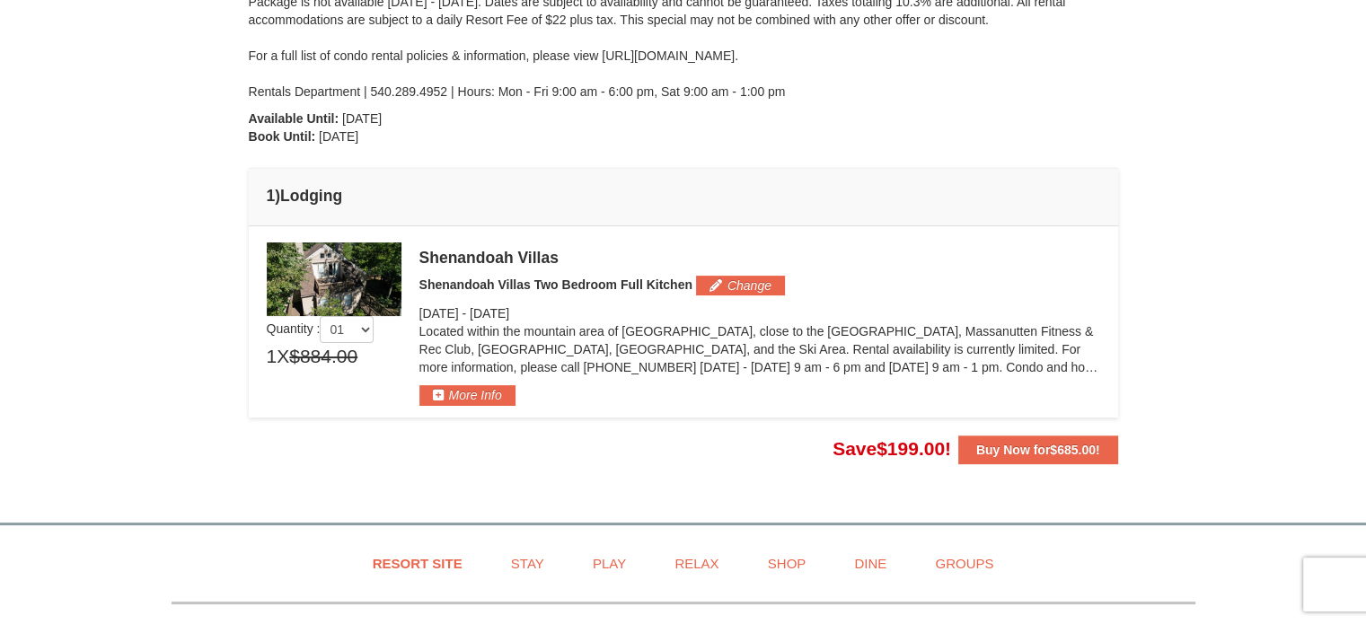
scroll to position [471, 0]
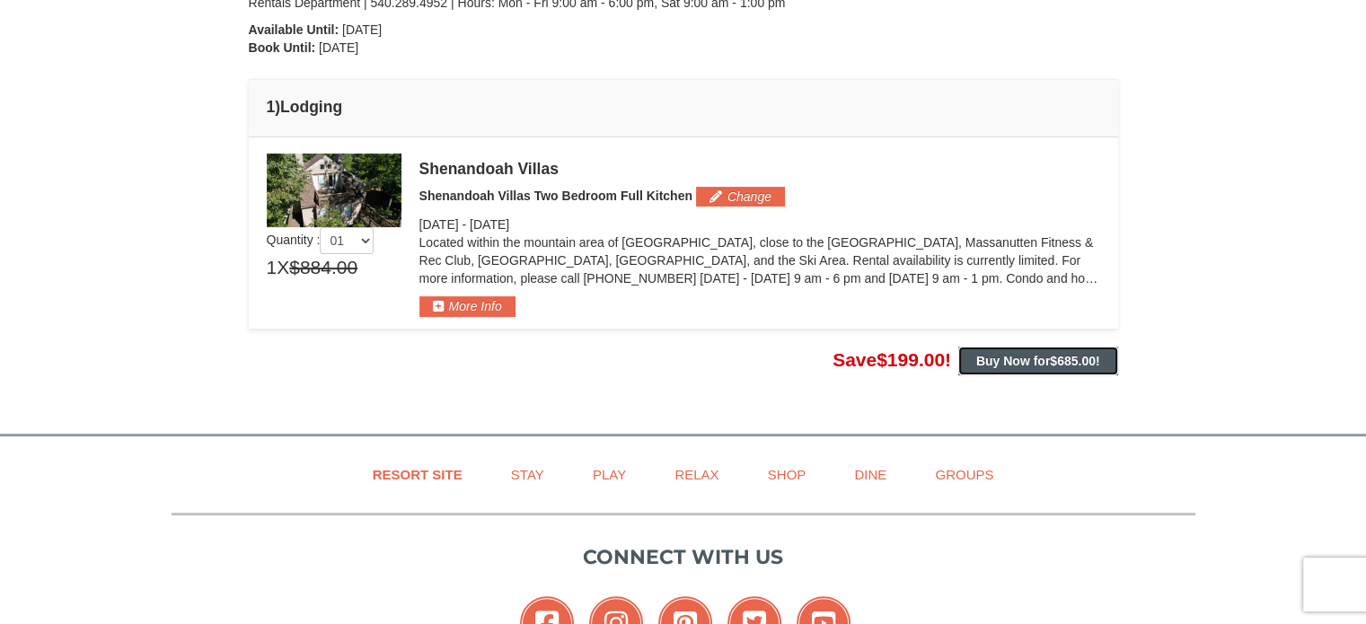
click at [1076, 362] on span "$685.00" at bounding box center [1073, 361] width 46 height 14
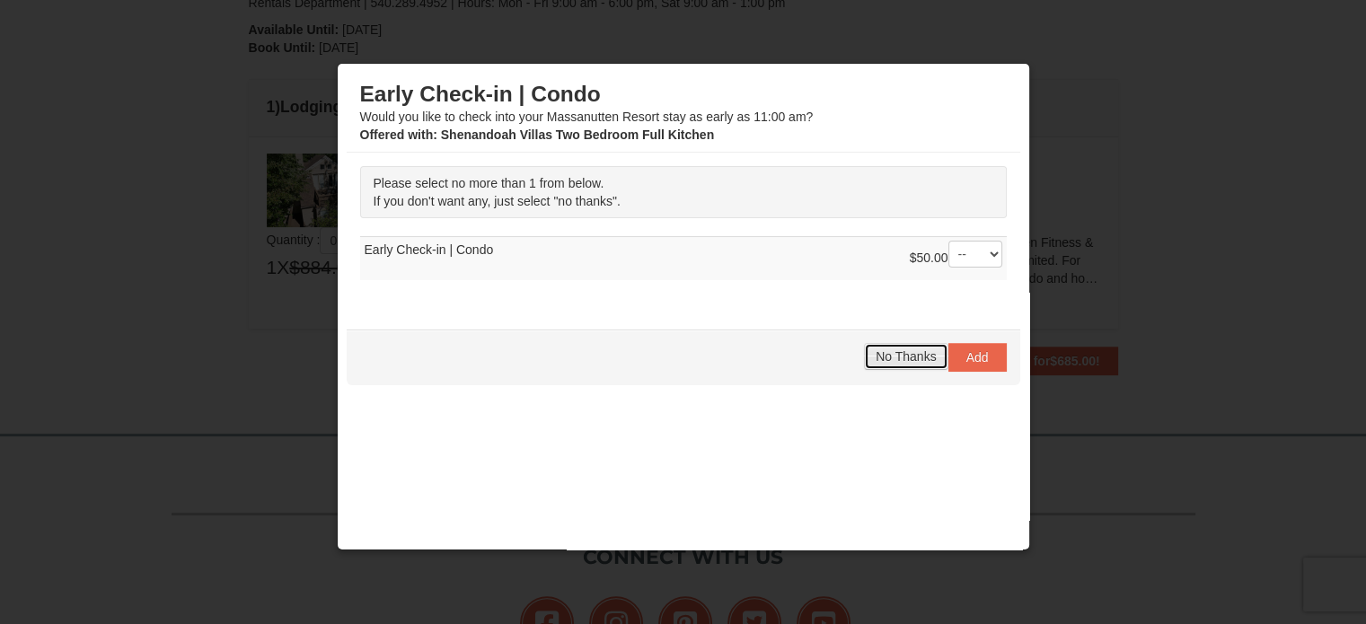
click at [898, 355] on span "No Thanks" at bounding box center [906, 356] width 60 height 14
